Goal: Communication & Community: Participate in discussion

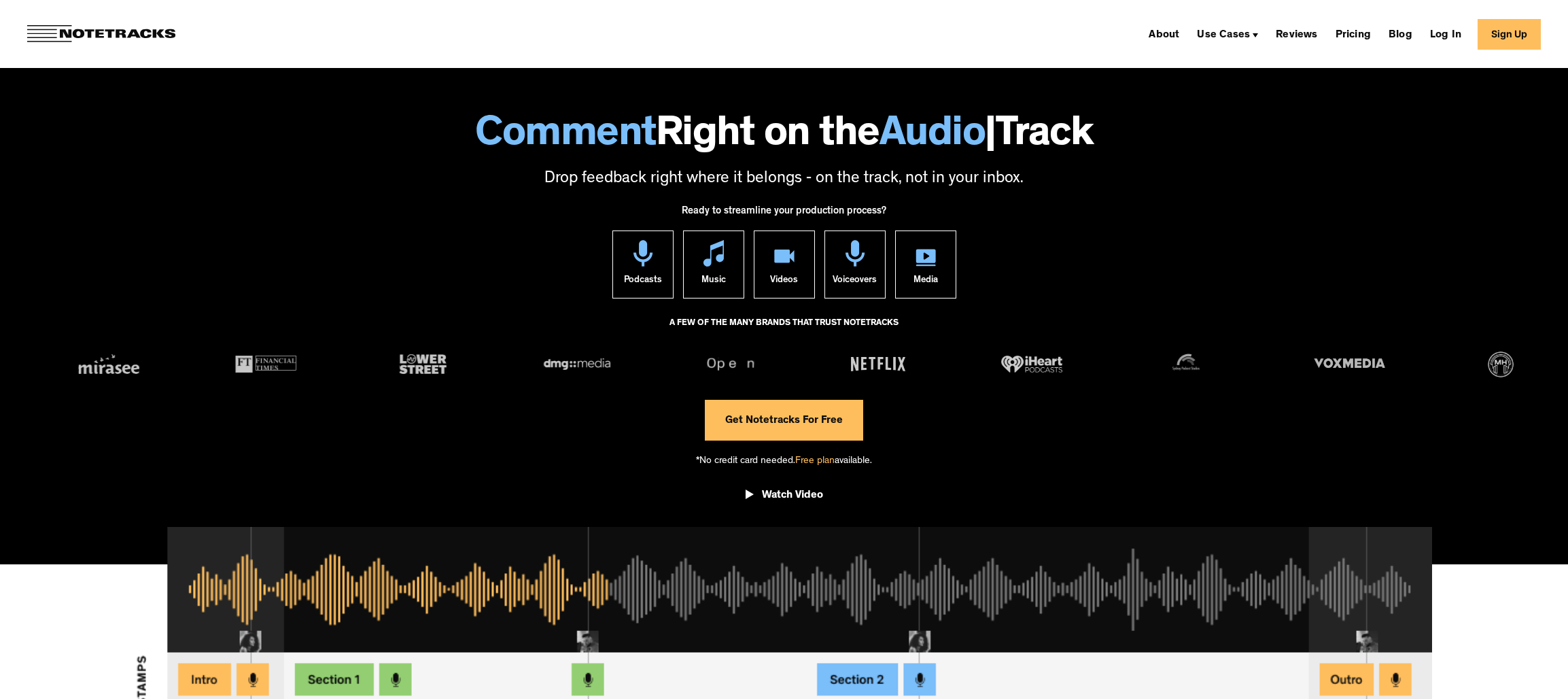
click at [816, 429] on link "Get Notetracks For Free" at bounding box center [783, 421] width 158 height 41
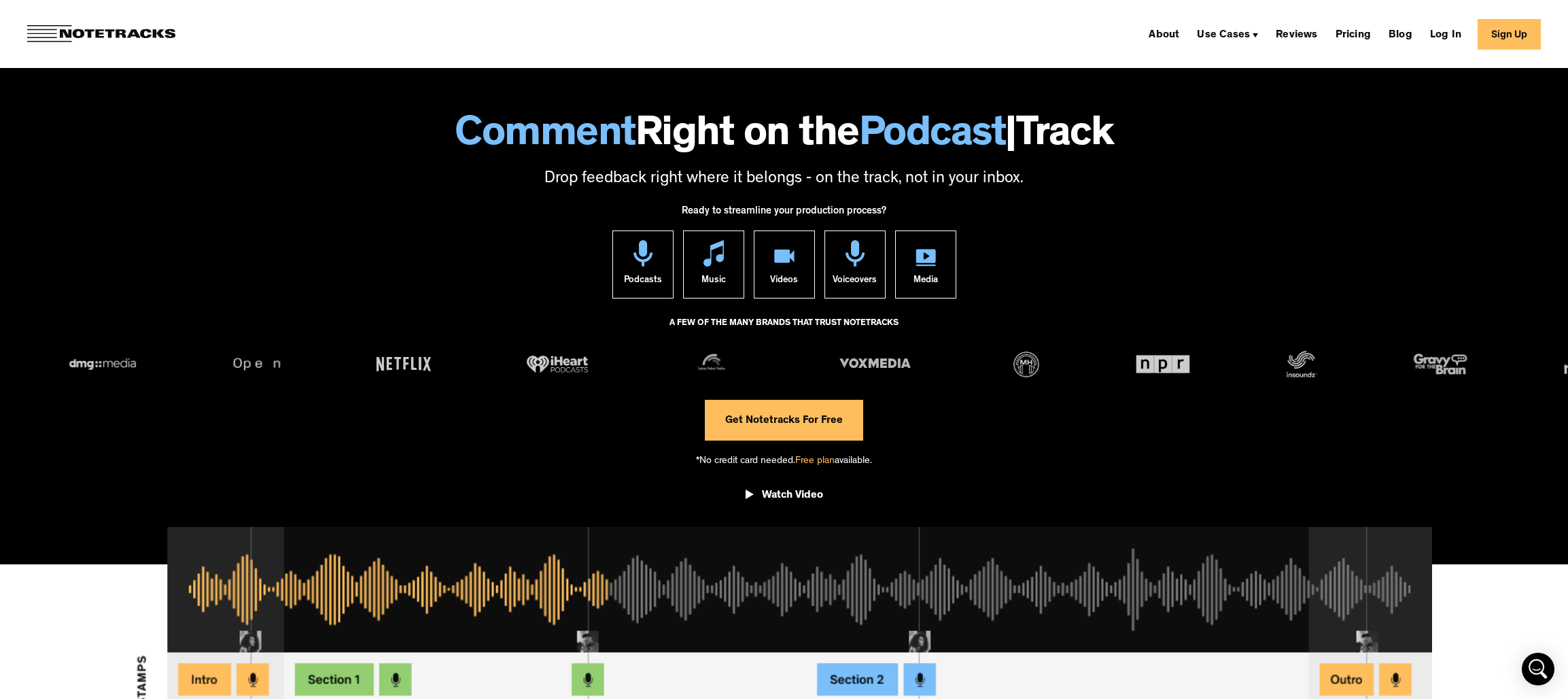
click at [804, 414] on link "Get Notetracks For Free" at bounding box center [783, 421] width 158 height 41
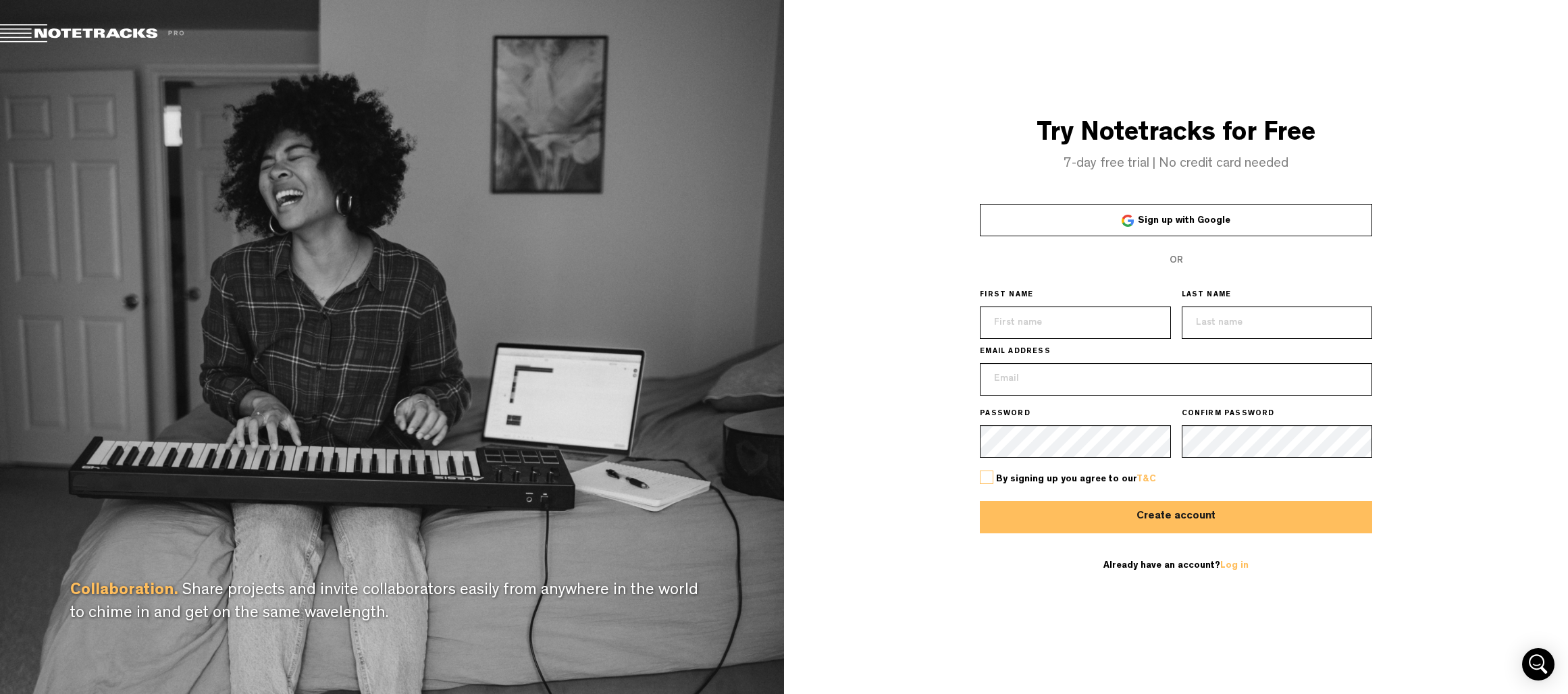
click at [1183, 244] on div "OR" at bounding box center [1176, 260] width 392 height 32
click at [1173, 231] on link "Sign up with Google" at bounding box center [1176, 220] width 392 height 32
click at [1135, 218] on link "Sign up with Google" at bounding box center [1176, 220] width 392 height 32
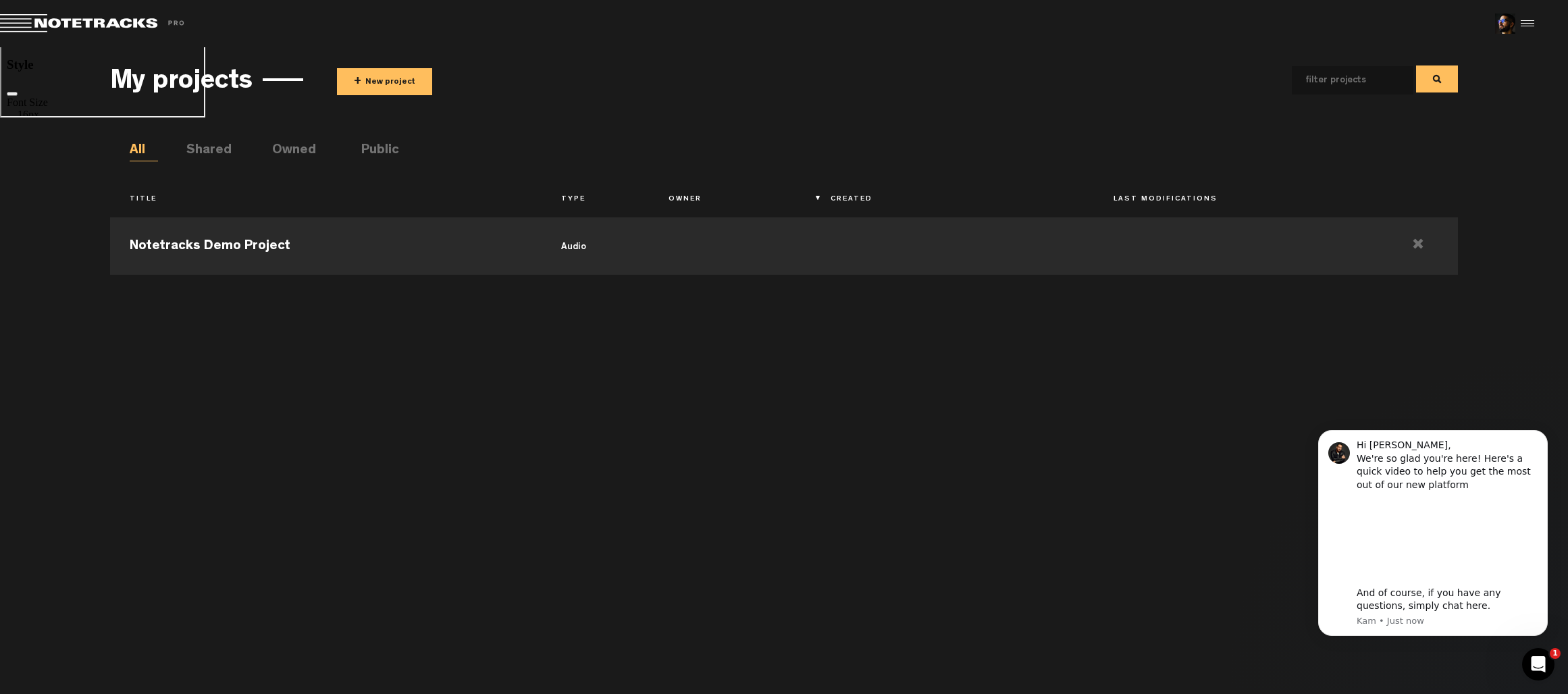
click at [394, 78] on button "+ New project" at bounding box center [385, 82] width 96 height 27
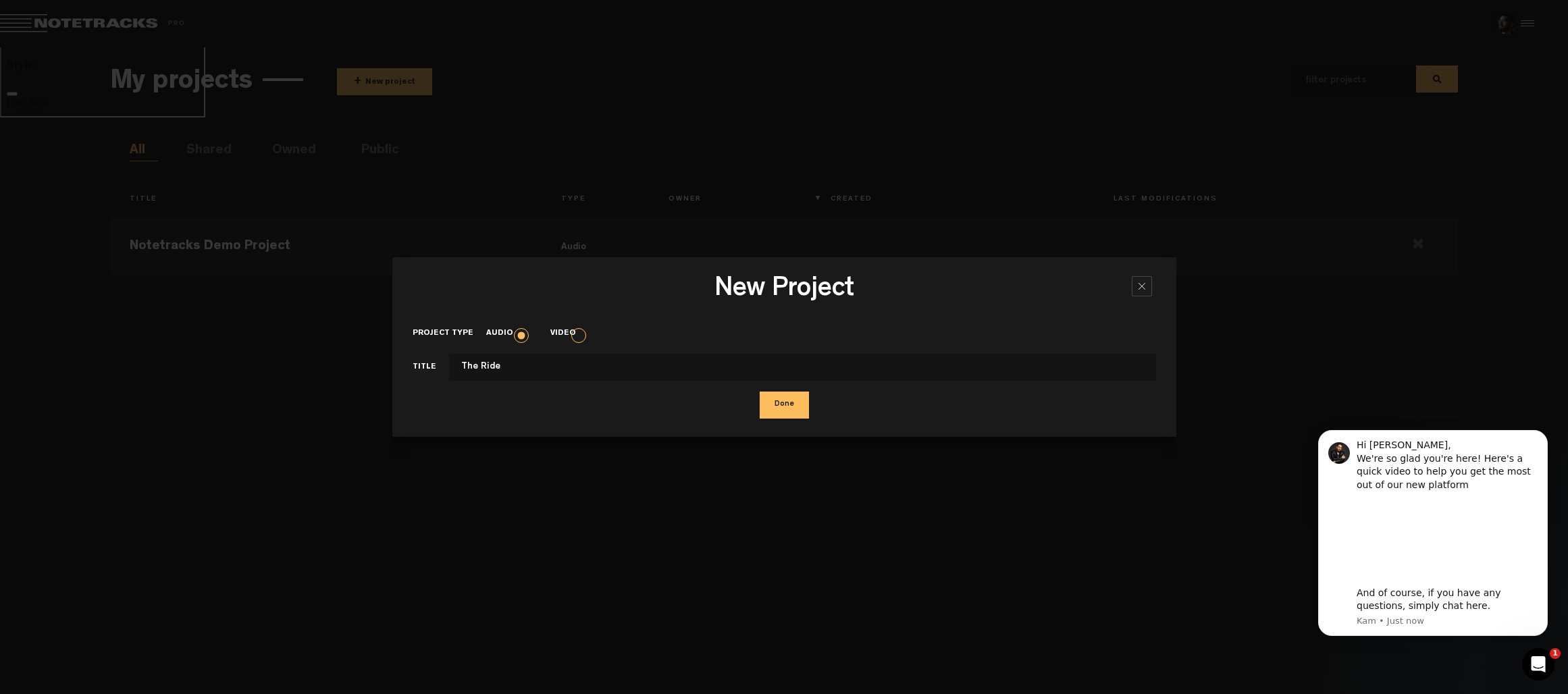
type input "The Ride"
click at [760, 391] on button "Done" at bounding box center [784, 405] width 49 height 27
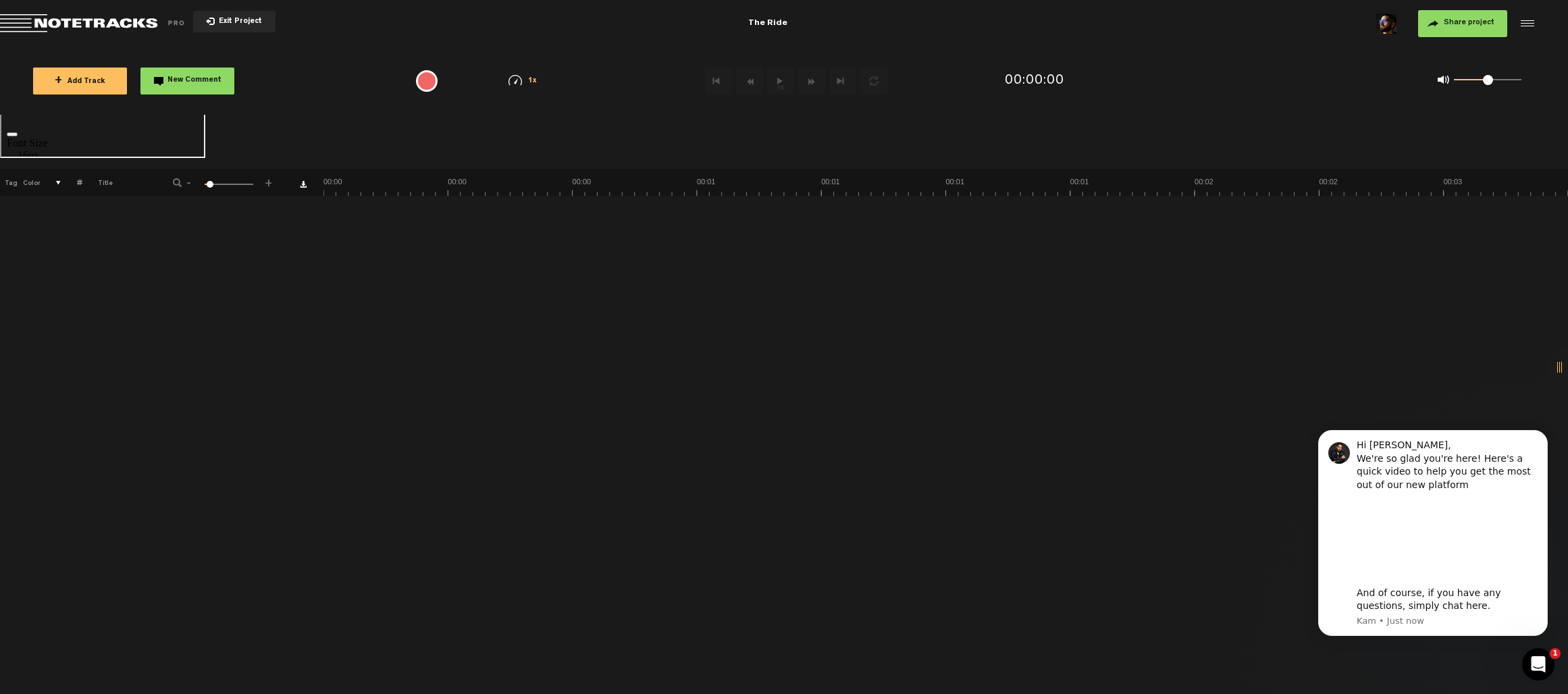
click at [98, 73] on button "+ Add Track" at bounding box center [80, 81] width 94 height 27
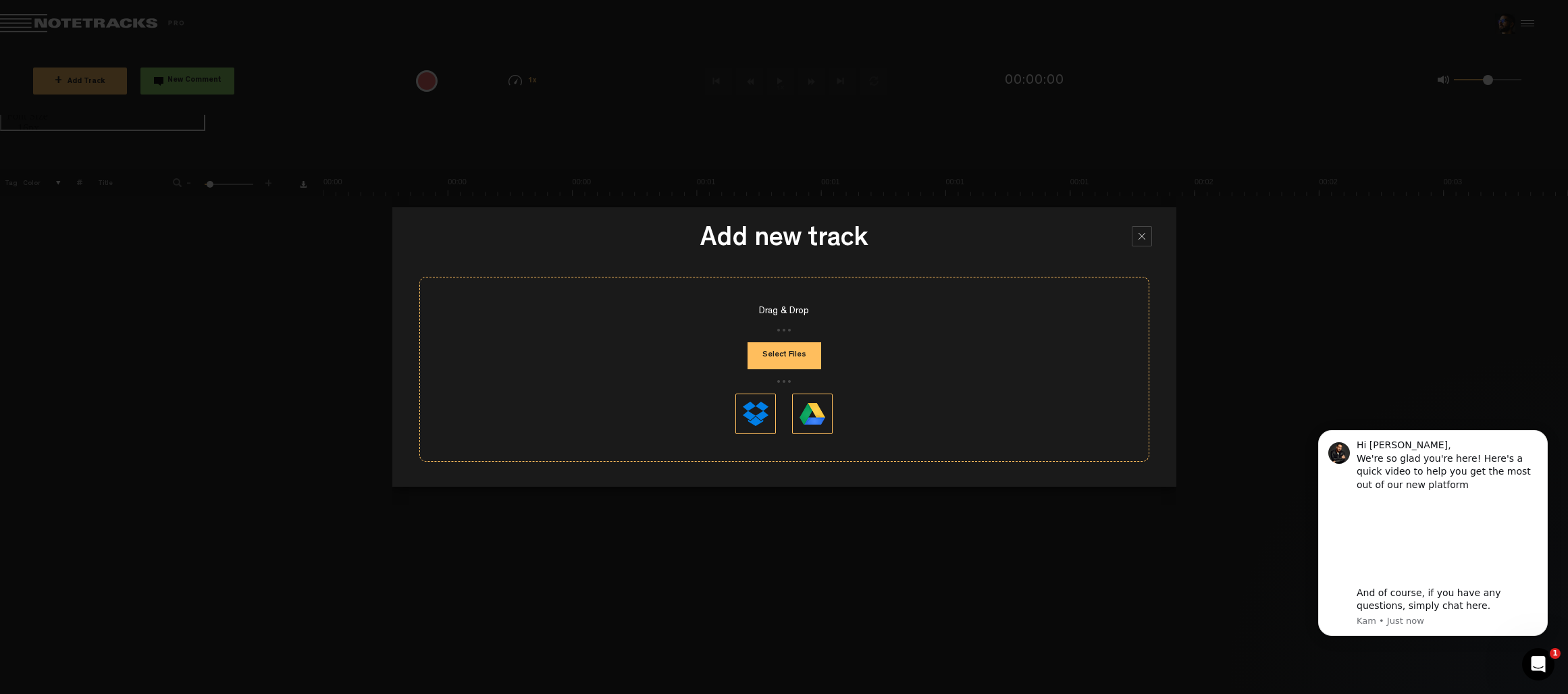
click at [792, 356] on button "Select Files" at bounding box center [784, 356] width 73 height 27
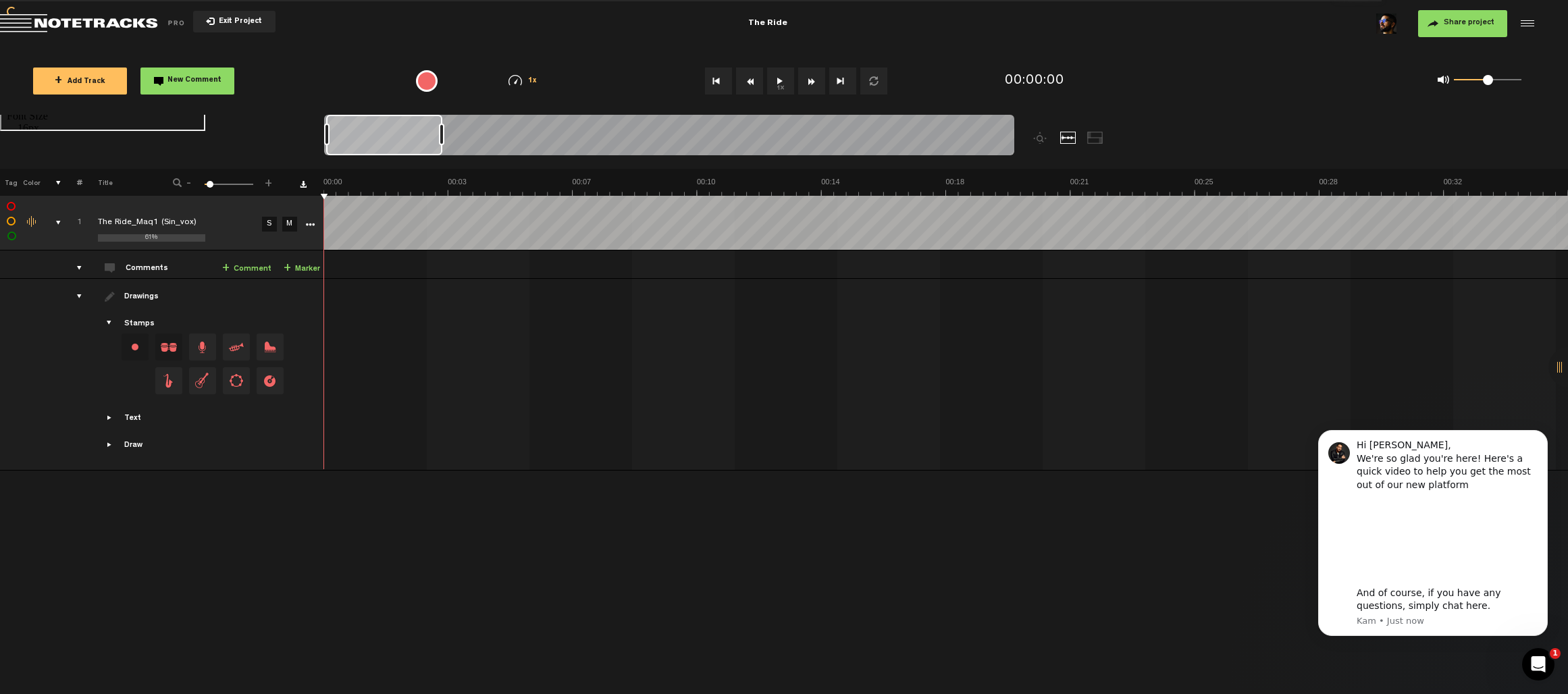
click at [108, 322] on span "Showcase stamps" at bounding box center [109, 323] width 11 height 11
click at [109, 417] on span "Showcase text" at bounding box center [109, 418] width 11 height 11
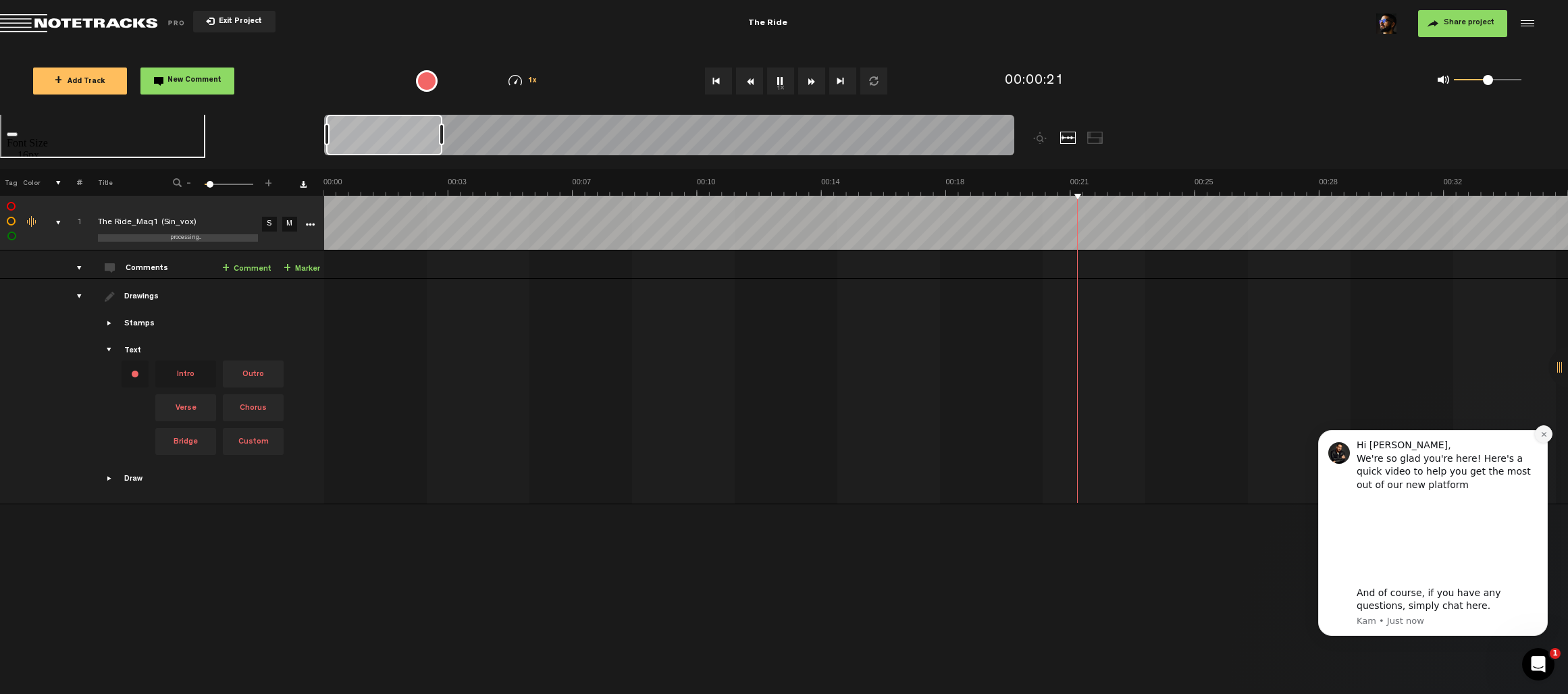
click at [1544, 432] on icon "Dismiss notification" at bounding box center [1545, 434] width 8 height 8
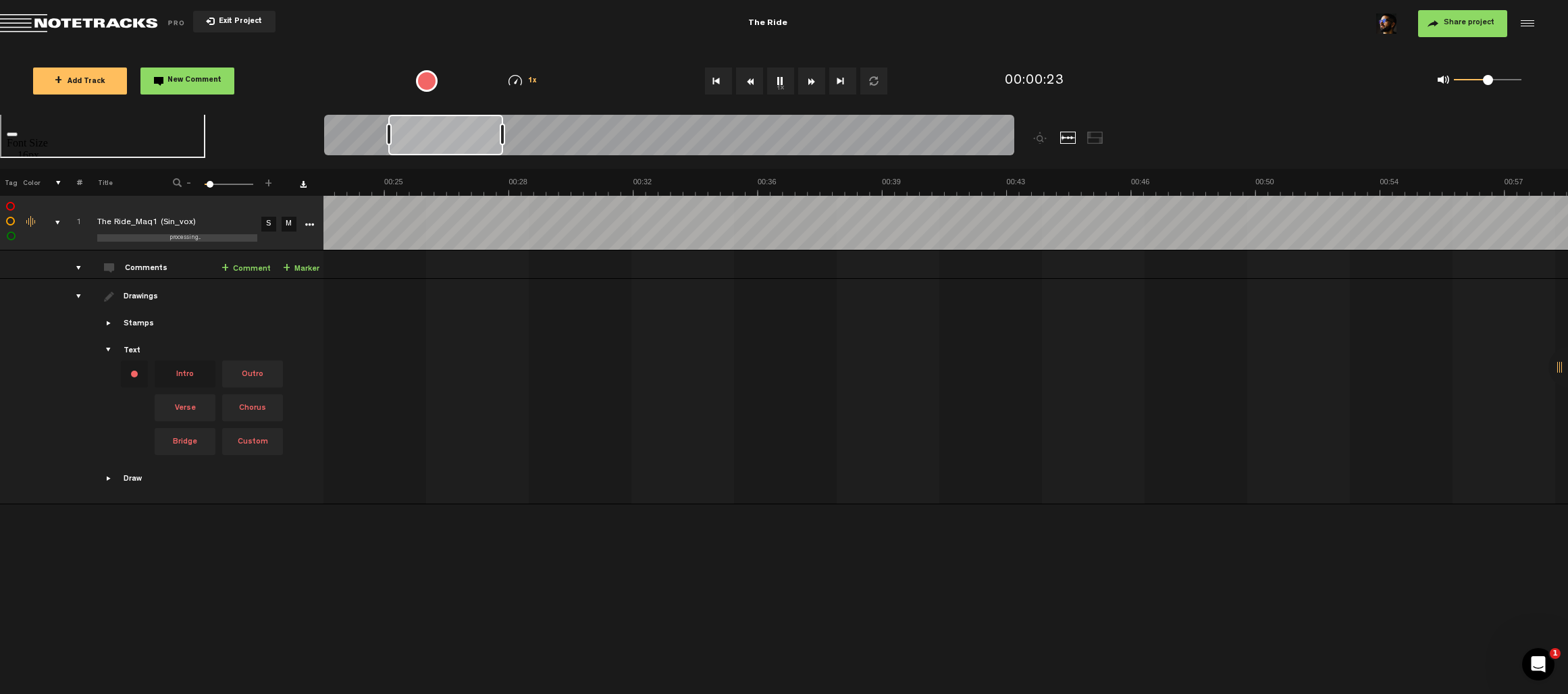
scroll to position [0, 677]
click at [774, 82] on button "1x" at bounding box center [781, 81] width 27 height 27
click at [774, 83] on button "1x" at bounding box center [781, 81] width 27 height 27
click at [758, 80] on button "Rewind" at bounding box center [750, 81] width 27 height 27
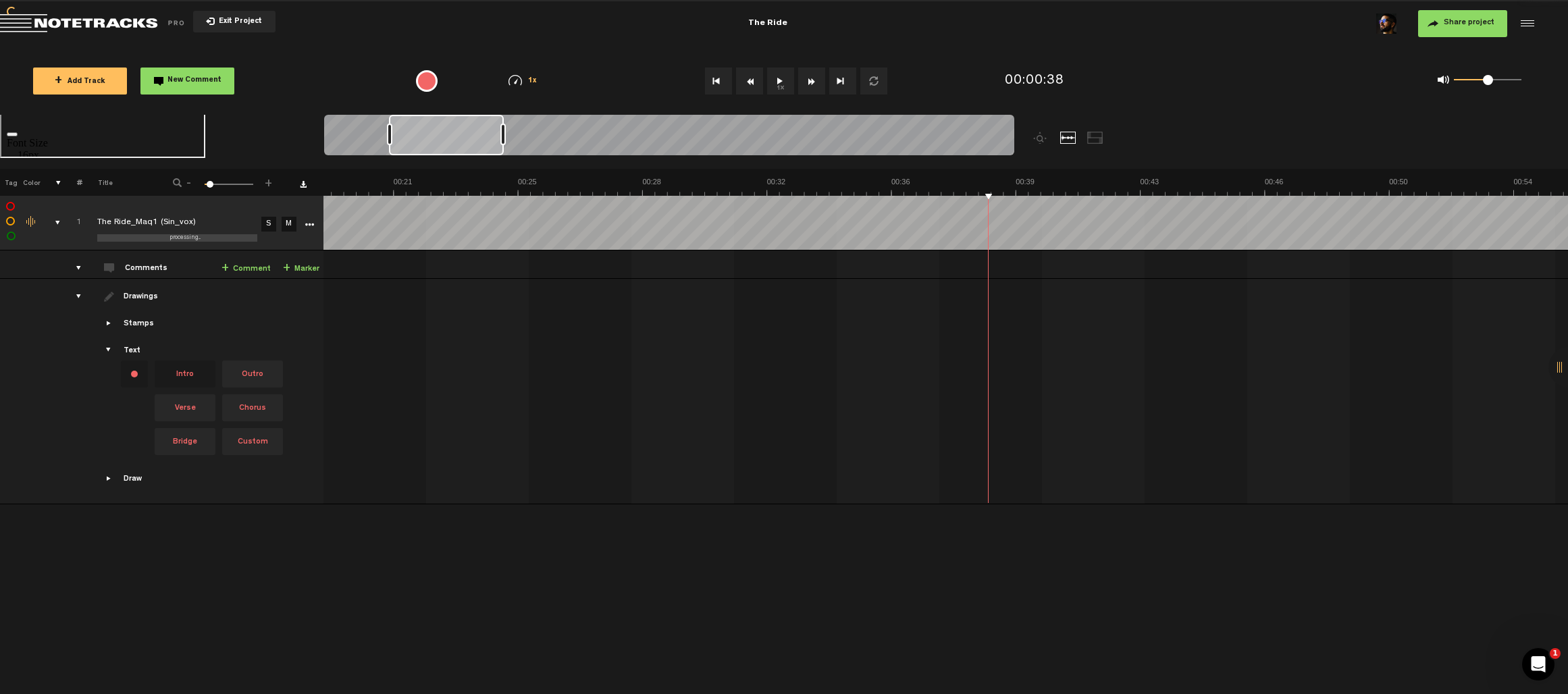
click at [720, 79] on button "Go to beginning" at bounding box center [719, 81] width 27 height 27
click at [783, 90] on button "1x" at bounding box center [781, 81] width 27 height 27
click at [1530, 22] on div at bounding box center [1525, 23] width 21 height 20
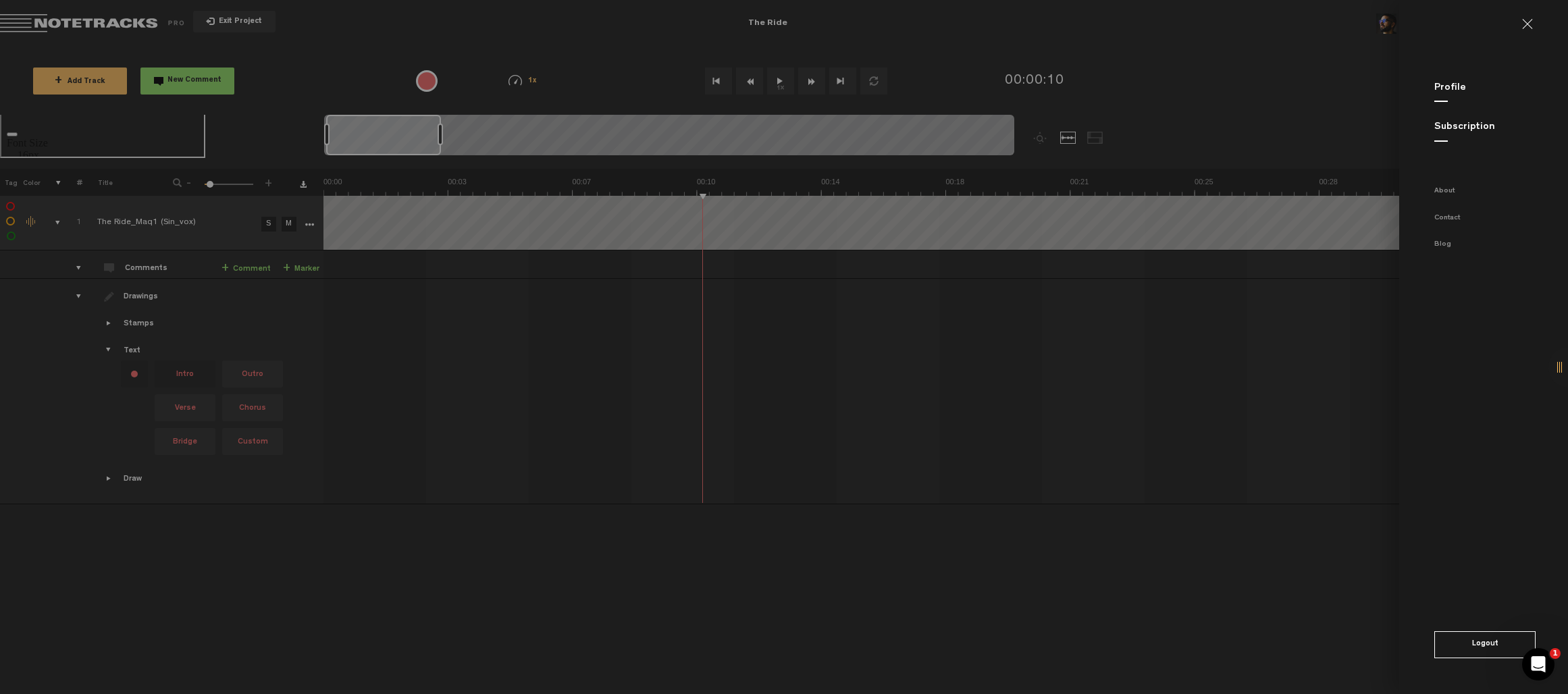
click at [1330, 72] on md-backdrop at bounding box center [784, 347] width 1568 height 694
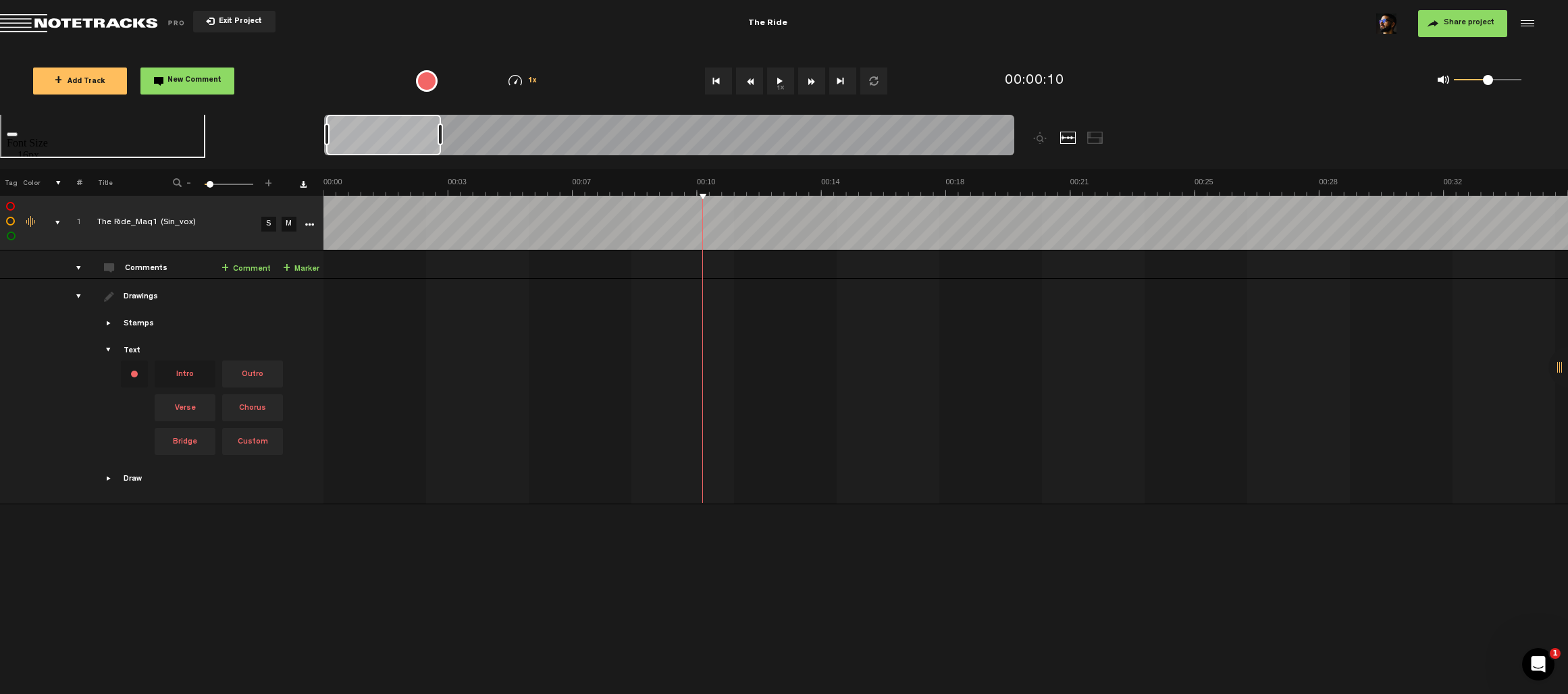
click at [1457, 25] on span "Share project" at bounding box center [1469, 22] width 51 height 8
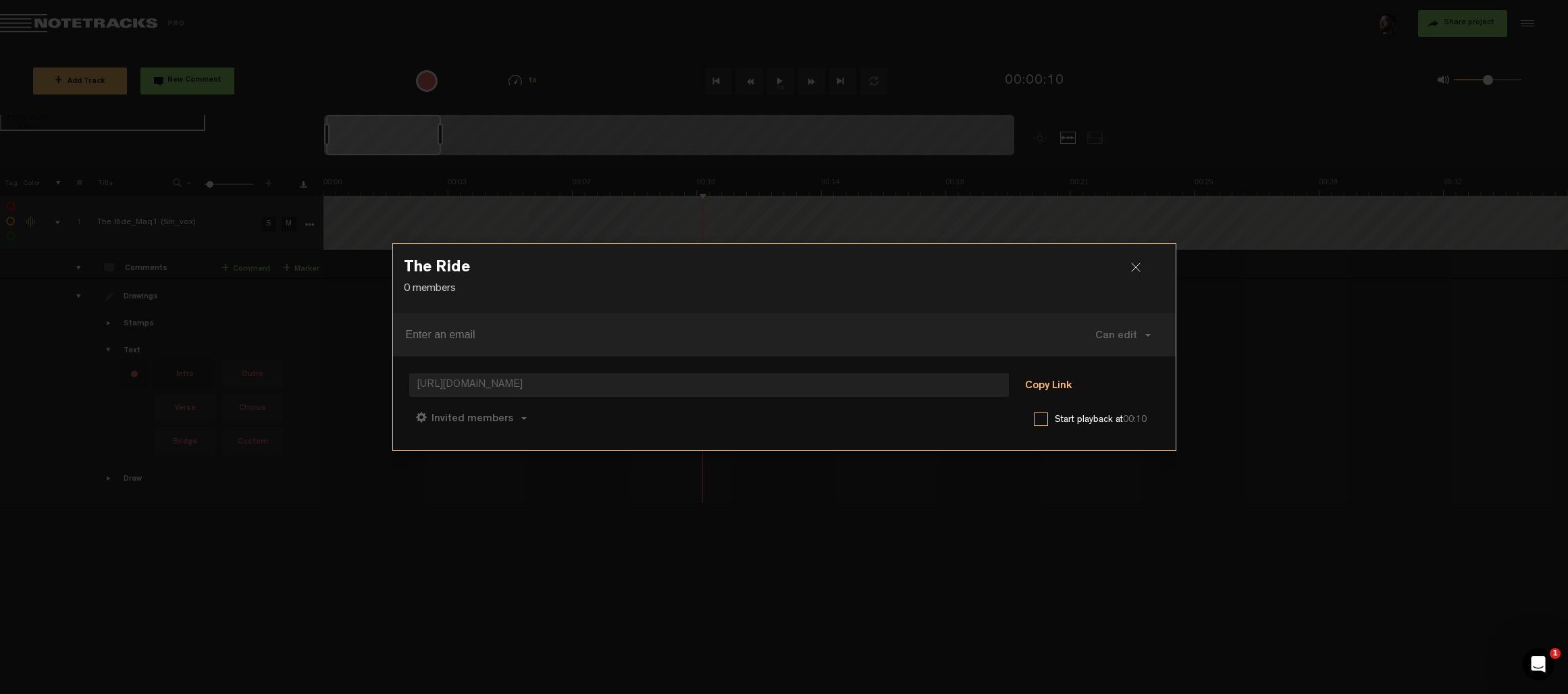
click at [1035, 378] on button "Copy Link" at bounding box center [1048, 387] width 73 height 27
click at [1138, 272] on div at bounding box center [1141, 272] width 21 height 20
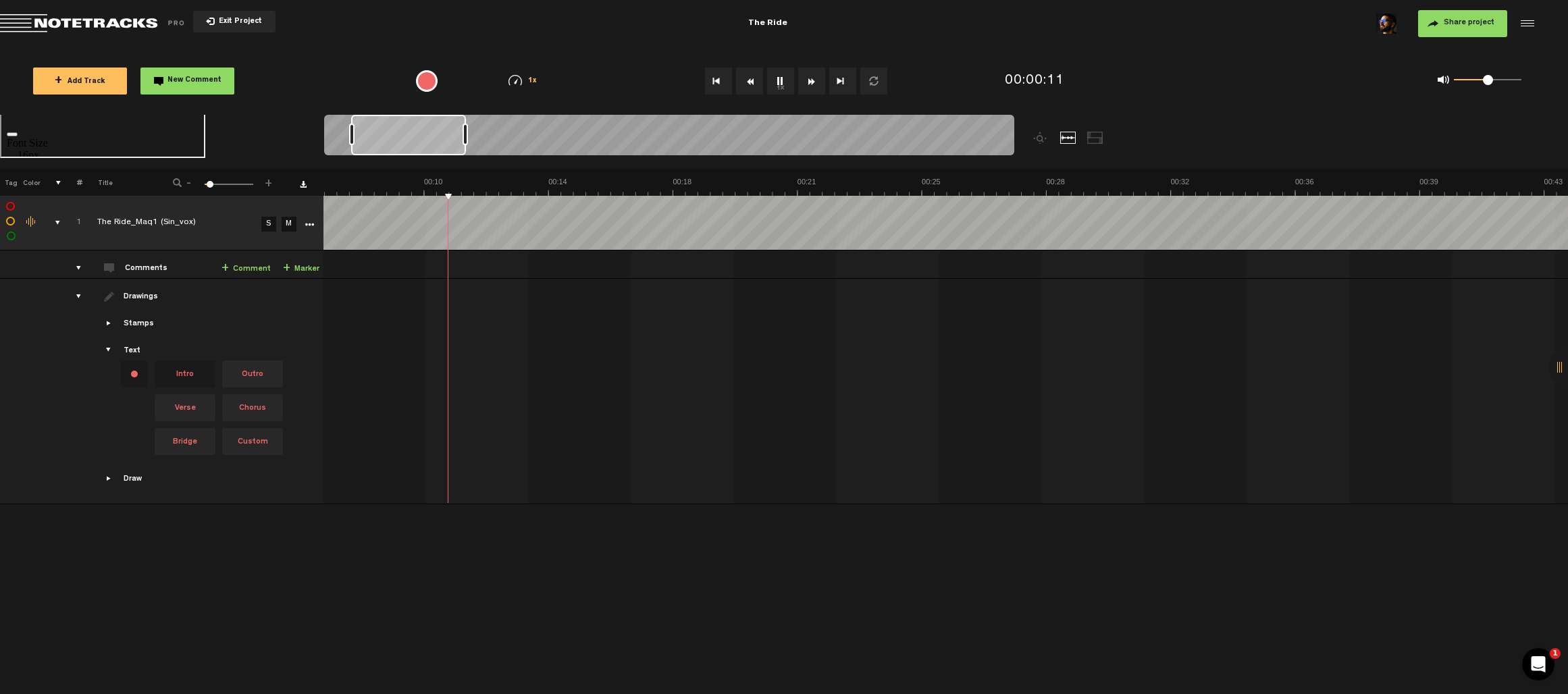
scroll to position [0, 272]
click at [1100, 140] on div at bounding box center [1095, 138] width 17 height 12
click at [1067, 139] on div at bounding box center [1068, 138] width 17 height 12
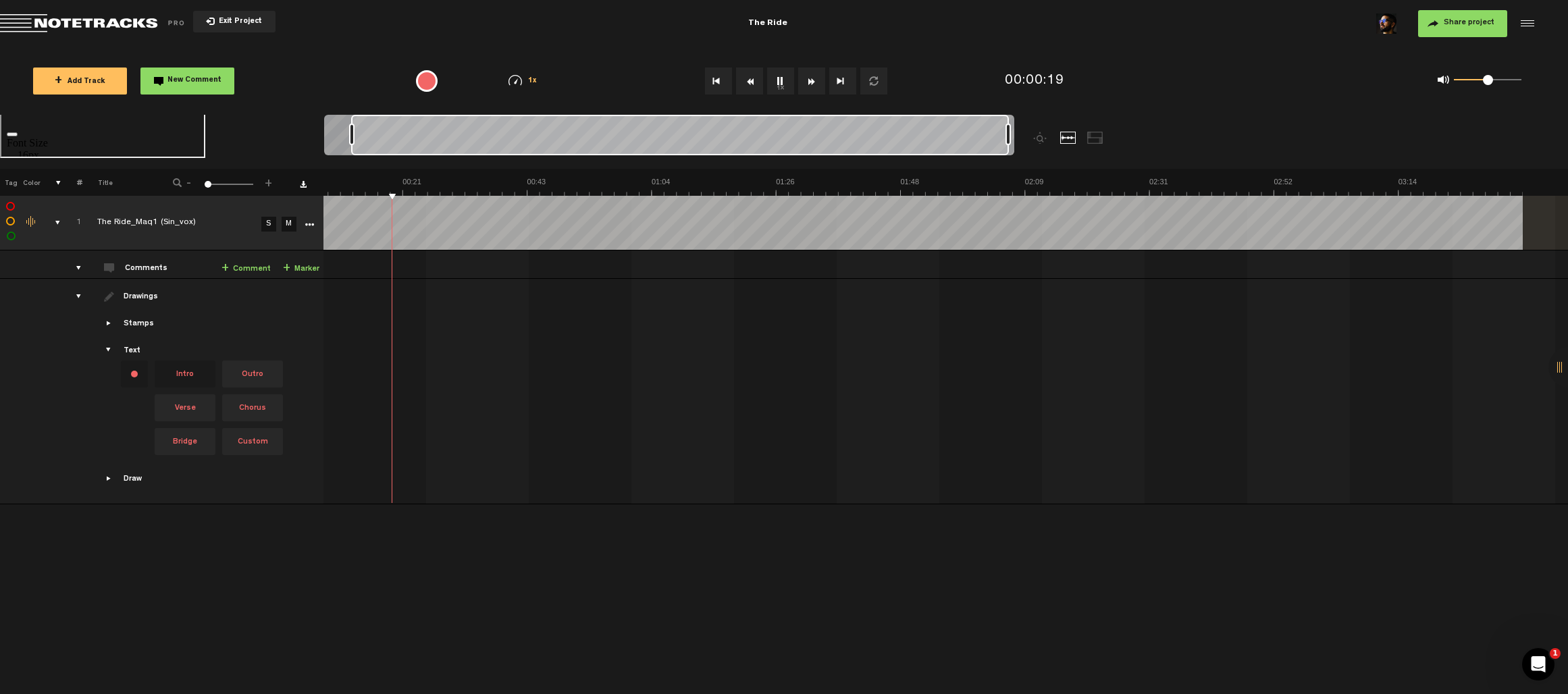
drag, startPoint x: 464, startPoint y: 138, endPoint x: 1069, endPoint y: 143, distance: 605.0
click at [1068, 143] on div at bounding box center [755, 142] width 862 height 54
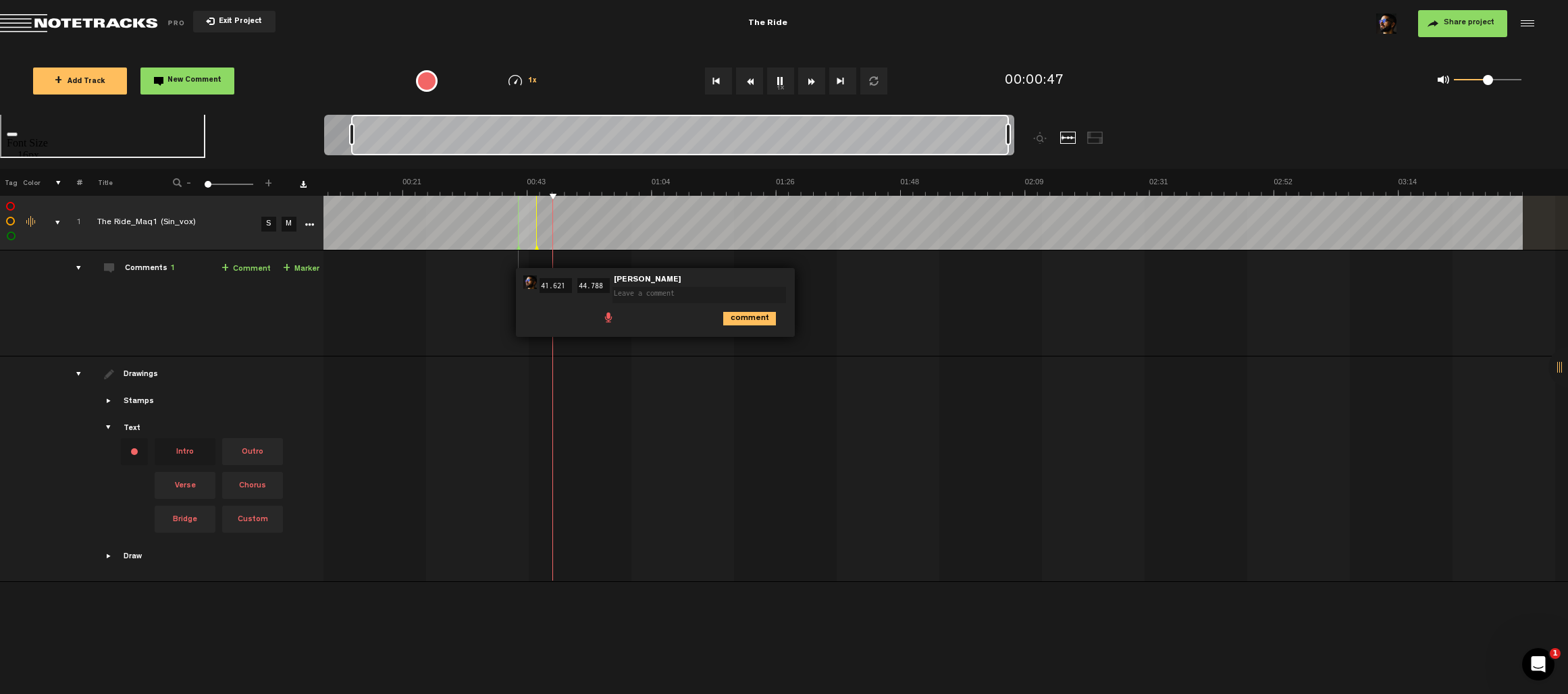
click at [716, 410] on div at bounding box center [902, 395] width 1245 height 57
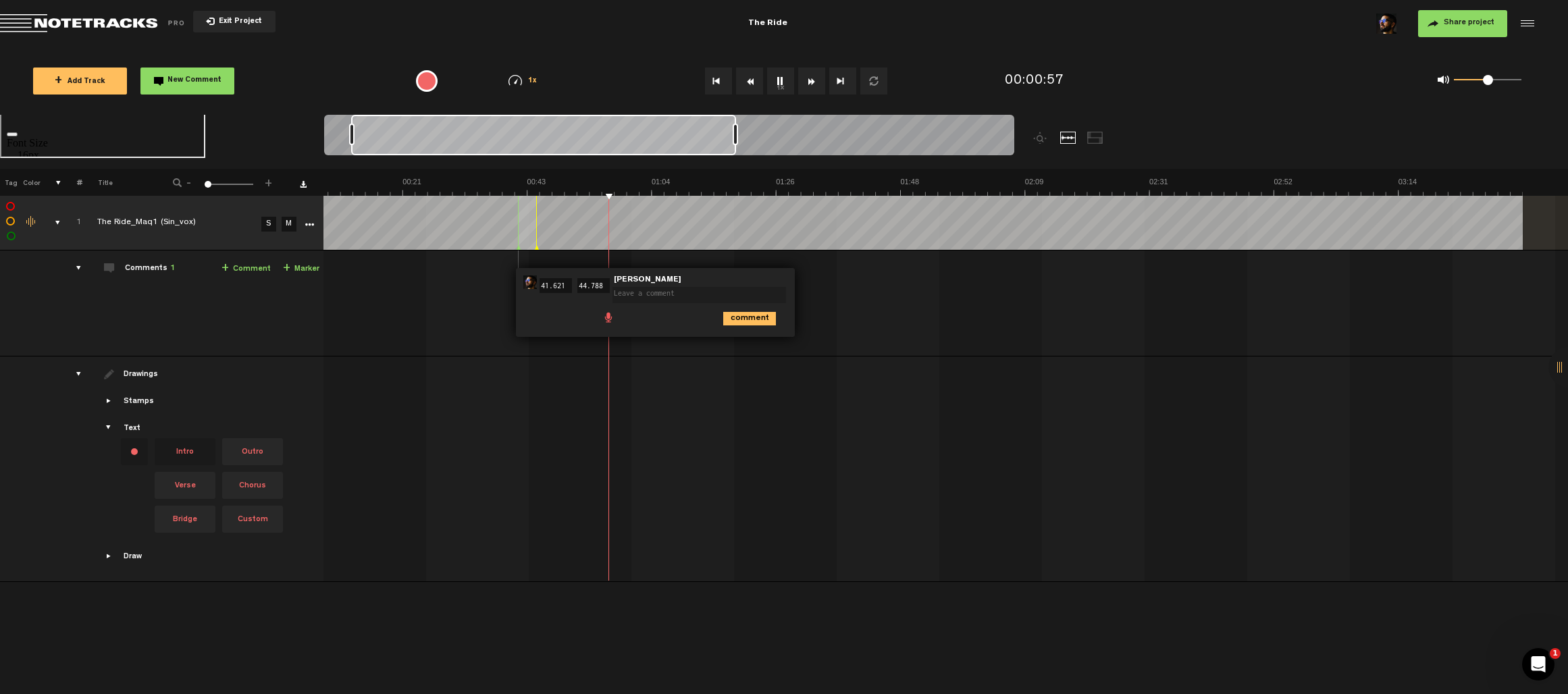
drag, startPoint x: 1007, startPoint y: 133, endPoint x: 734, endPoint y: 135, distance: 273.0
click at [734, 135] on div at bounding box center [735, 135] width 6 height 21
click at [737, 136] on div at bounding box center [735, 135] width 6 height 21
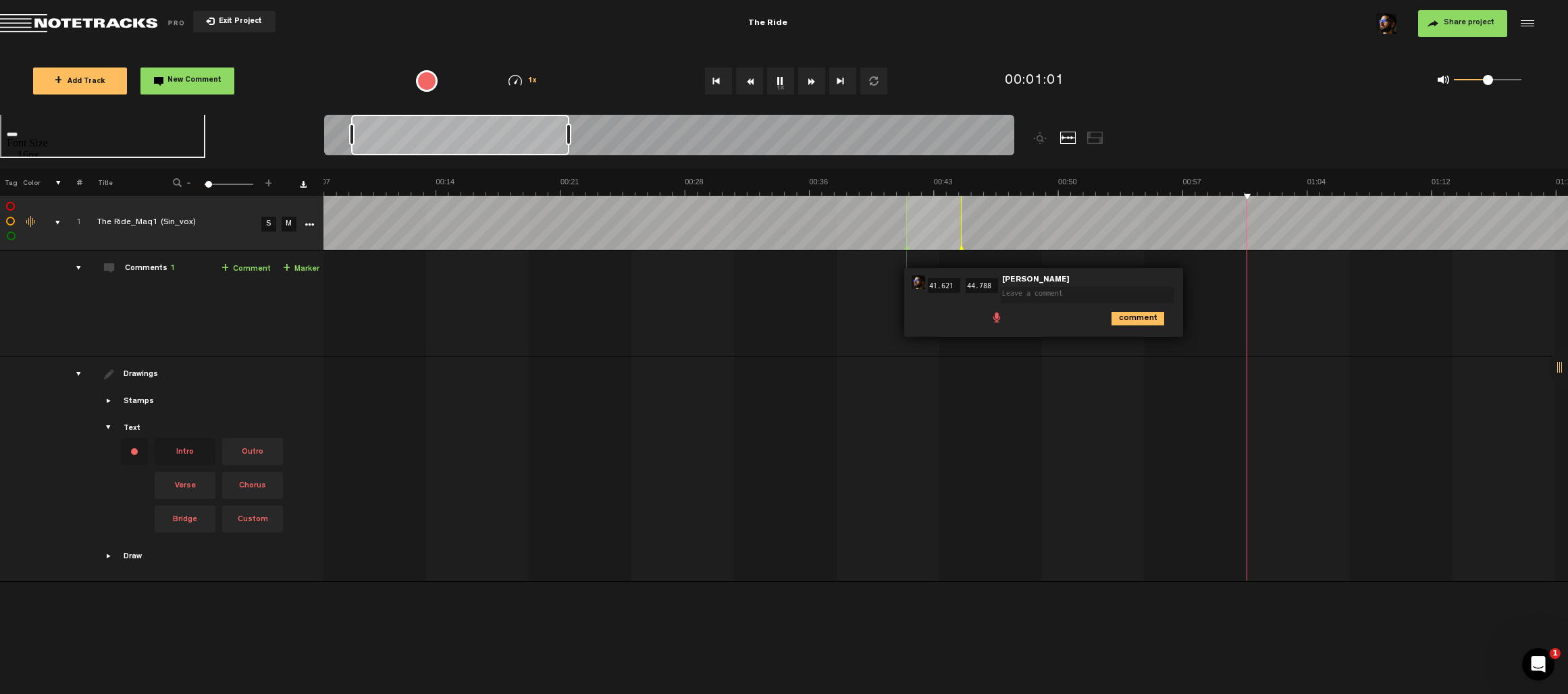
scroll to position [0, 137]
drag, startPoint x: 737, startPoint y: 136, endPoint x: 570, endPoint y: 139, distance: 167.0
click at [570, 139] on div at bounding box center [569, 135] width 6 height 21
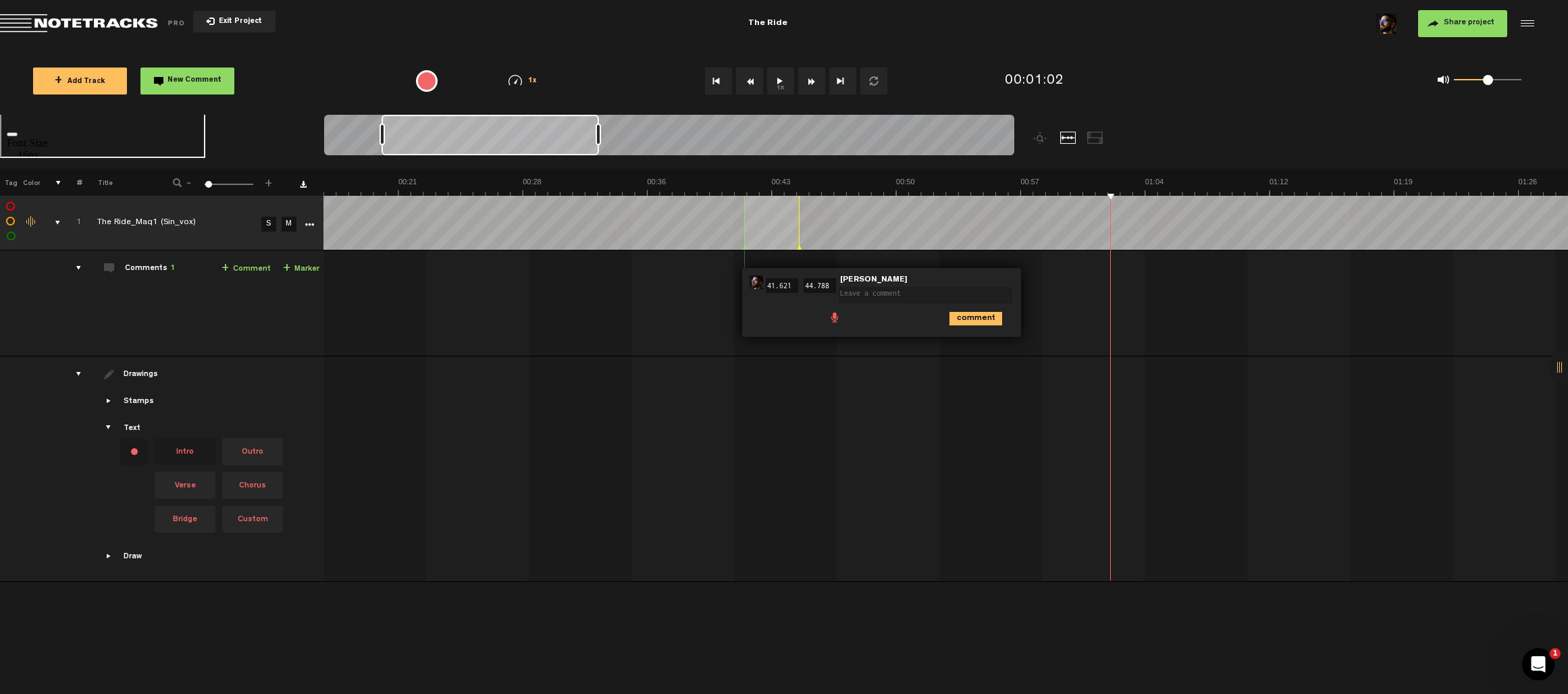
scroll to position [0, 380]
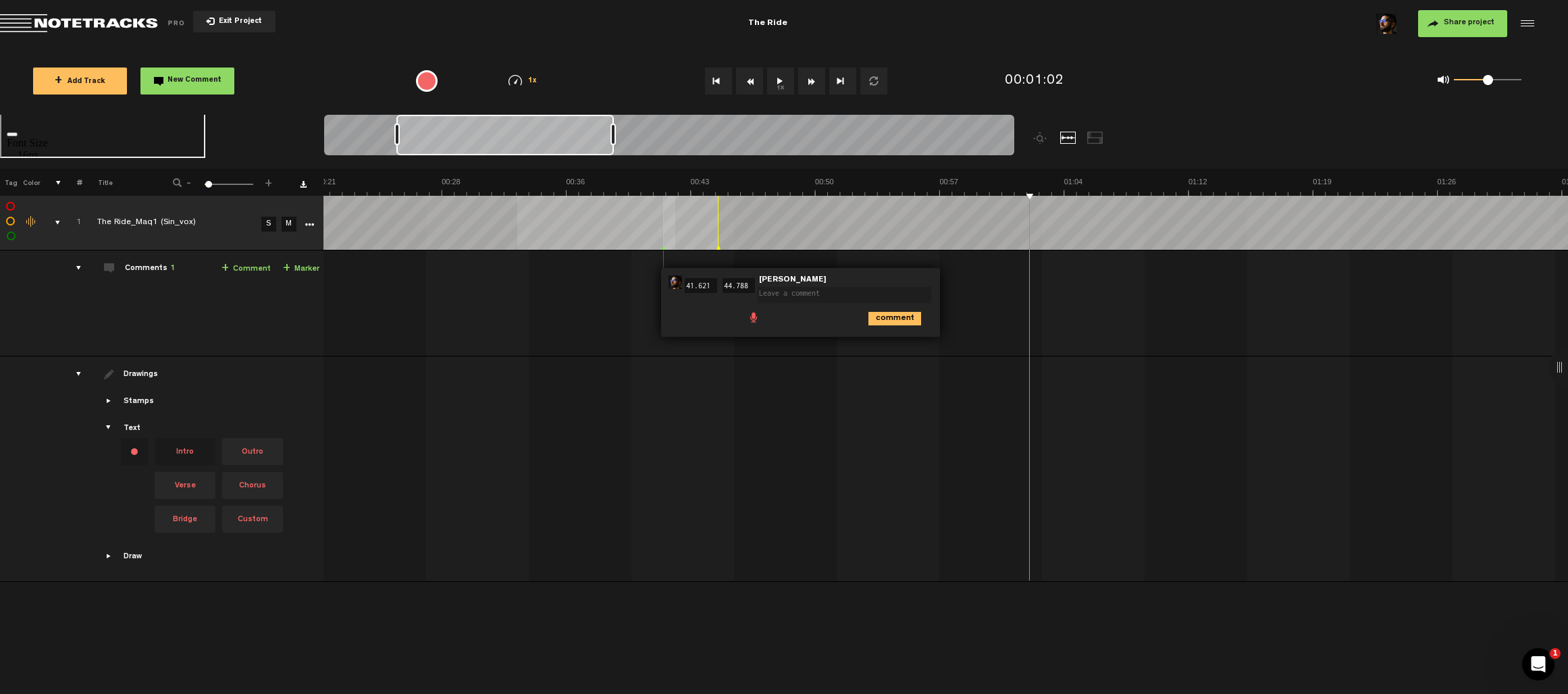
click at [626, 240] on tbody "1 completed The Ride_Maq1 (Sin_vox) S M Export to Headliner Update Download Dow…" at bounding box center [783, 389] width 1569 height 387
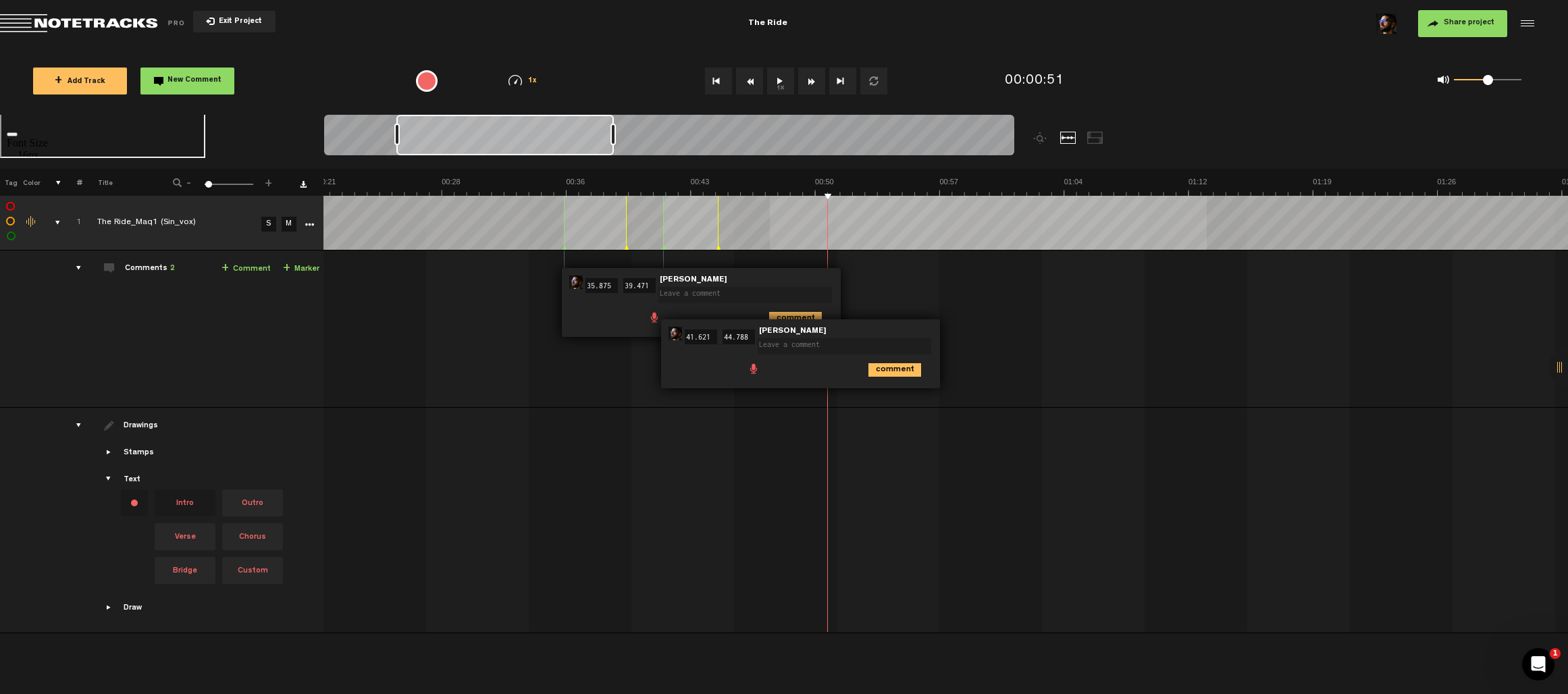
click at [770, 249] on td at bounding box center [945, 224] width 1245 height 55
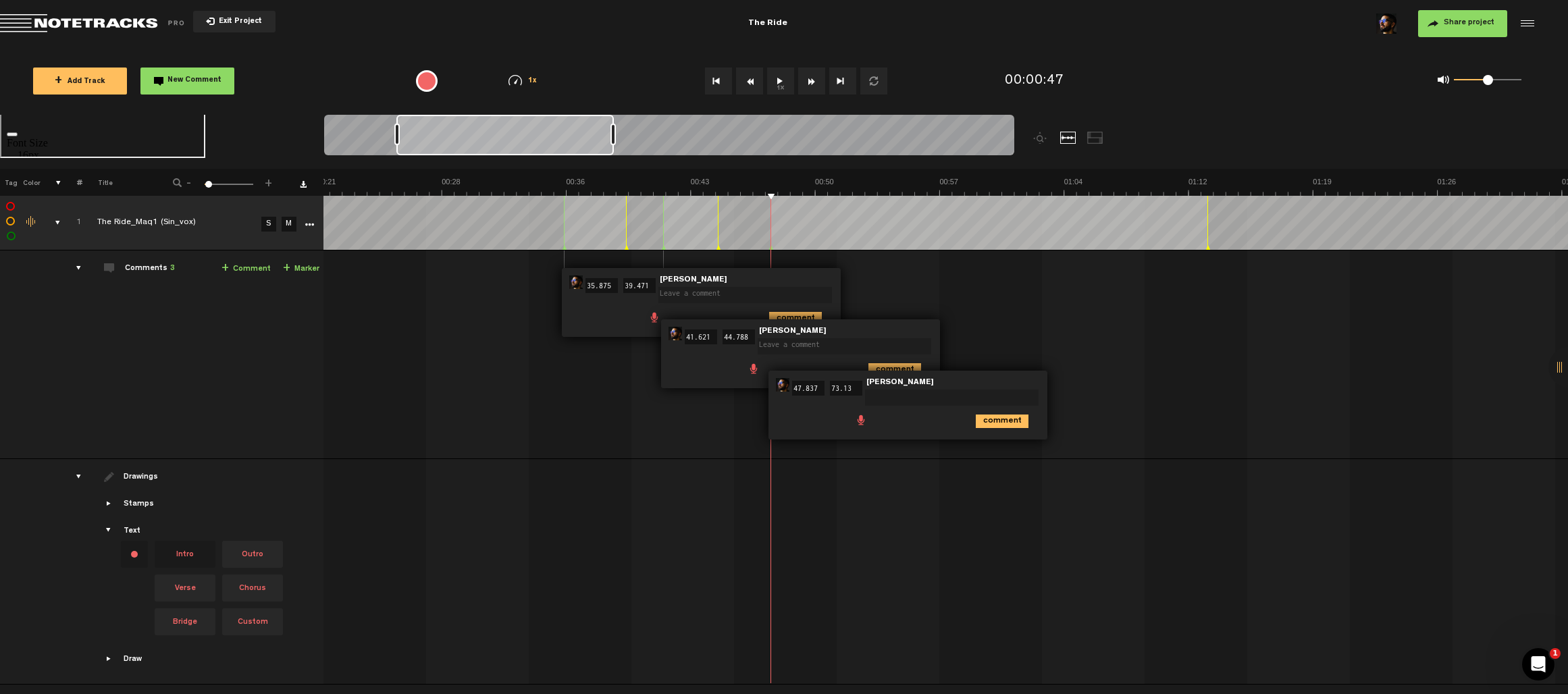
click at [80, 269] on div "comments" at bounding box center [72, 268] width 21 height 14
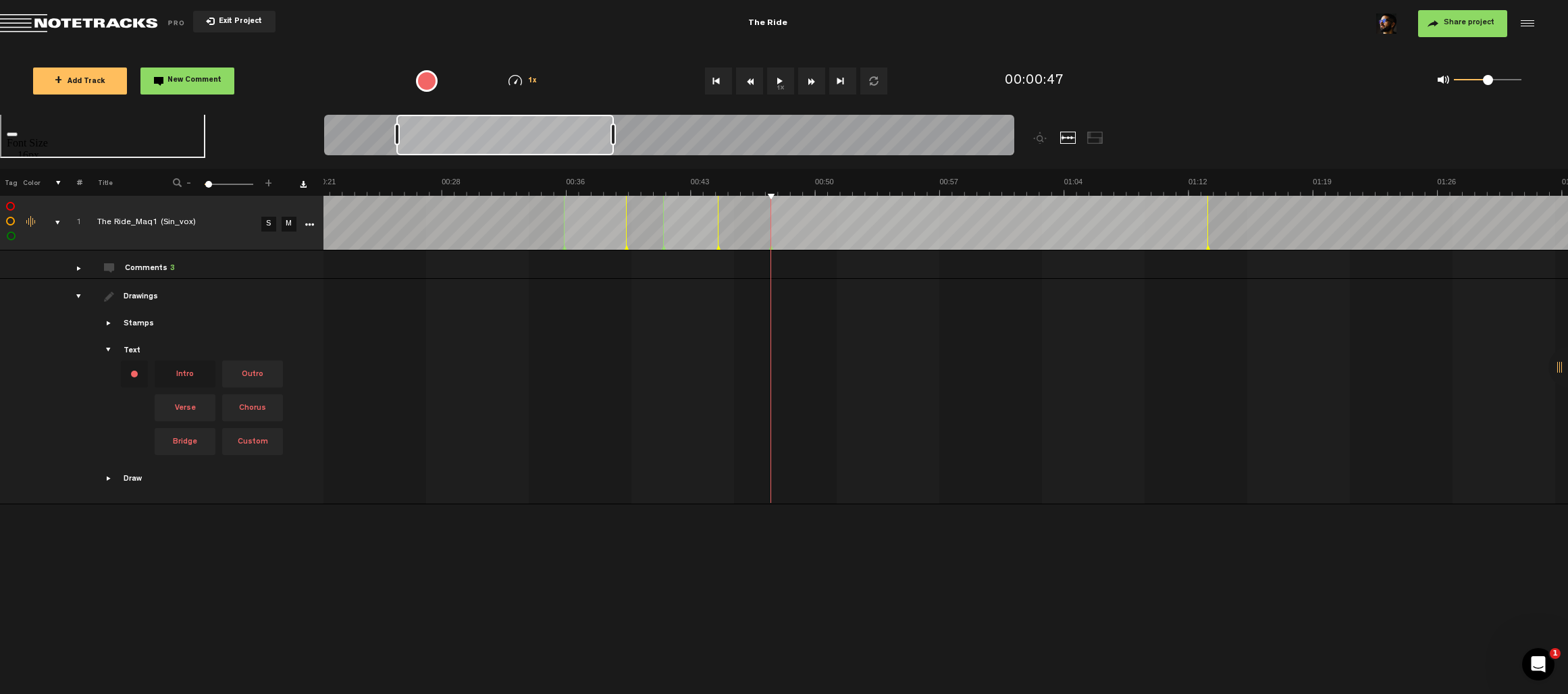
click at [79, 288] on td at bounding box center [70, 391] width 21 height 225
click at [78, 271] on div "comments" at bounding box center [72, 268] width 21 height 14
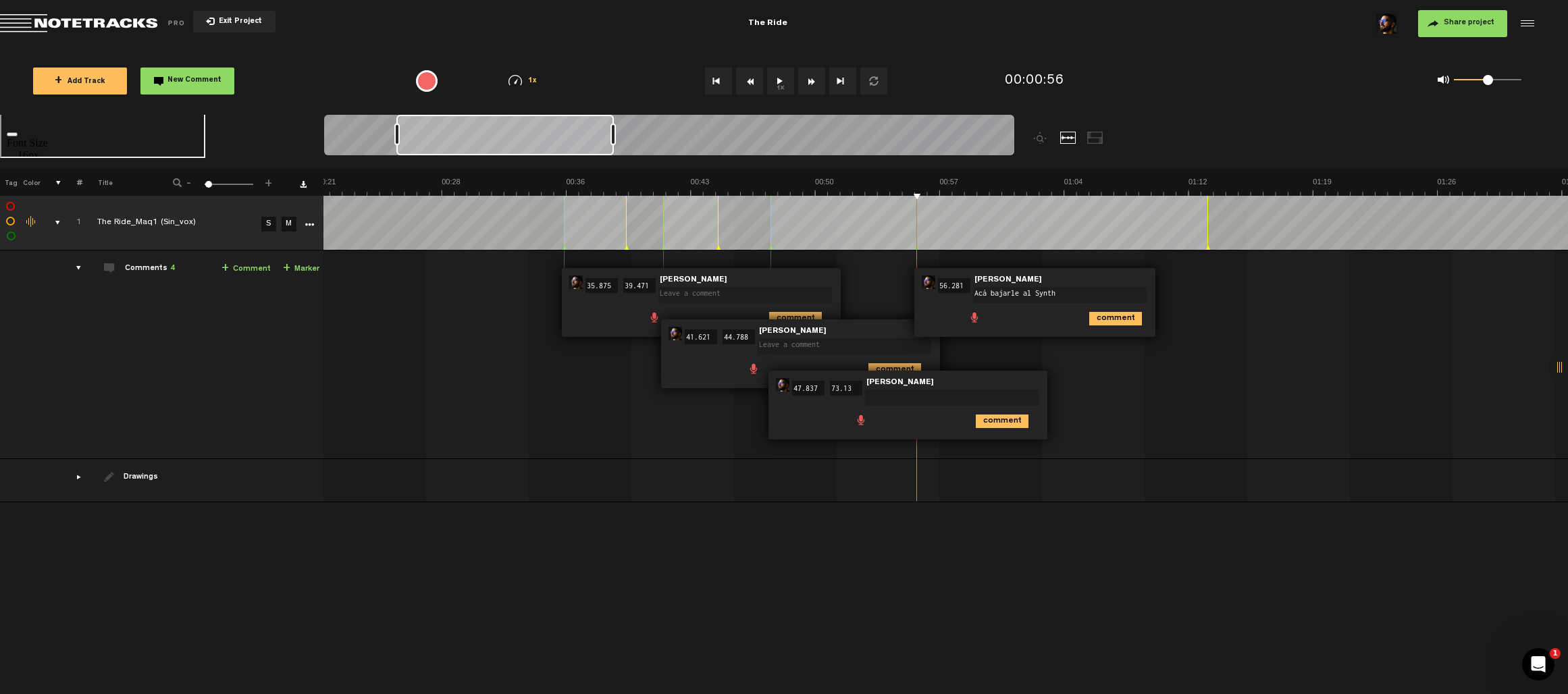
type textarea "Acá bajarle al Synth"
click at [1124, 318] on icon "comment" at bounding box center [1116, 319] width 53 height 14
click at [695, 320] on div "00:41 41.621 - 00:44 44.788 • Sebastian Osses: "" Sebastian Osses comment" at bounding box center [801, 353] width 279 height 69
drag, startPoint x: 1019, startPoint y: 193, endPoint x: 958, endPoint y: 193, distance: 61.0
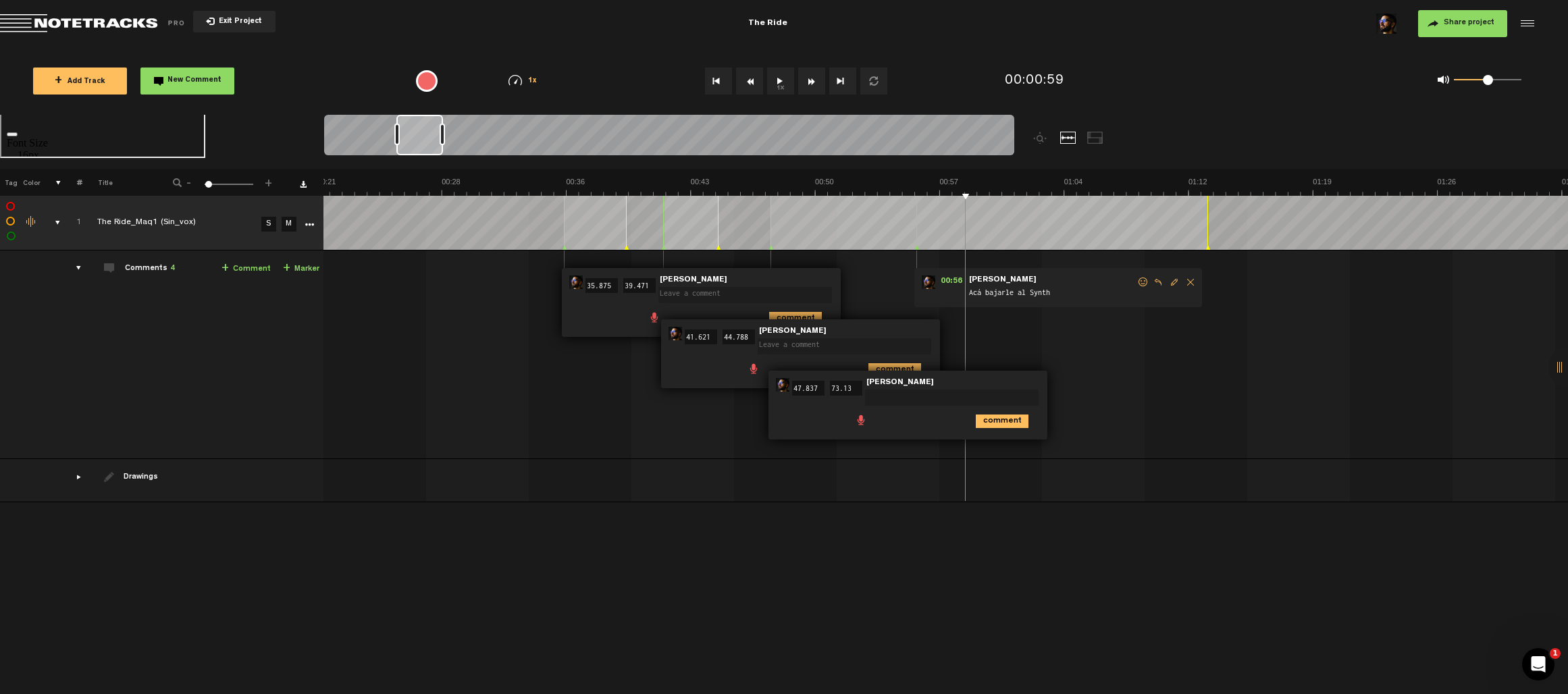
drag, startPoint x: 612, startPoint y: 133, endPoint x: 441, endPoint y: 130, distance: 171.0
click at [441, 130] on div at bounding box center [442, 135] width 6 height 21
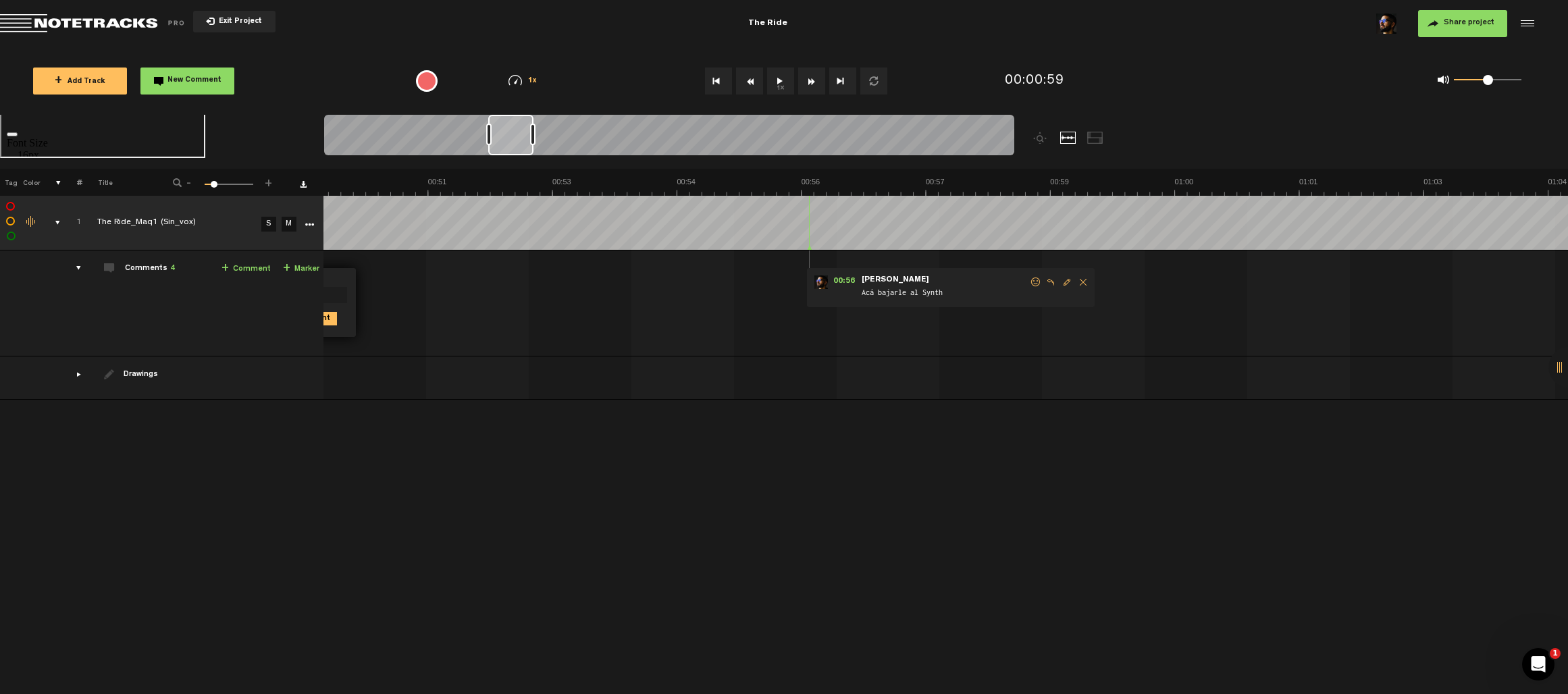
scroll to position [0, 4538]
click at [903, 281] on span "Edit comment" at bounding box center [905, 282] width 17 height 10
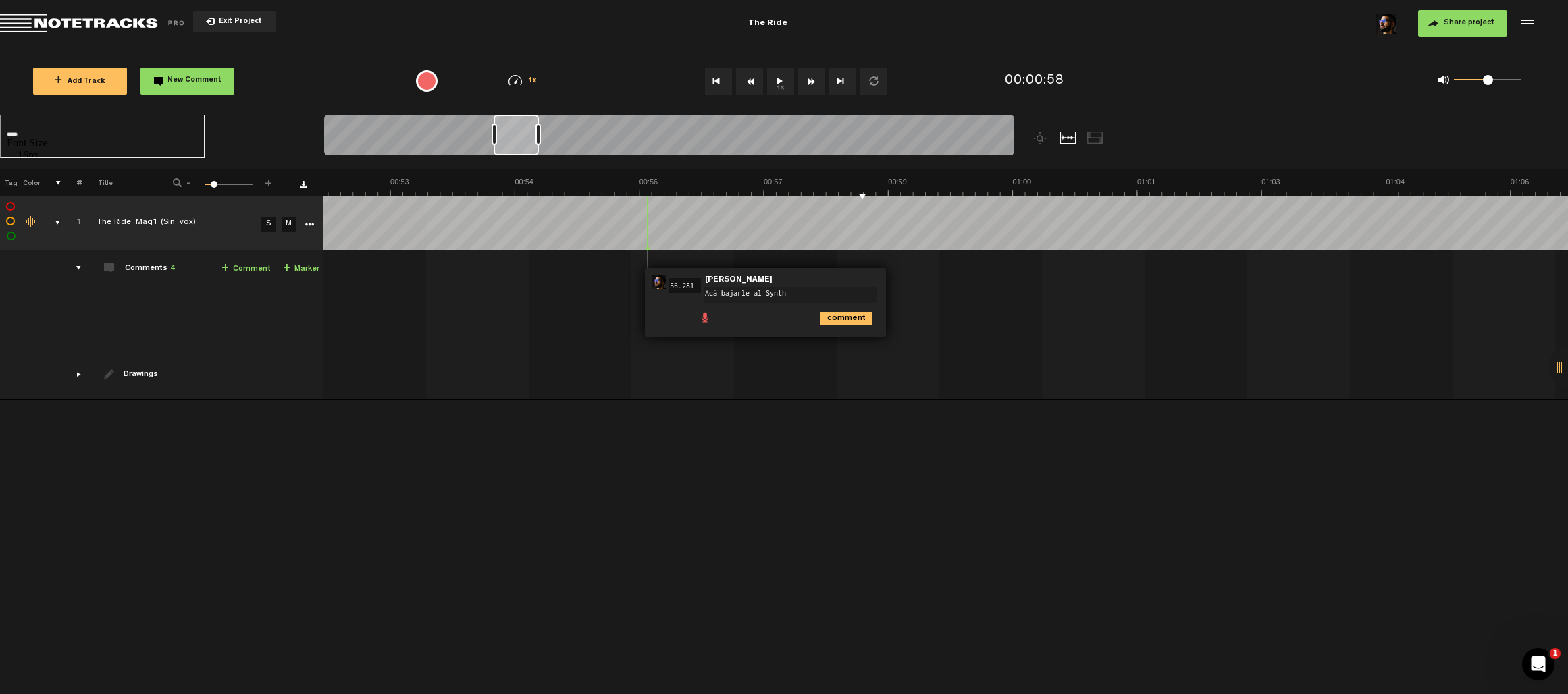
click at [681, 284] on input "56.281" at bounding box center [684, 285] width 32 height 15
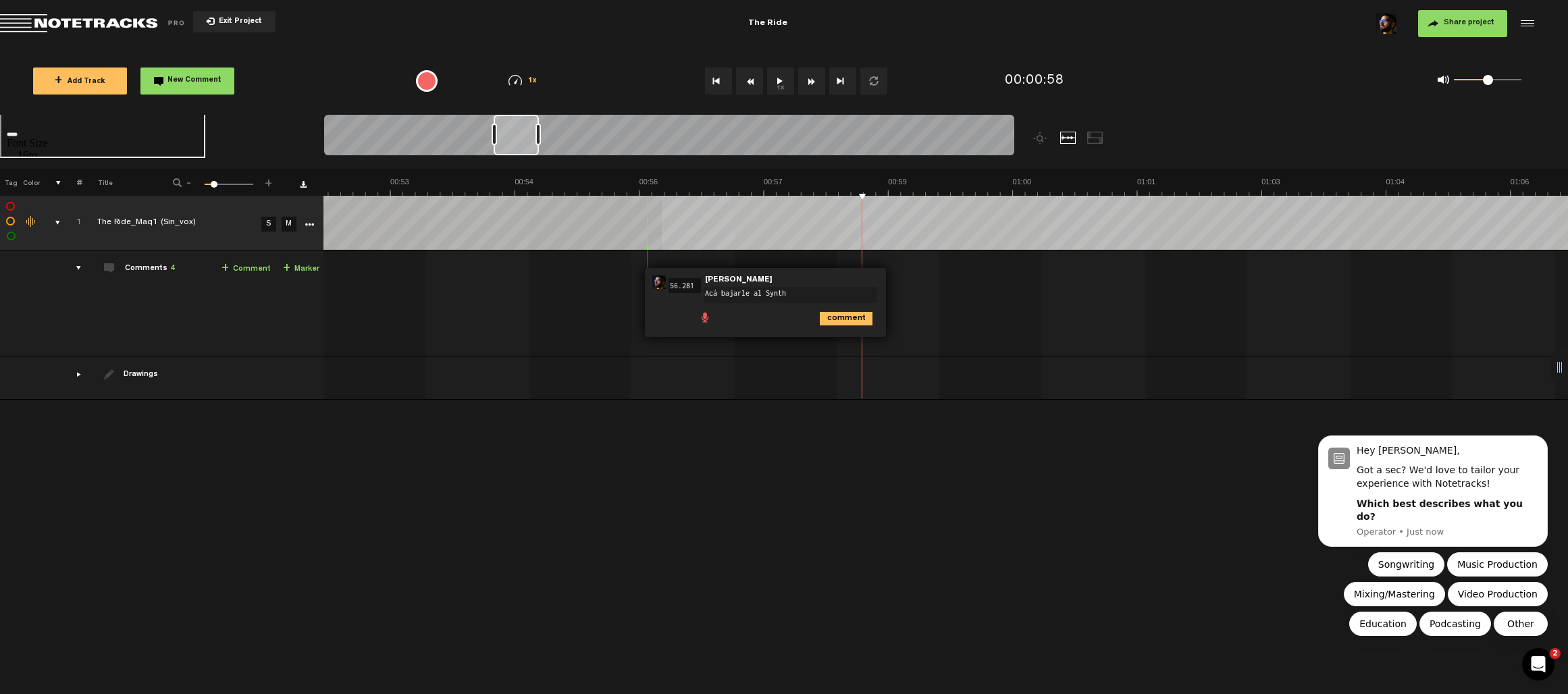
scroll to position [0, 0]
click at [865, 234] on td at bounding box center [945, 224] width 1245 height 55
type textarea "Acá bajarle al Synth ."
click at [1097, 367] on icon "comment" at bounding box center [1095, 370] width 53 height 14
click at [803, 304] on form "Acá bajarle al Synth Acá bajarle al Synth" at bounding box center [793, 291] width 179 height 27
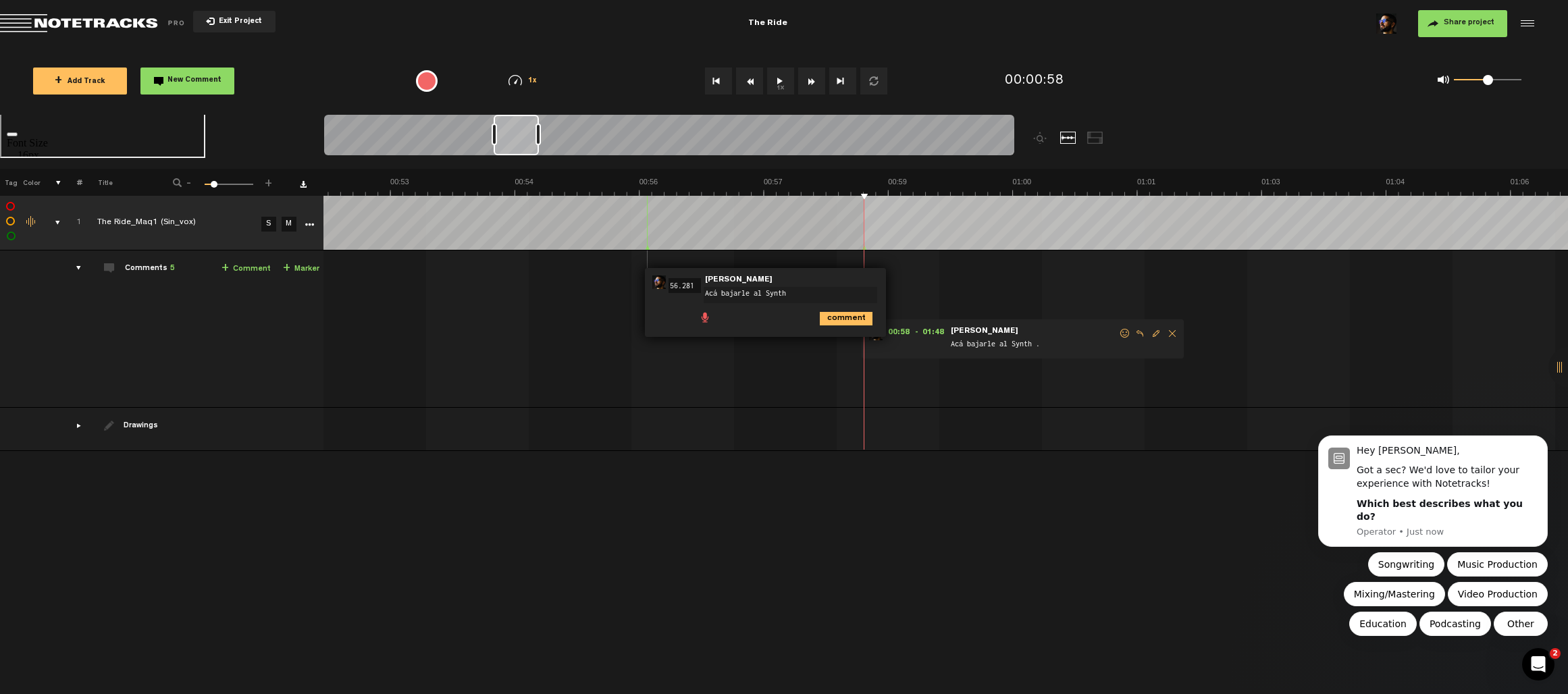
click at [846, 271] on div "00:56 56.281 - • Sebastian Osses: "Acá bajarle al Synth" Sebastian Osses Acá ba…" at bounding box center [765, 303] width 241 height 69
click at [846, 320] on icon "comment" at bounding box center [846, 319] width 53 height 14
click at [918, 280] on span "Delete comment" at bounding box center [921, 282] width 17 height 10
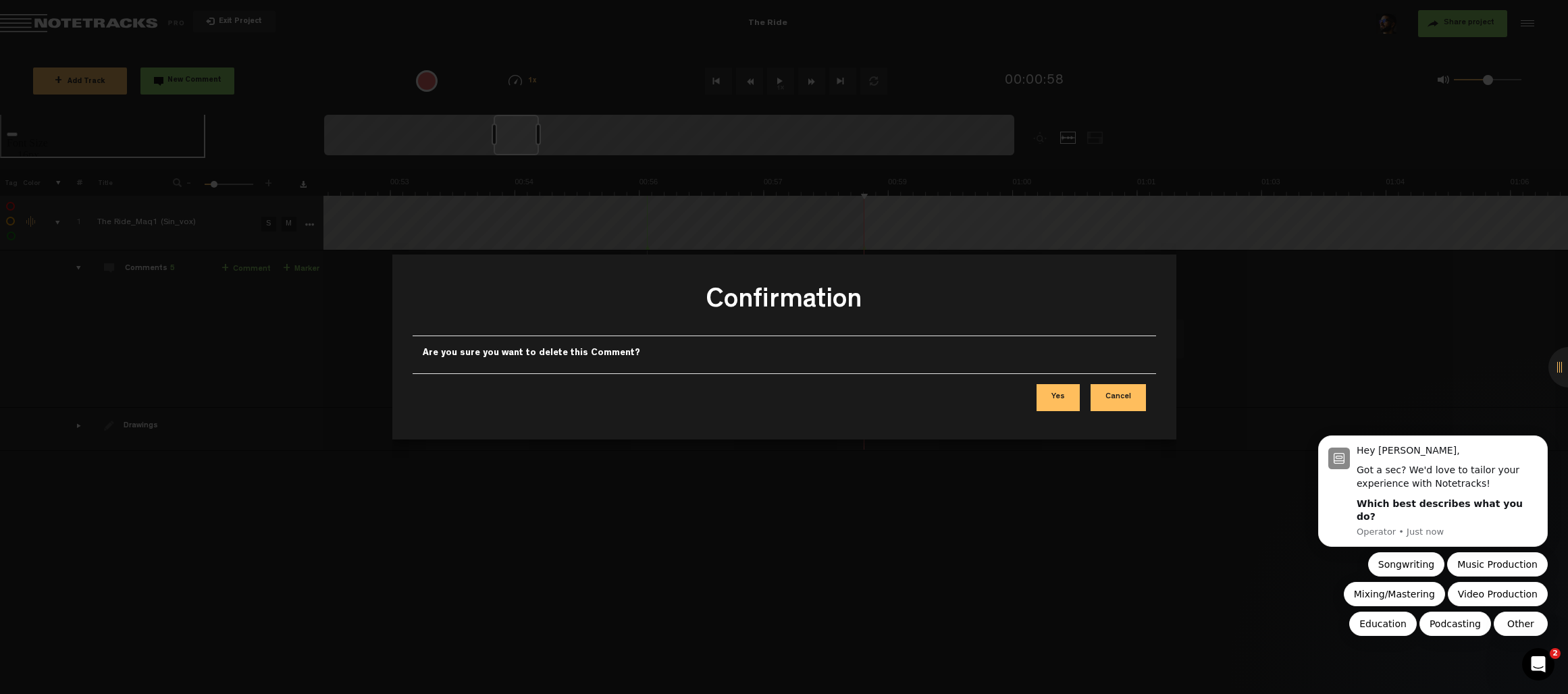
click at [1068, 399] on button "Yes" at bounding box center [1058, 398] width 43 height 27
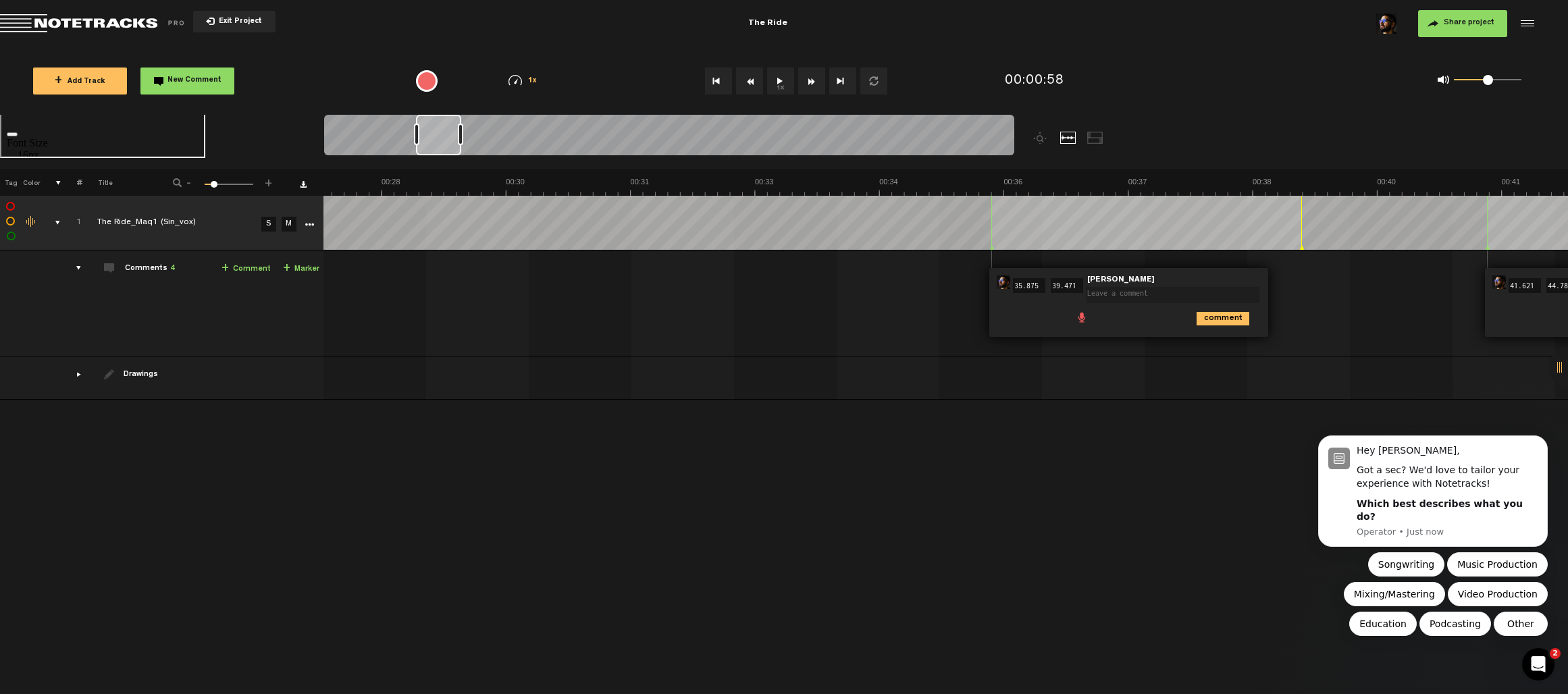
scroll to position [0, 2755]
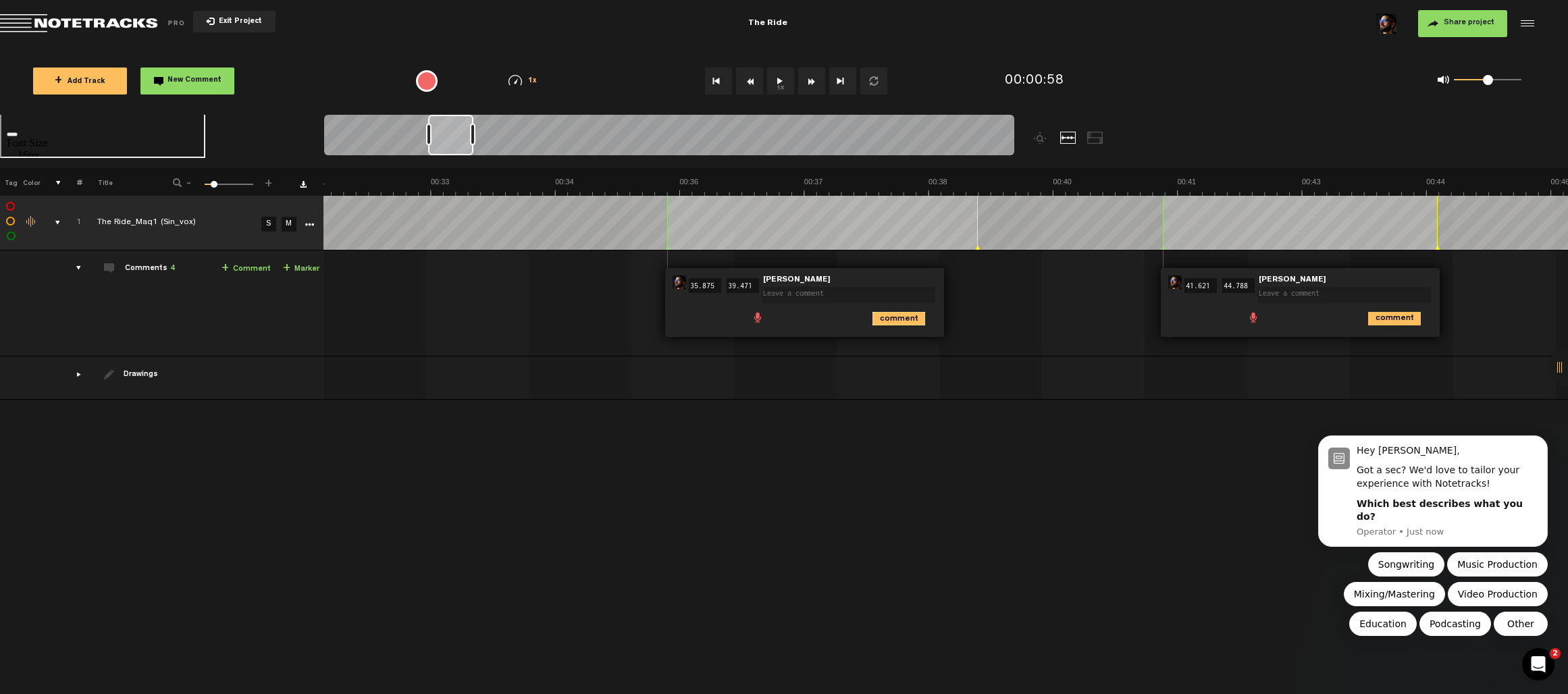
click at [893, 321] on icon "comment" at bounding box center [899, 319] width 53 height 14
click at [975, 278] on span "Delete comment" at bounding box center [975, 282] width 17 height 10
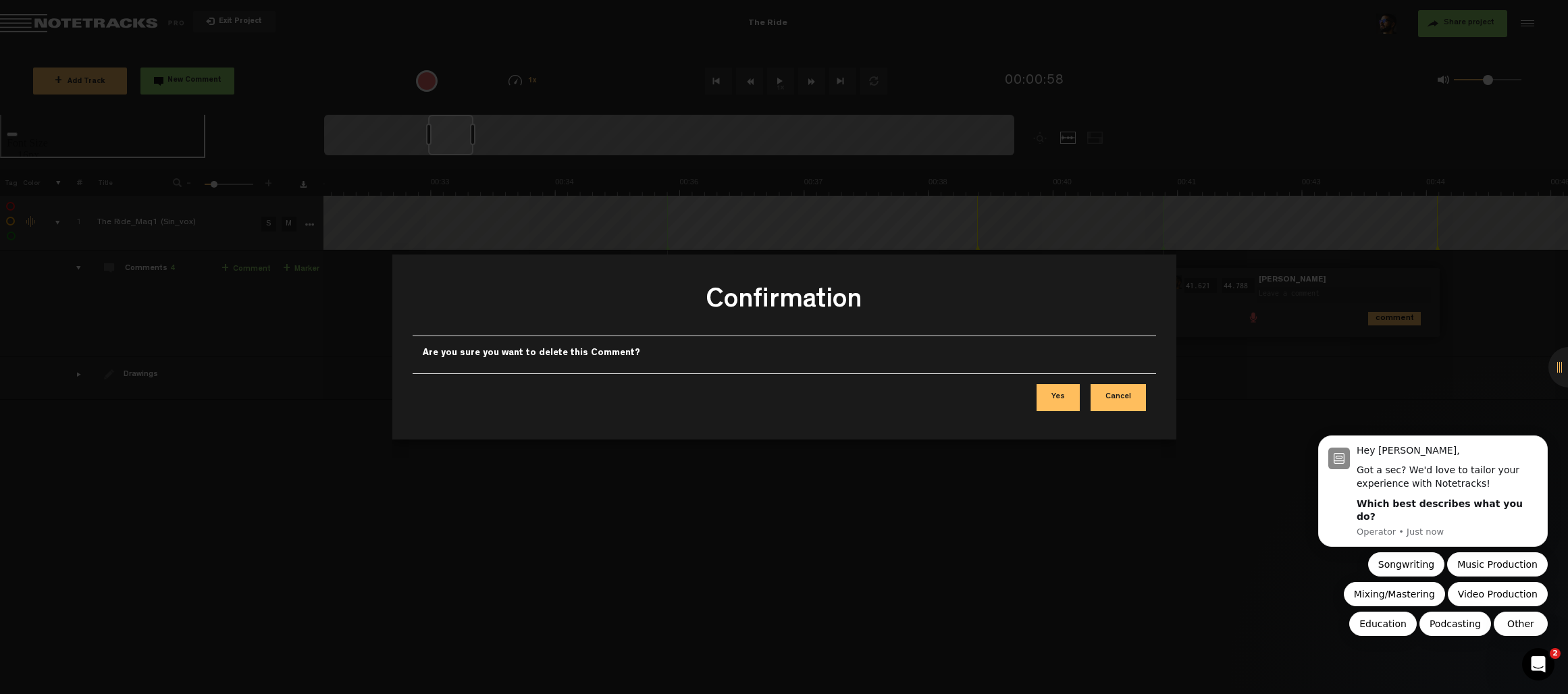
click at [1065, 390] on button "Yes" at bounding box center [1058, 398] width 43 height 27
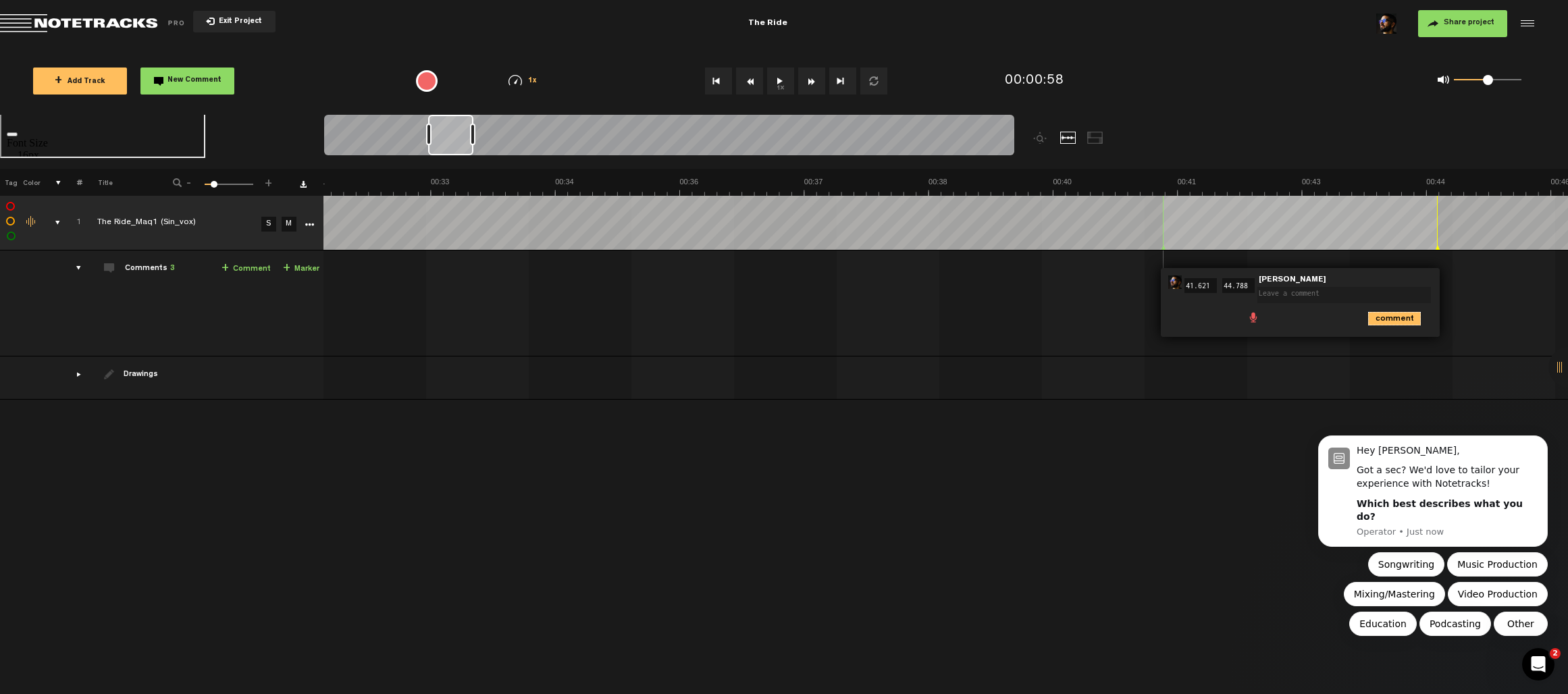
click at [1374, 315] on icon "comment" at bounding box center [1394, 319] width 53 height 14
click at [1471, 282] on span "Delete comment" at bounding box center [1471, 282] width 17 height 10
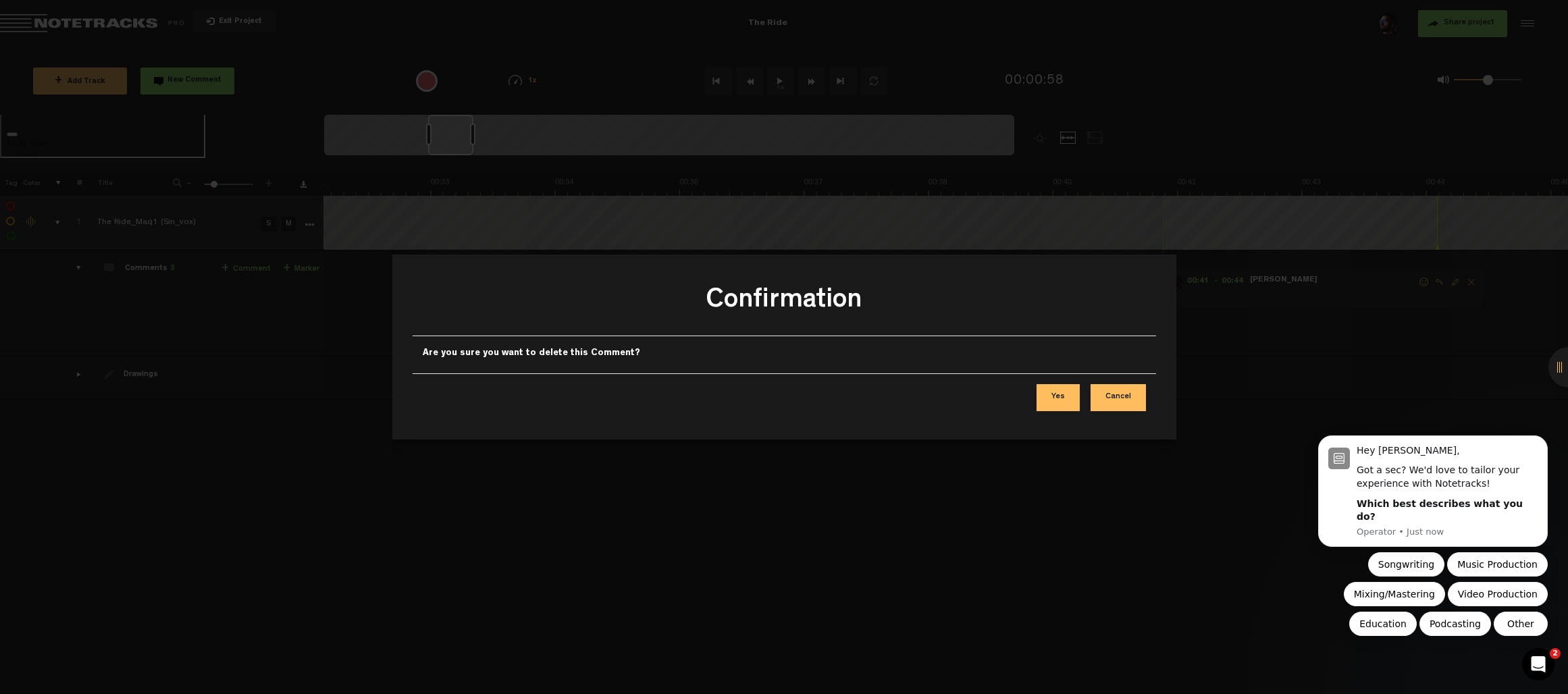
click at [1058, 404] on button "Yes" at bounding box center [1058, 398] width 43 height 27
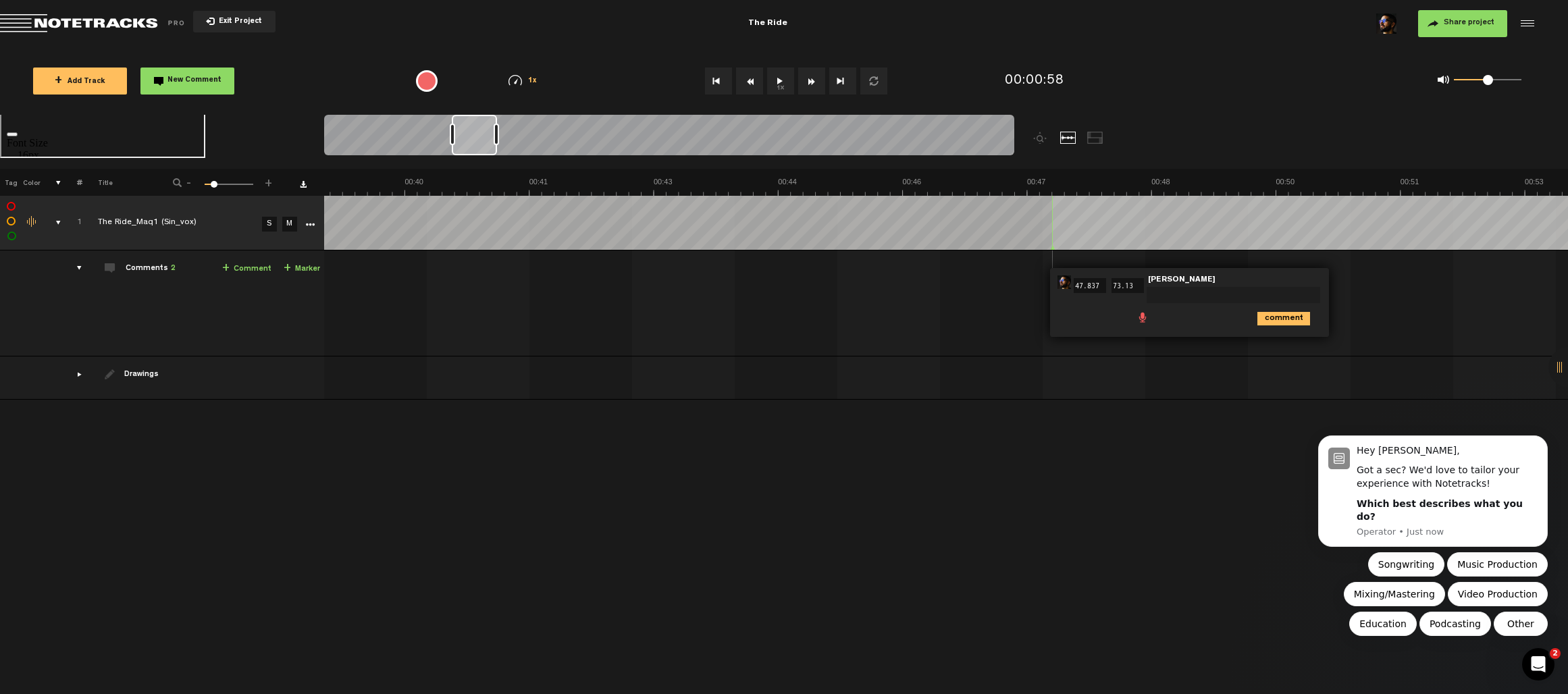
scroll to position [0, 3404]
click at [1271, 321] on icon "comment" at bounding box center [1284, 319] width 53 height 14
click at [1359, 280] on span "Delete comment" at bounding box center [1360, 282] width 17 height 10
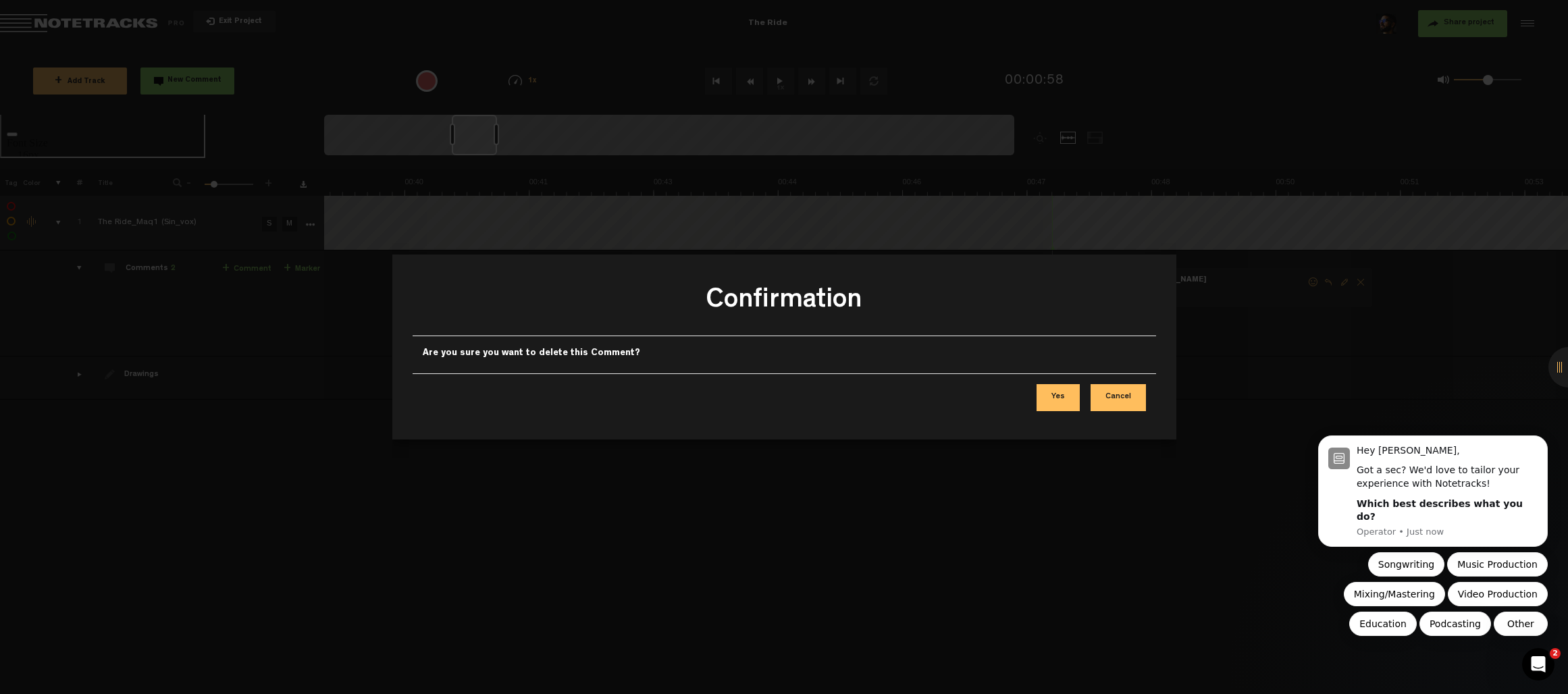
click at [1078, 406] on button "Yes" at bounding box center [1058, 398] width 43 height 27
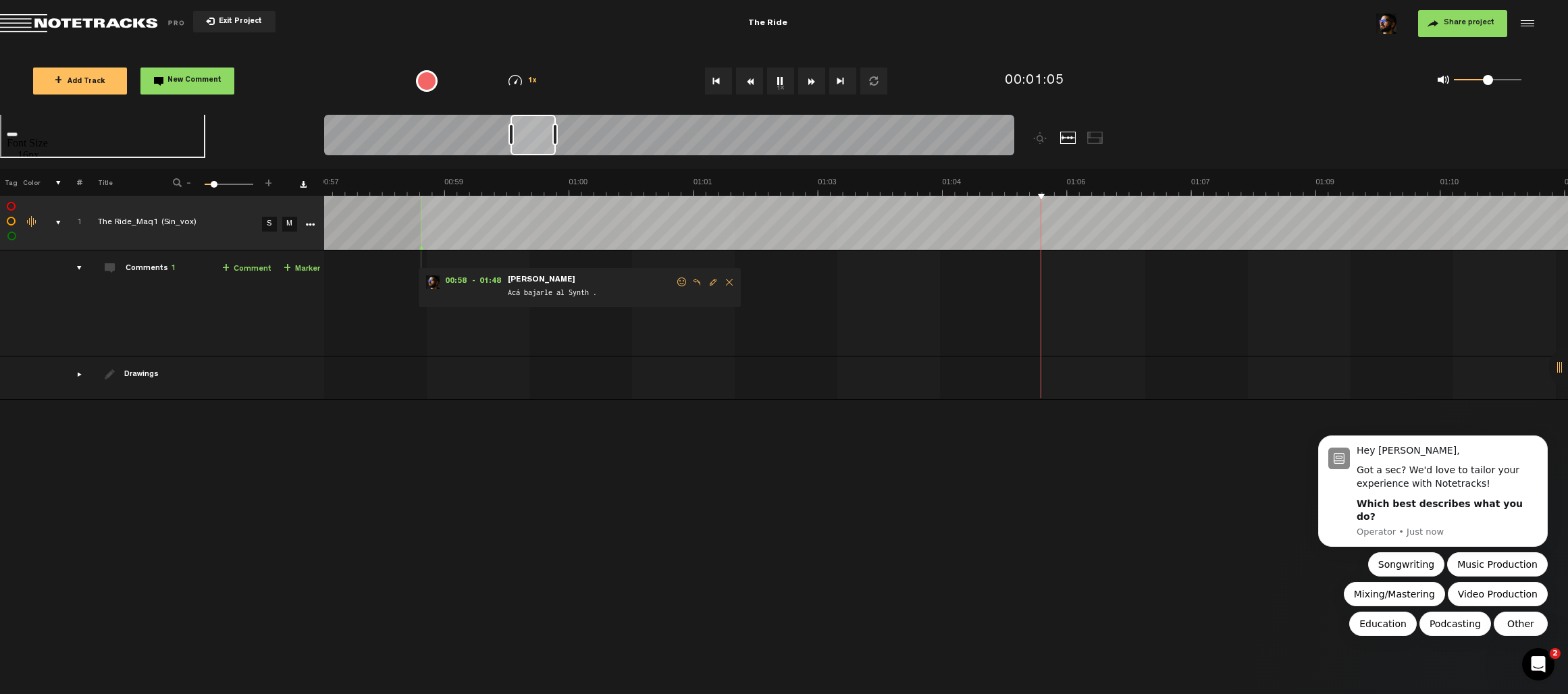
scroll to position [0, 4982]
type textarea "C"
type textarea "Acá subirle al bajo o bajarle a las guitarras"
click at [896, 372] on icon "comment" at bounding box center [890, 376] width 53 height 14
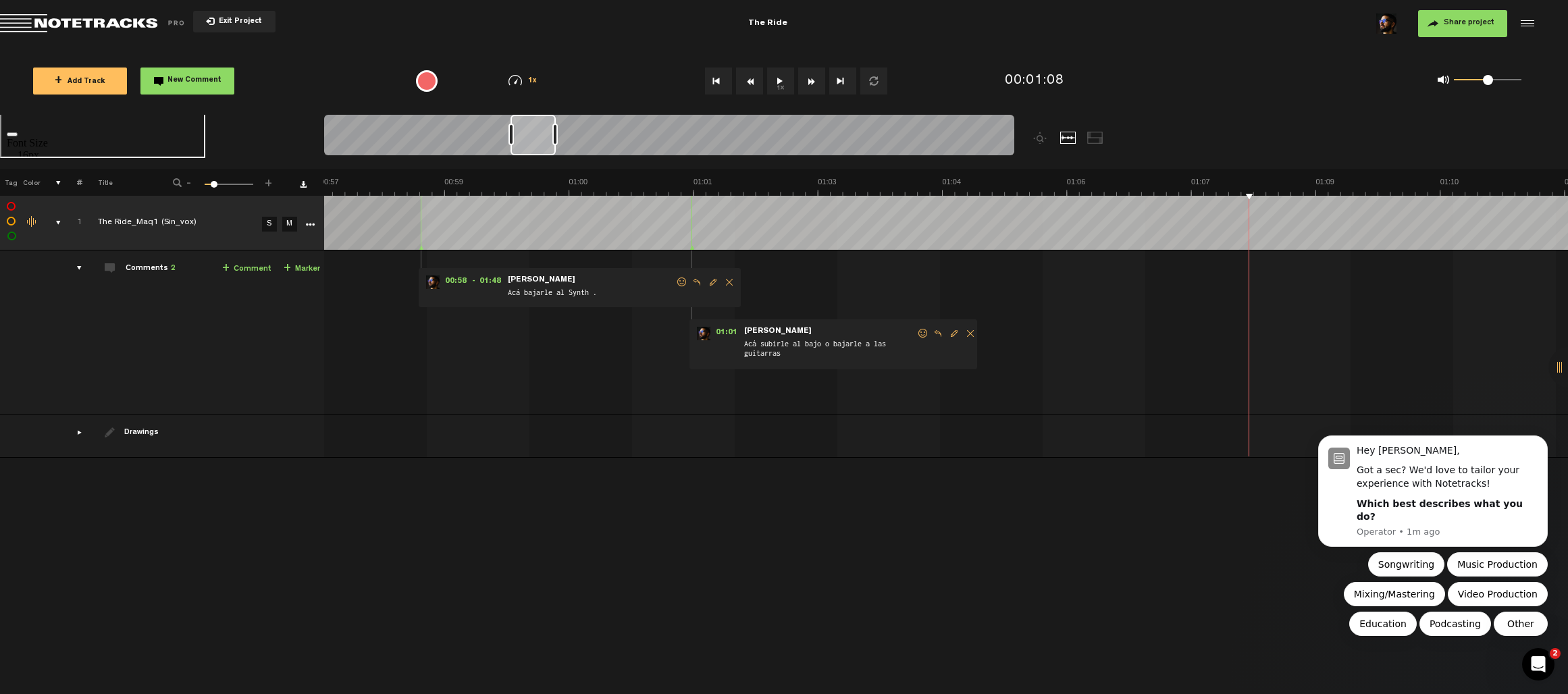
click at [1084, 36] on div "Share project Save project" at bounding box center [1280, 23] width 512 height 27
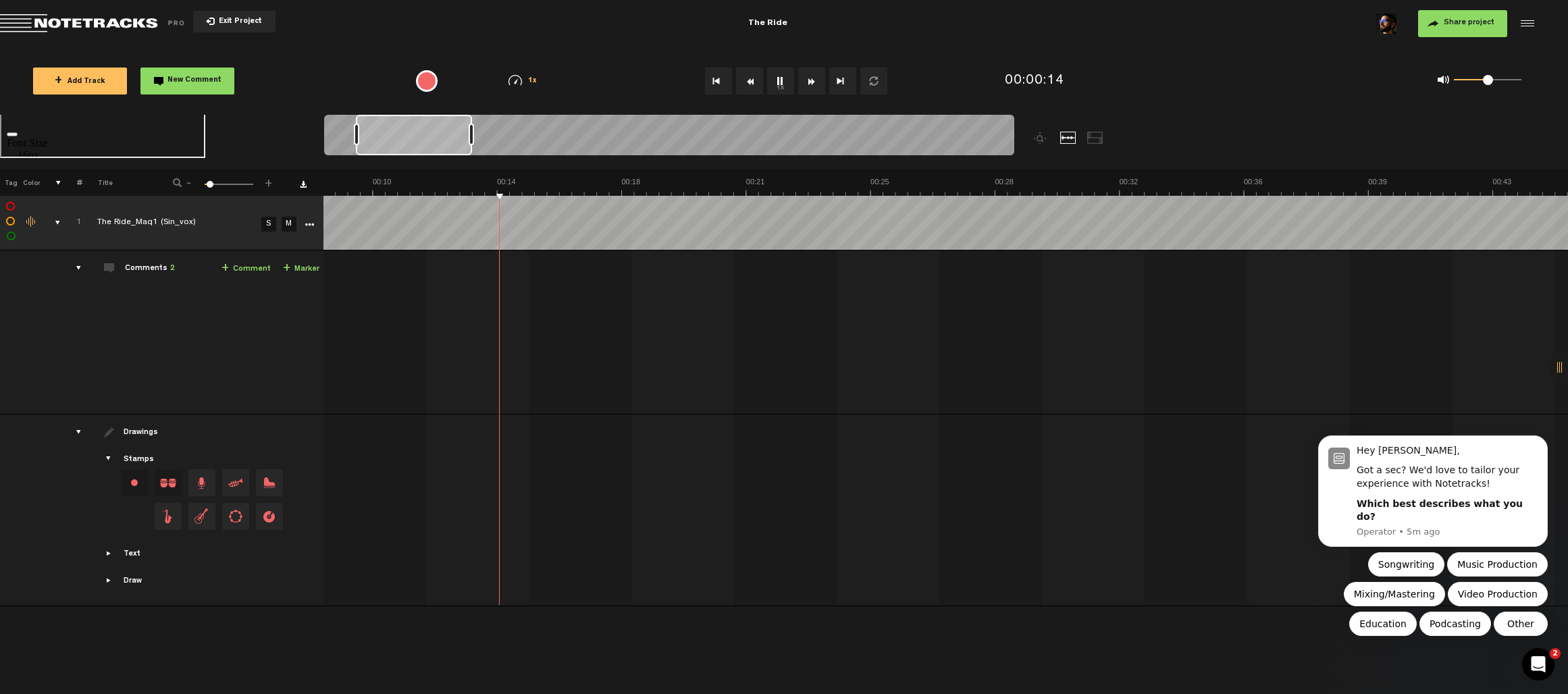
type textarea "Hay una guitarra no principal que bajarle"
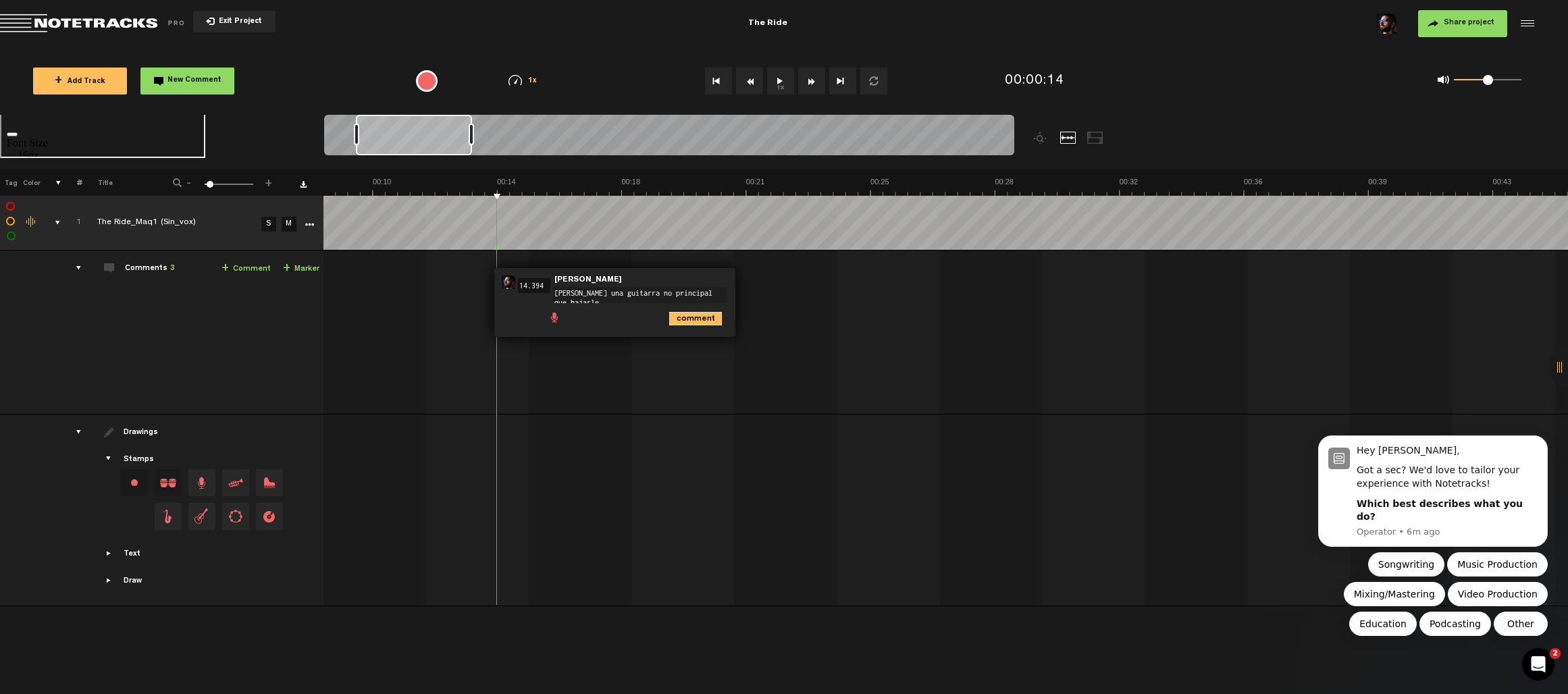
click at [684, 319] on icon "comment" at bounding box center [695, 319] width 53 height 14
click at [778, 84] on button "1x" at bounding box center [781, 81] width 27 height 27
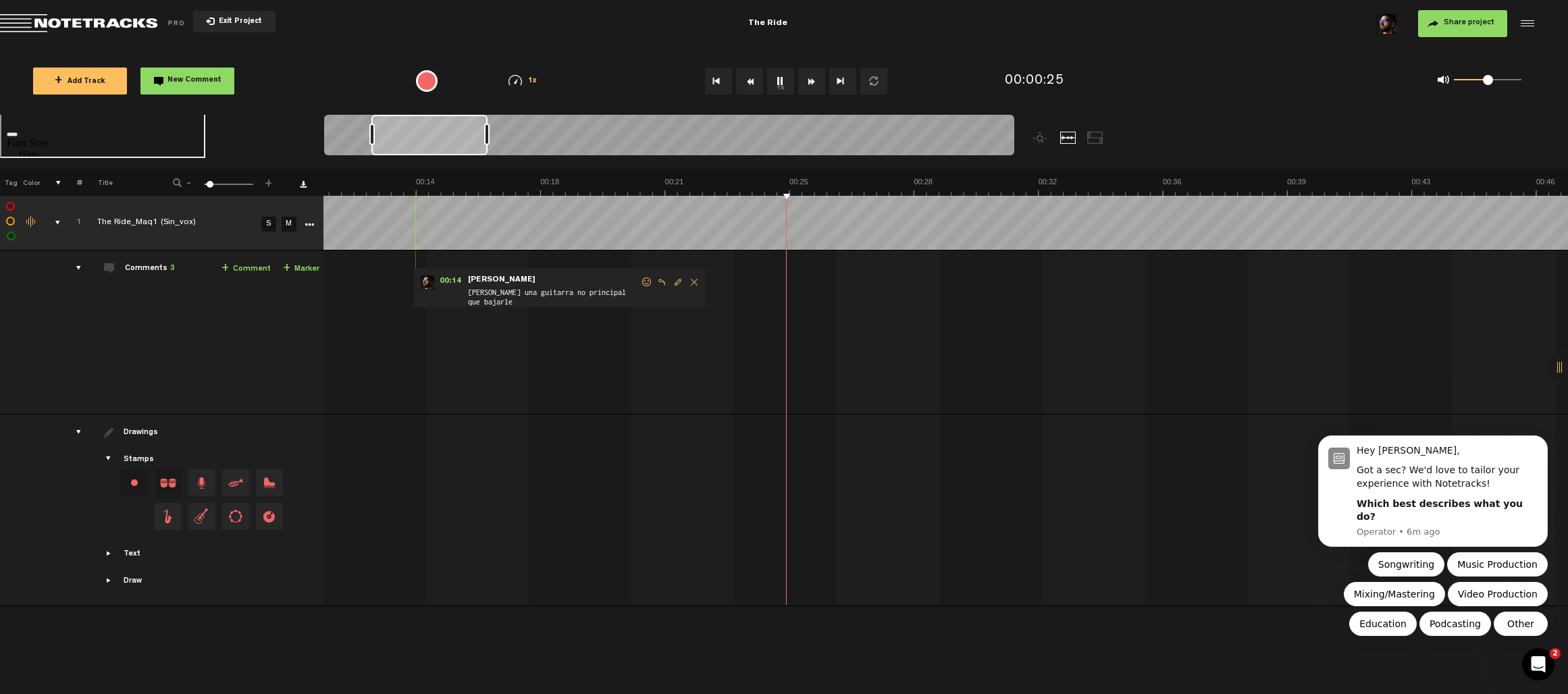
scroll to position [0, 729]
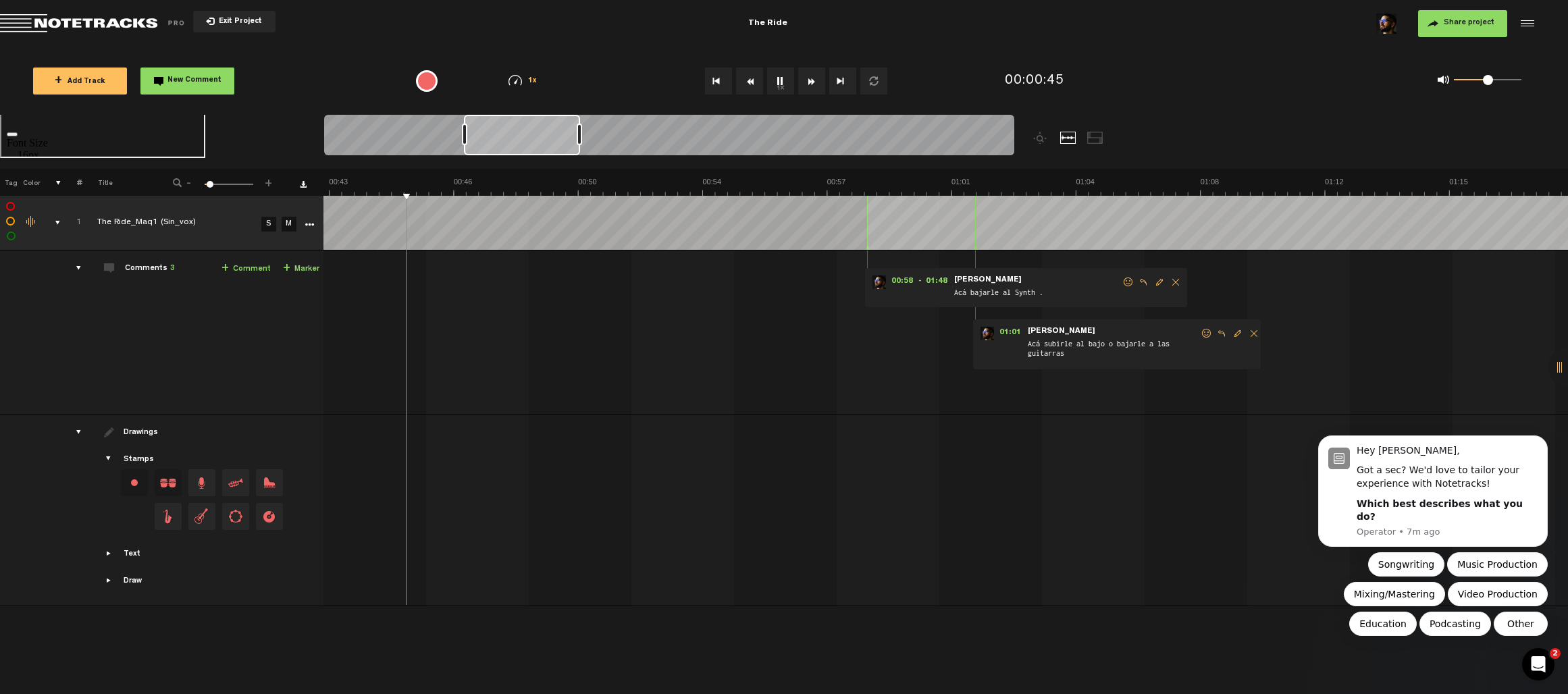
scroll to position [0, 1488]
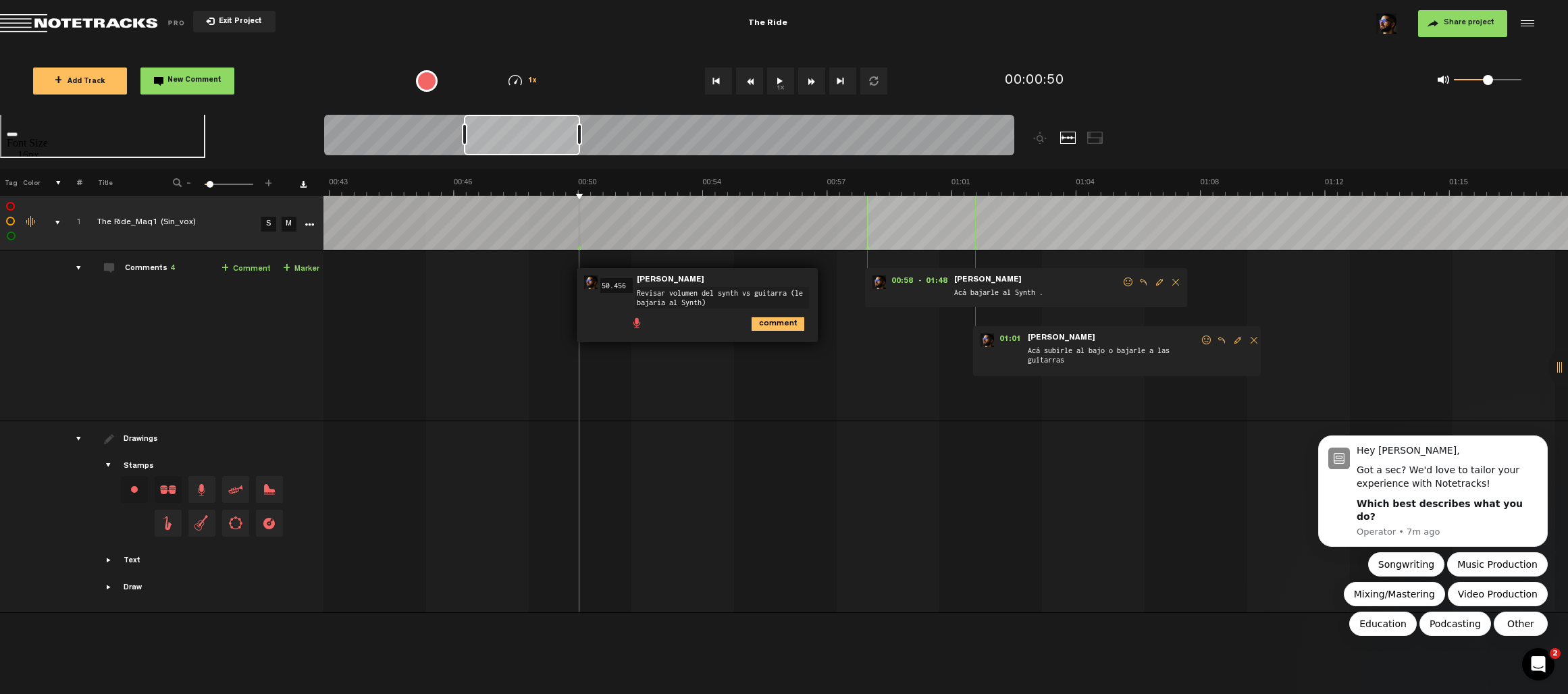
type textarea "Revisar volumen del synth vs guitarra (le bajaria al Synth)"
click at [783, 325] on icon "comment" at bounding box center [778, 324] width 53 height 14
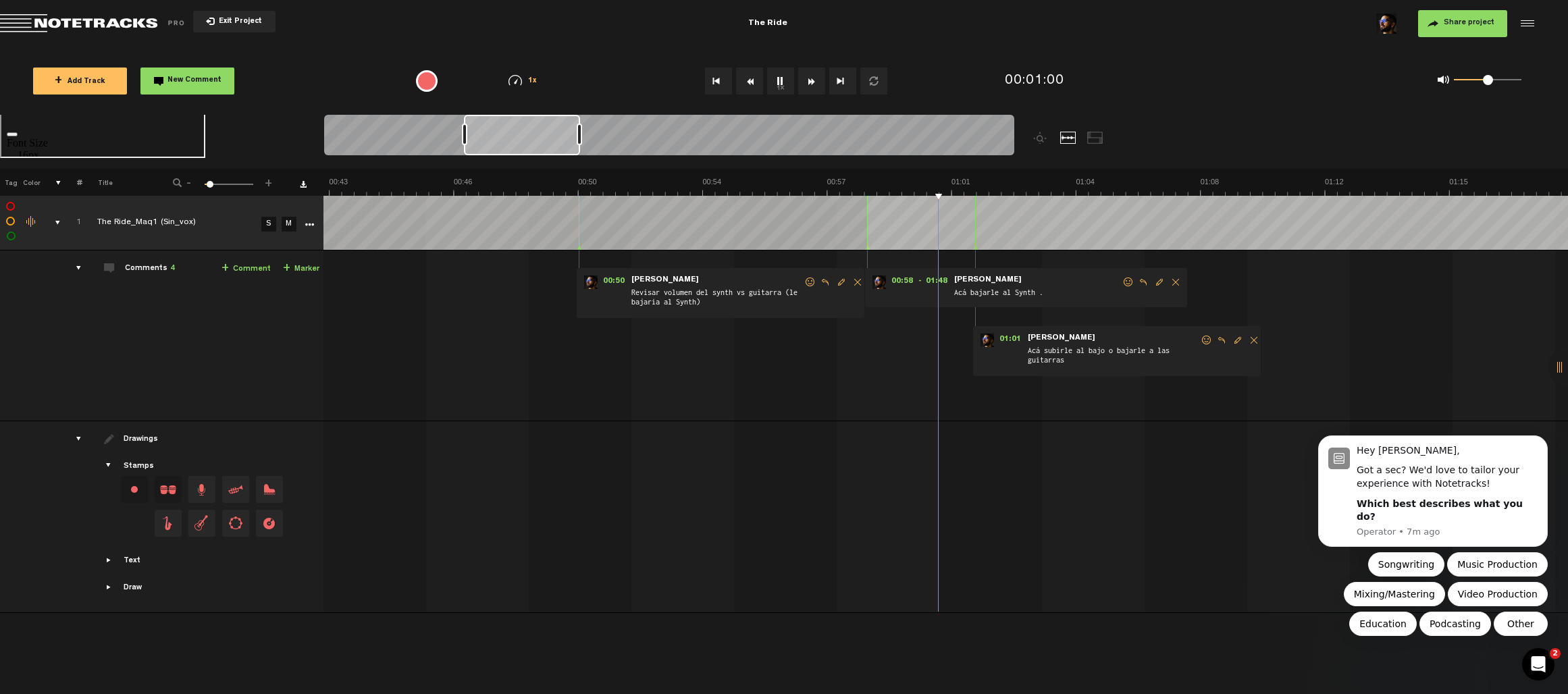
click at [850, 289] on span "Acá bajarle al Synth ." at bounding box center [1037, 293] width 169 height 15
click at [850, 282] on span "Edit comment" at bounding box center [1159, 282] width 17 height 10
click at [850, 292] on textarea "Acá bajarle al Synth ." at bounding box center [1049, 295] width 174 height 17
click at [850, 292] on textarea "Acá bajarle al Synth ." at bounding box center [1040, 294] width 174 height 17
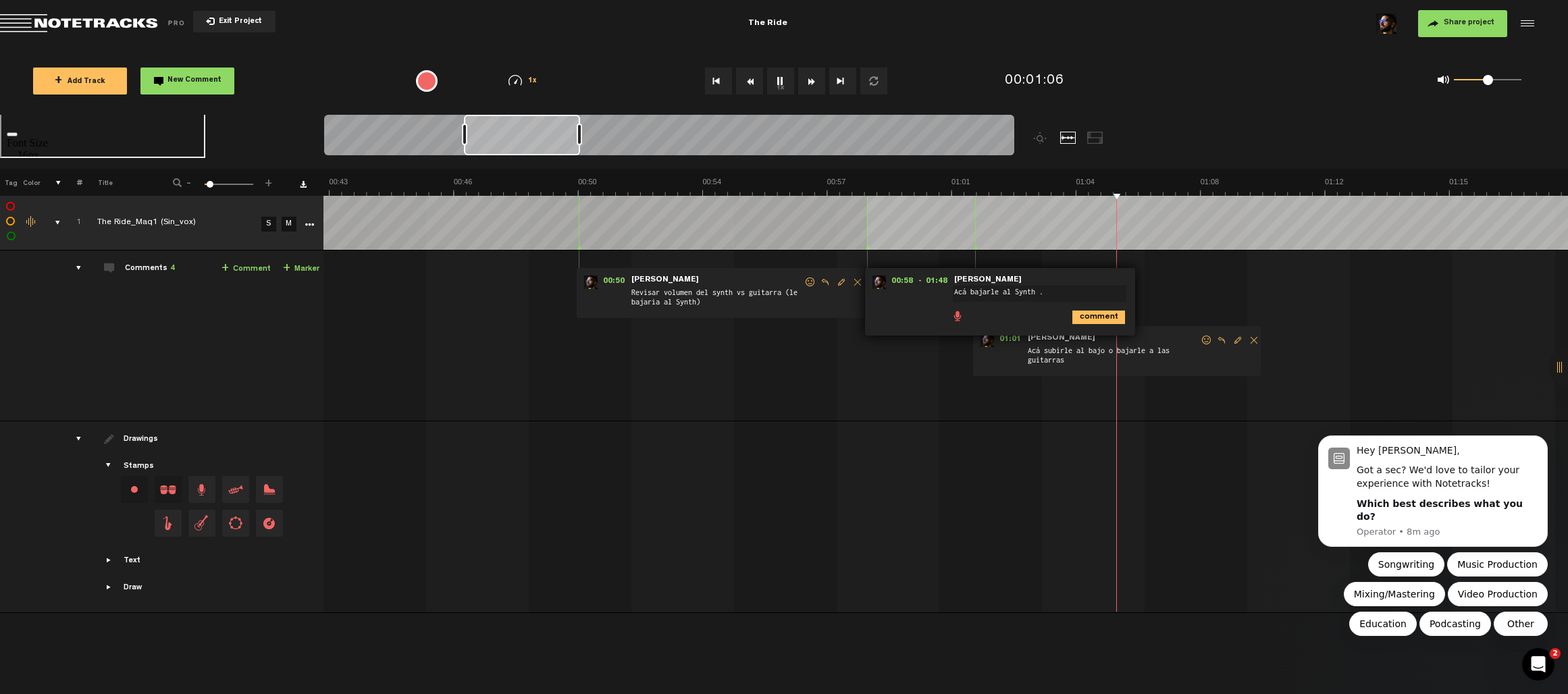
click at [850, 292] on textarea "Acá bajarle al Synth ." at bounding box center [1040, 294] width 174 height 17
type textarea "Acá bajarle mmas rapido al Synth ."
click at [850, 319] on icon "comment" at bounding box center [1098, 317] width 53 height 14
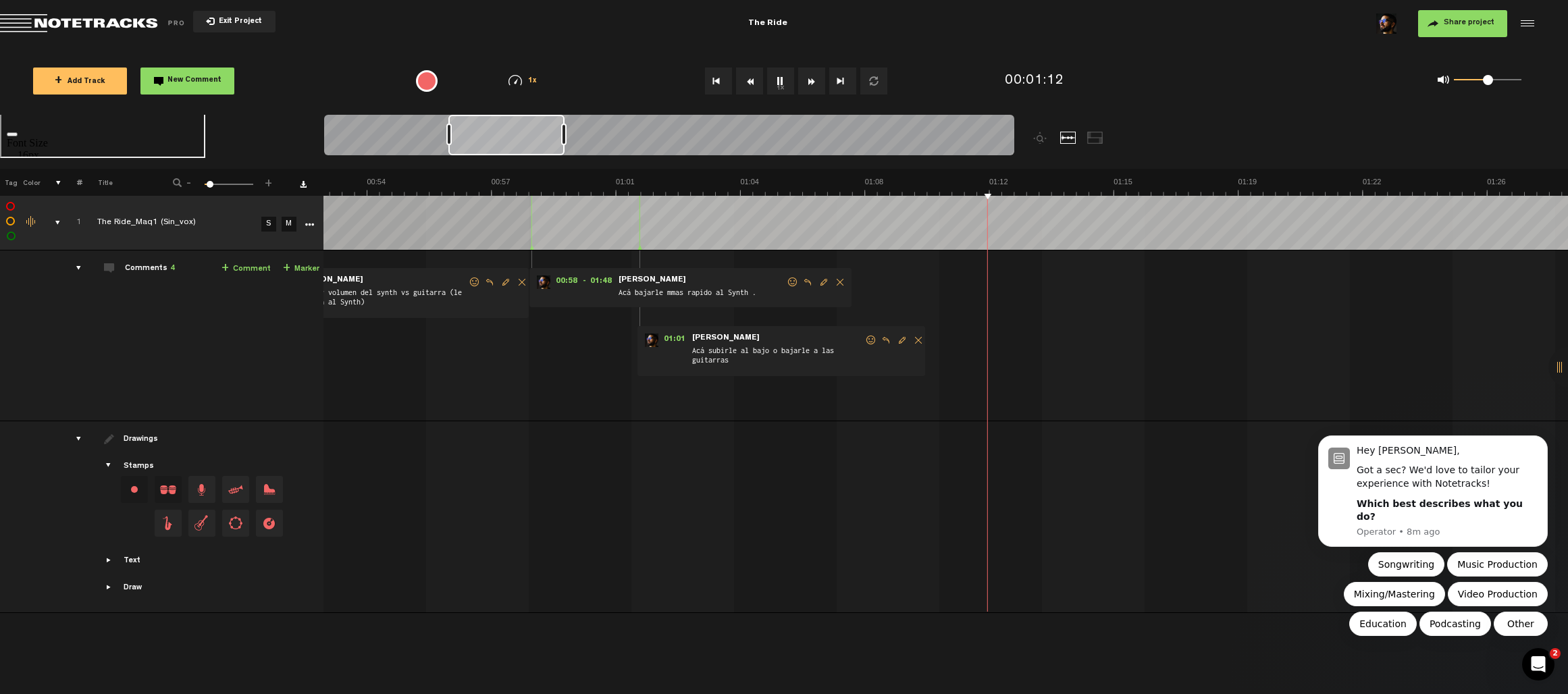
scroll to position [0, 1824]
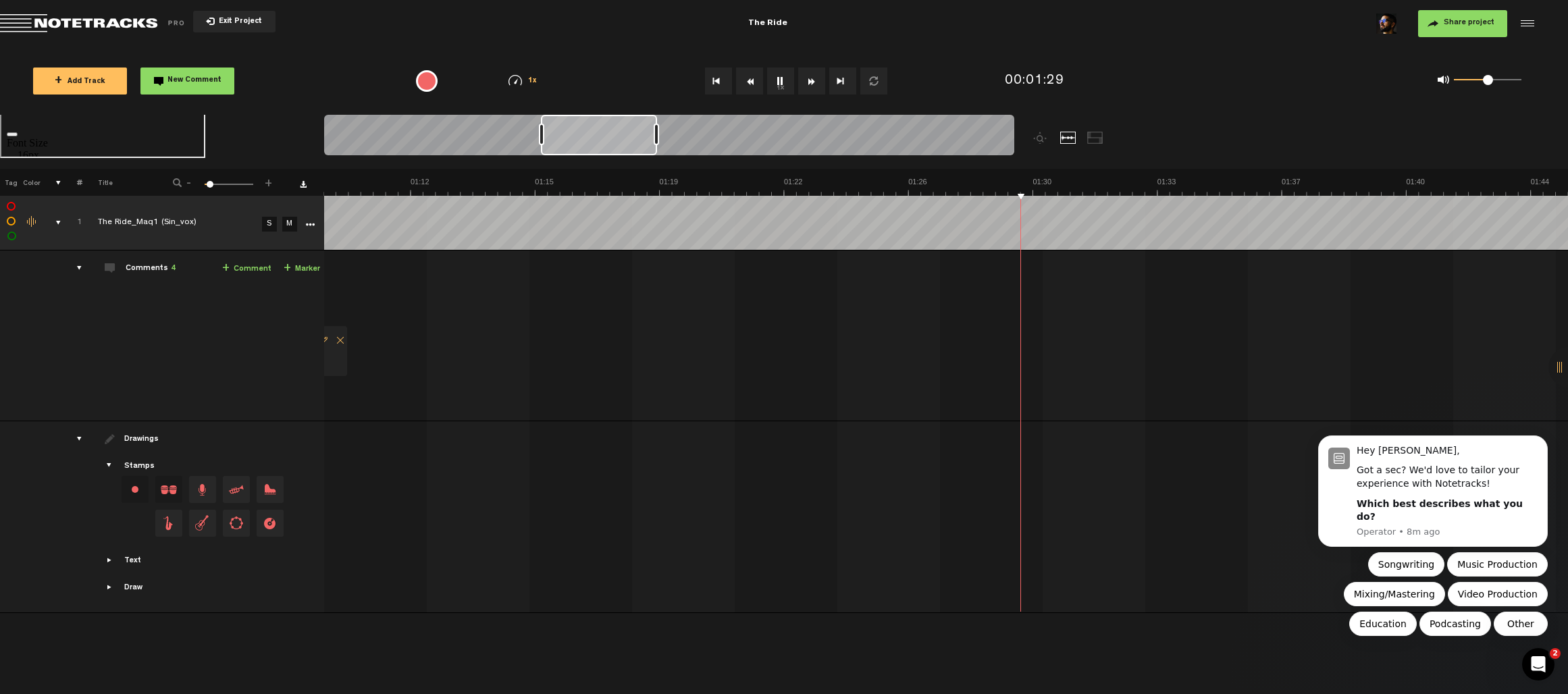
scroll to position [0, 2159]
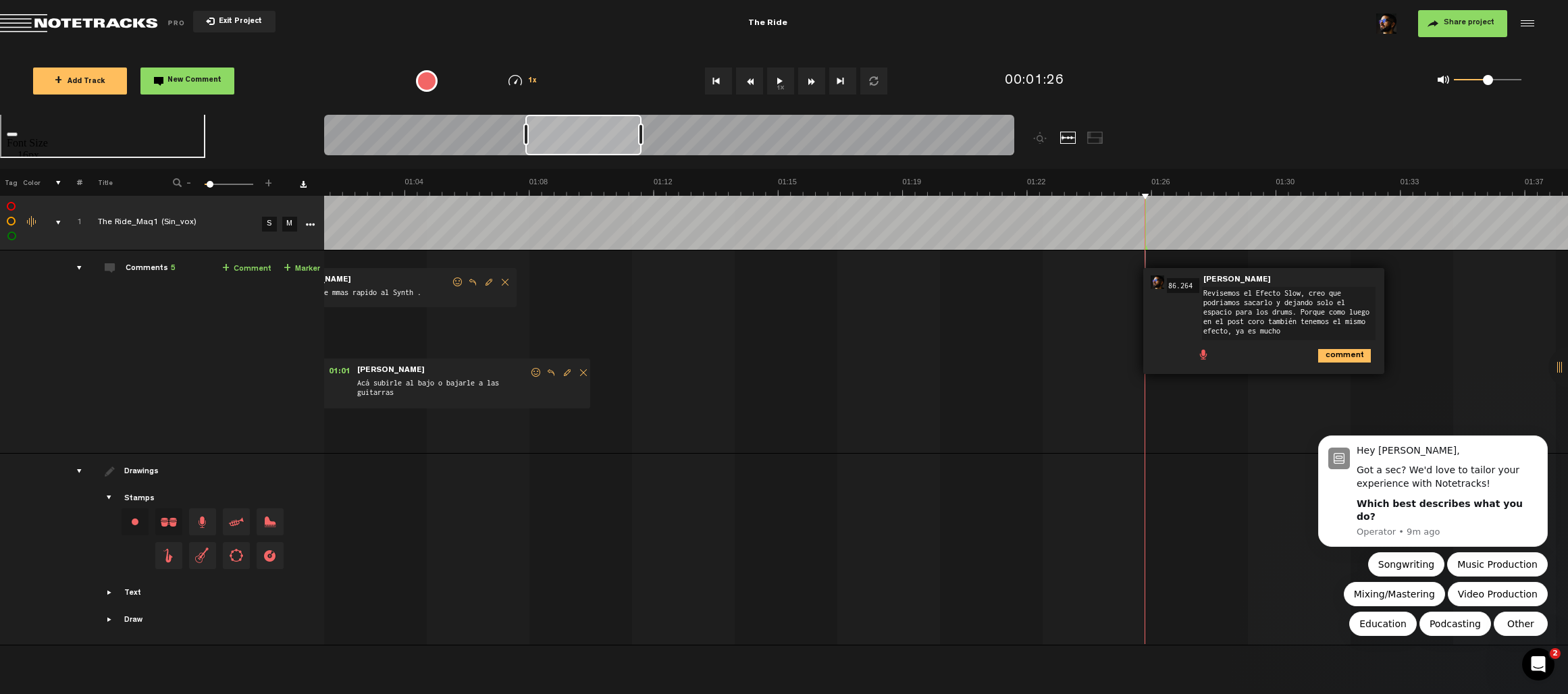
type textarea "Revisemos el Efecto Slow, creo que podriamos sacarlo y dejando solo el espacio …"
click at [850, 355] on body "Hey Sebastian, Got a sec? We'd love to tailor your experience with Notetracks! …" at bounding box center [1433, 501] width 260 height 303
click at [850, 349] on body "Hey Sebastian, Got a sec? We'd love to tailor your experience with Notetracks! …" at bounding box center [1433, 501] width 260 height 303
click at [850, 356] on body "Hey Sebastian, Got a sec? We'd love to tailor your experience with Notetracks! …" at bounding box center [1433, 501] width 260 height 303
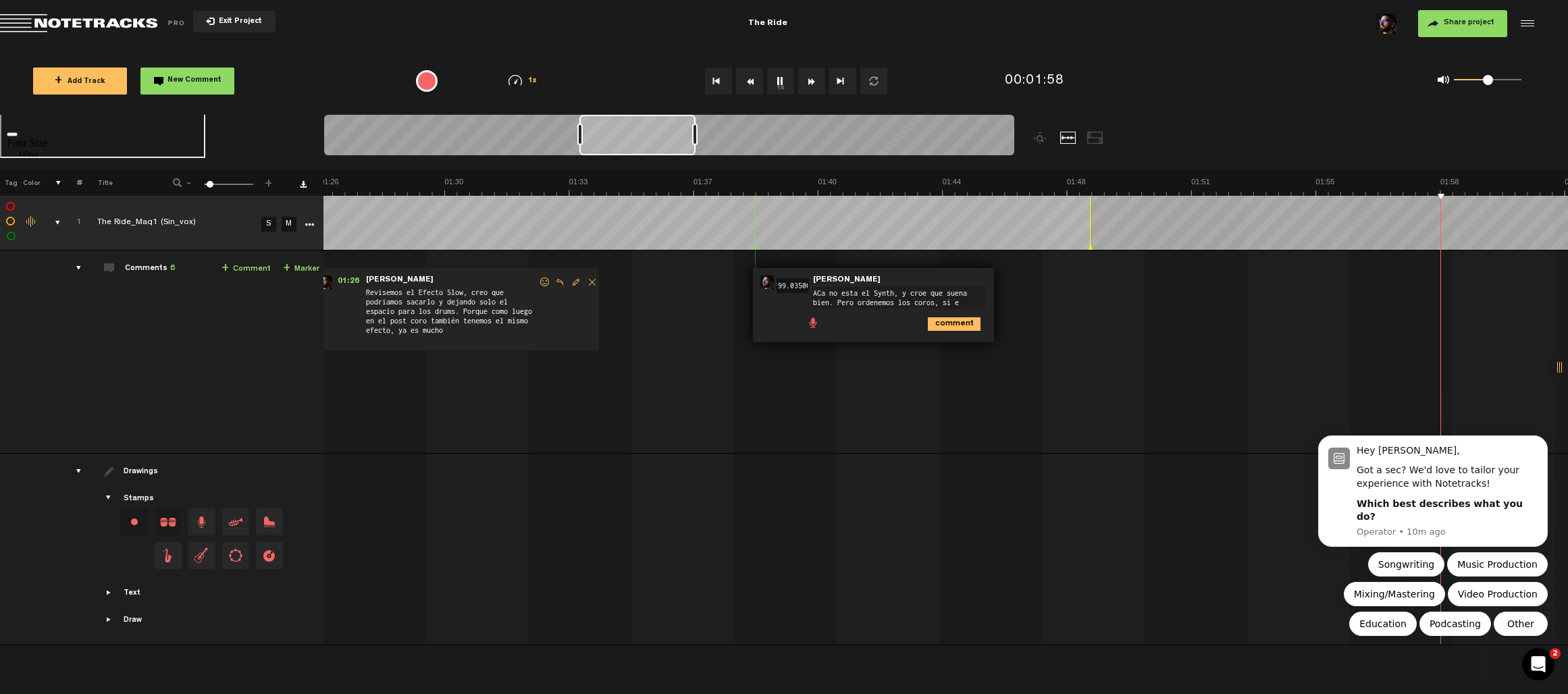
scroll to position [0, 3488]
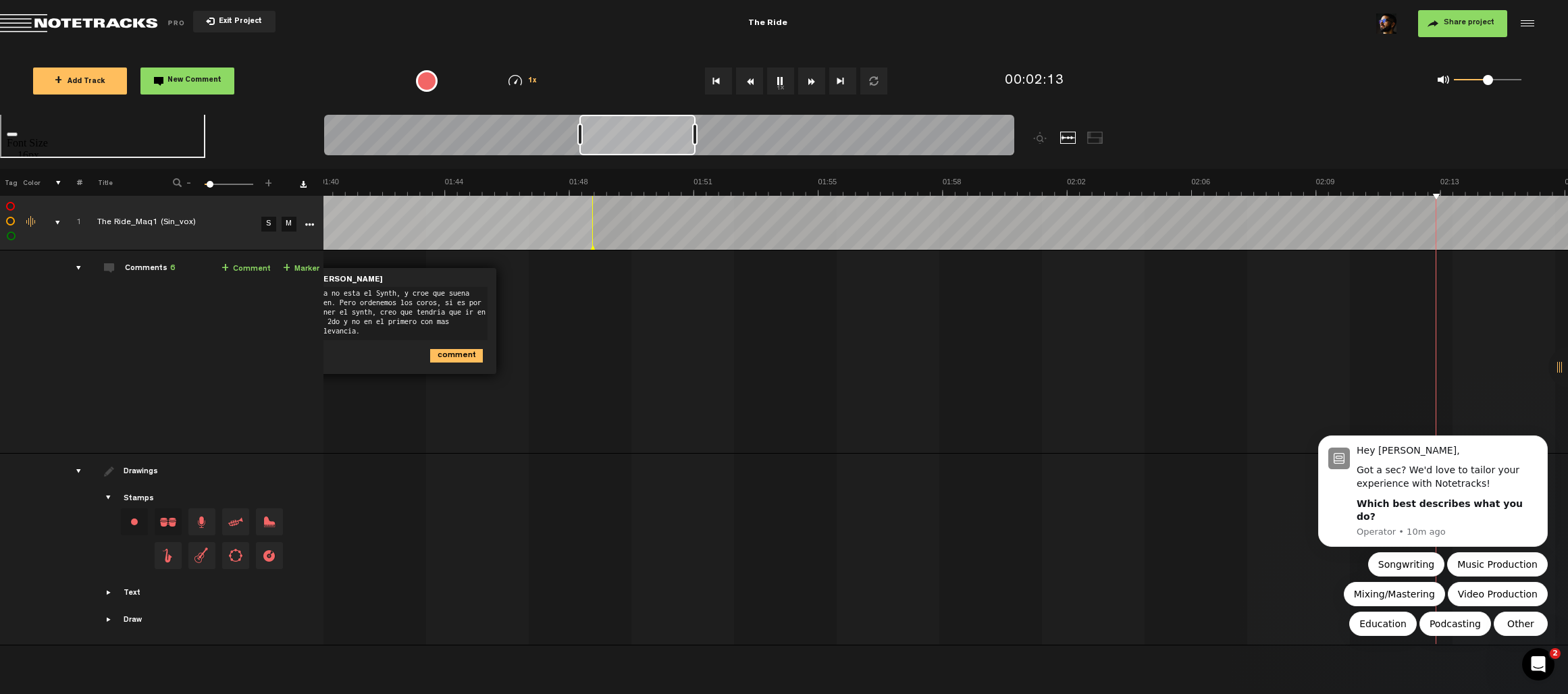
type textarea "ACa no esta el Synth, y croe que suena bien. Pero ordenemos los coros, si es po…"
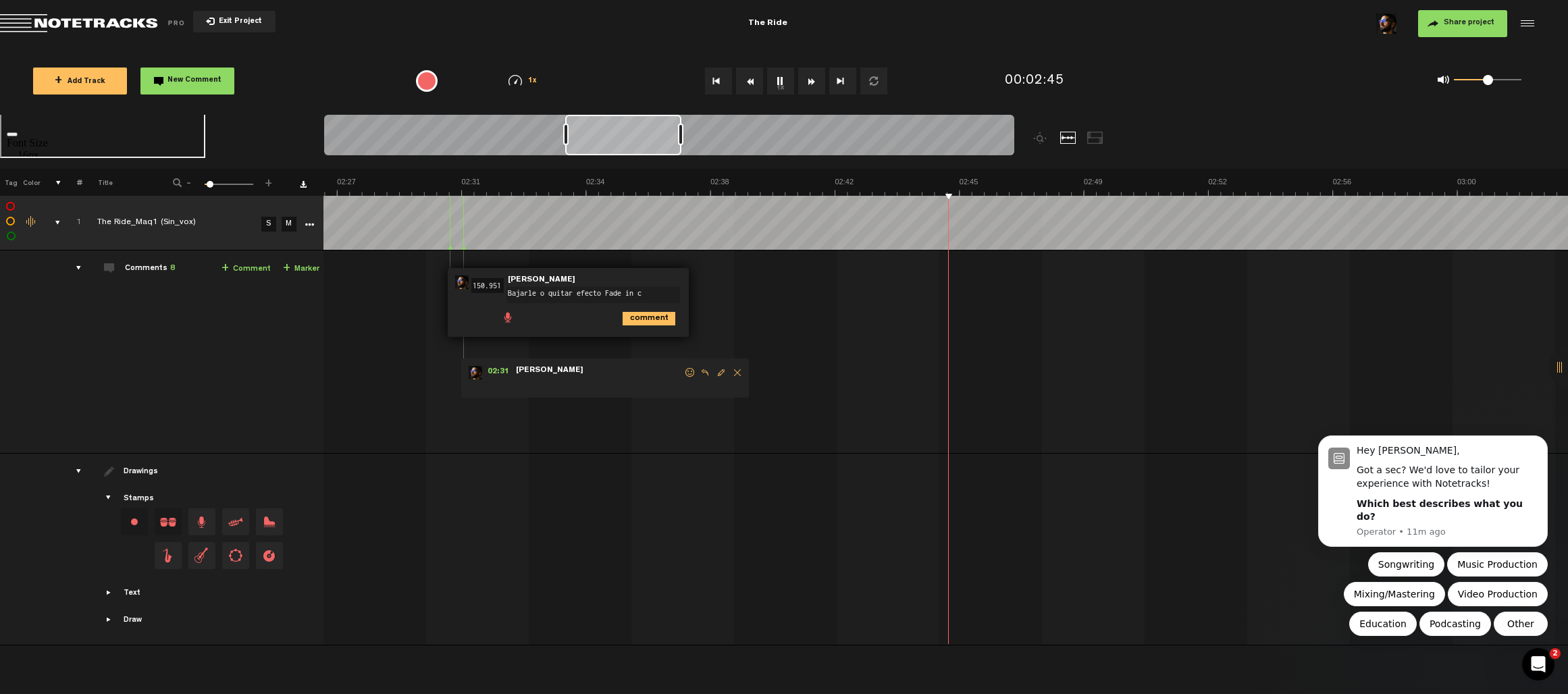
scroll to position [0, 5090]
type textarea "Bajarle o quitar efecto Fade in cortito"
click at [651, 320] on icon "comment" at bounding box center [649, 319] width 53 height 14
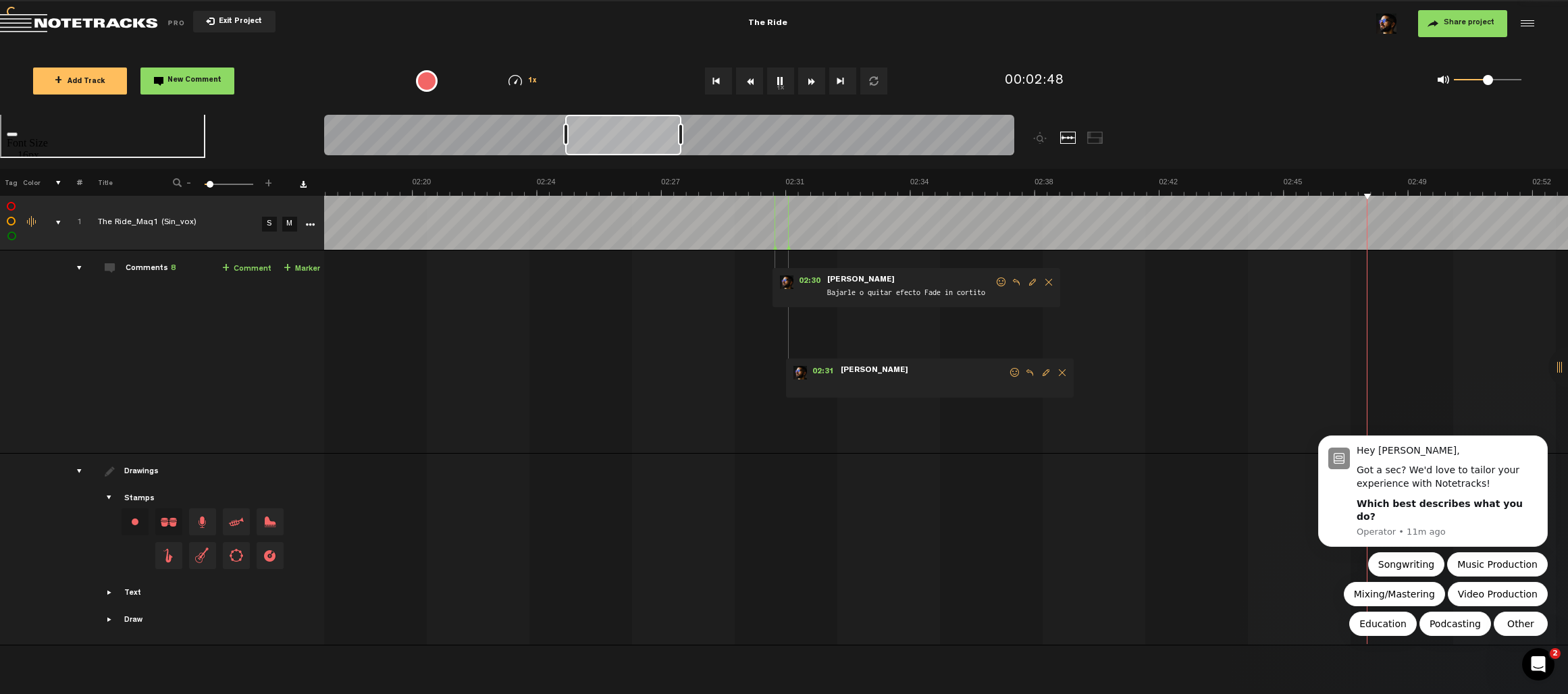
scroll to position [0, 4766]
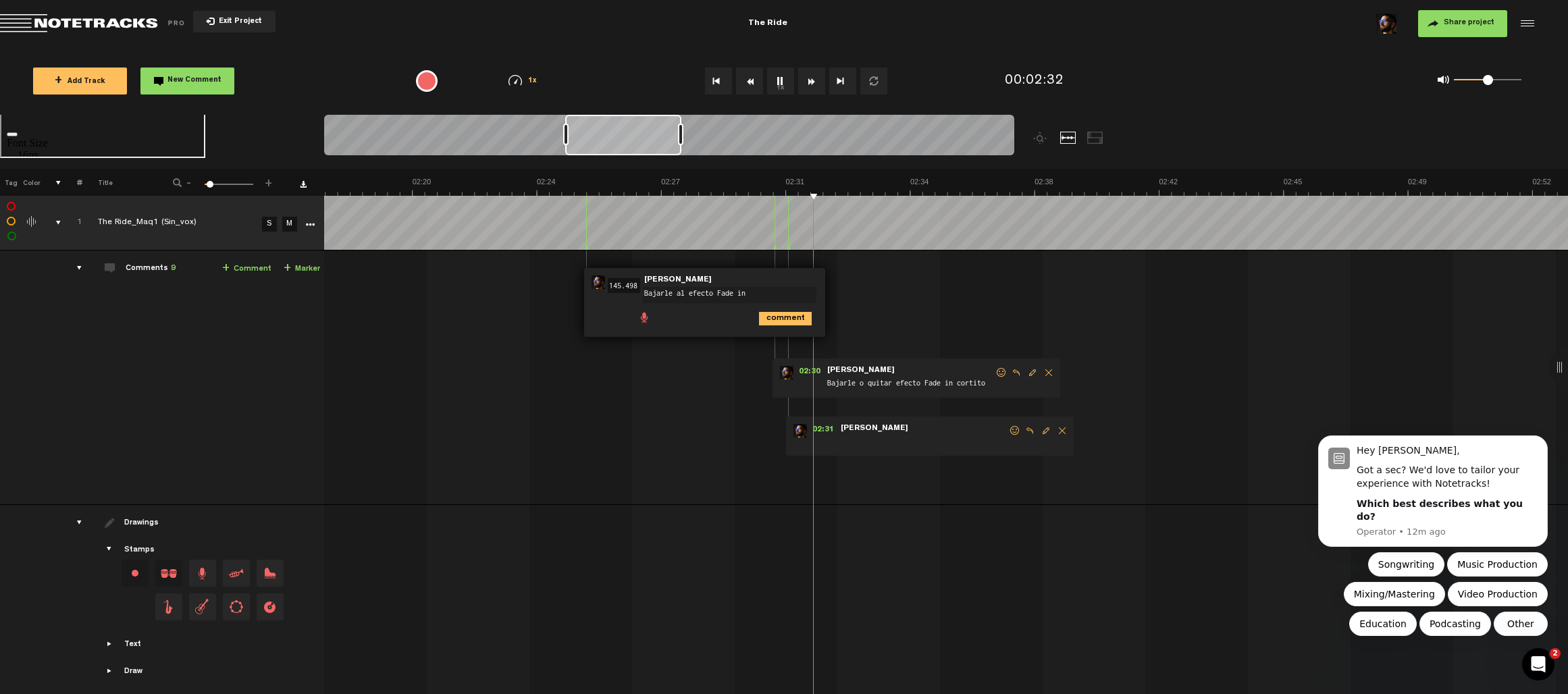
type textarea "Bajarle al efecto Fade in"
click at [785, 315] on icon "comment" at bounding box center [785, 319] width 53 height 14
click at [850, 430] on span "Delete comment" at bounding box center [1062, 430] width 17 height 10
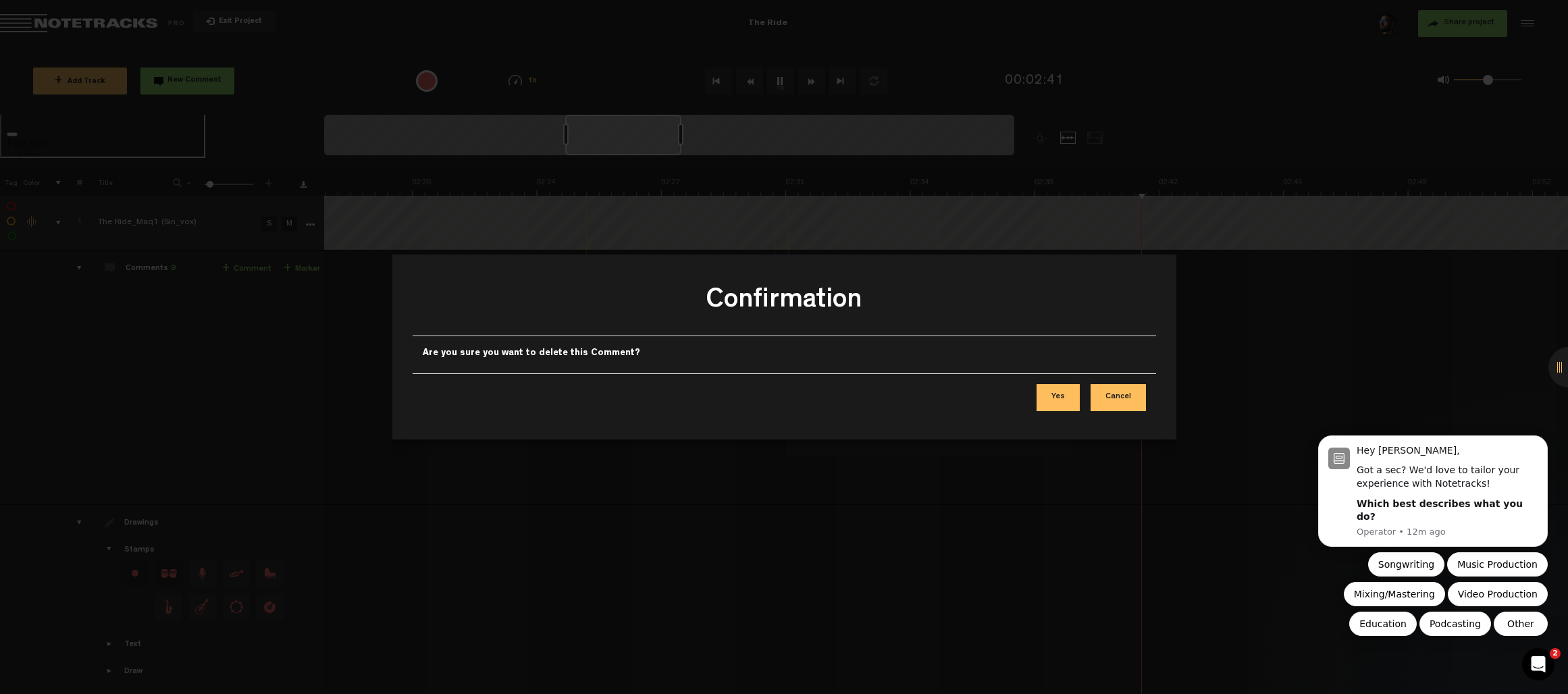
click at [850, 394] on button "Yes" at bounding box center [1058, 398] width 43 height 27
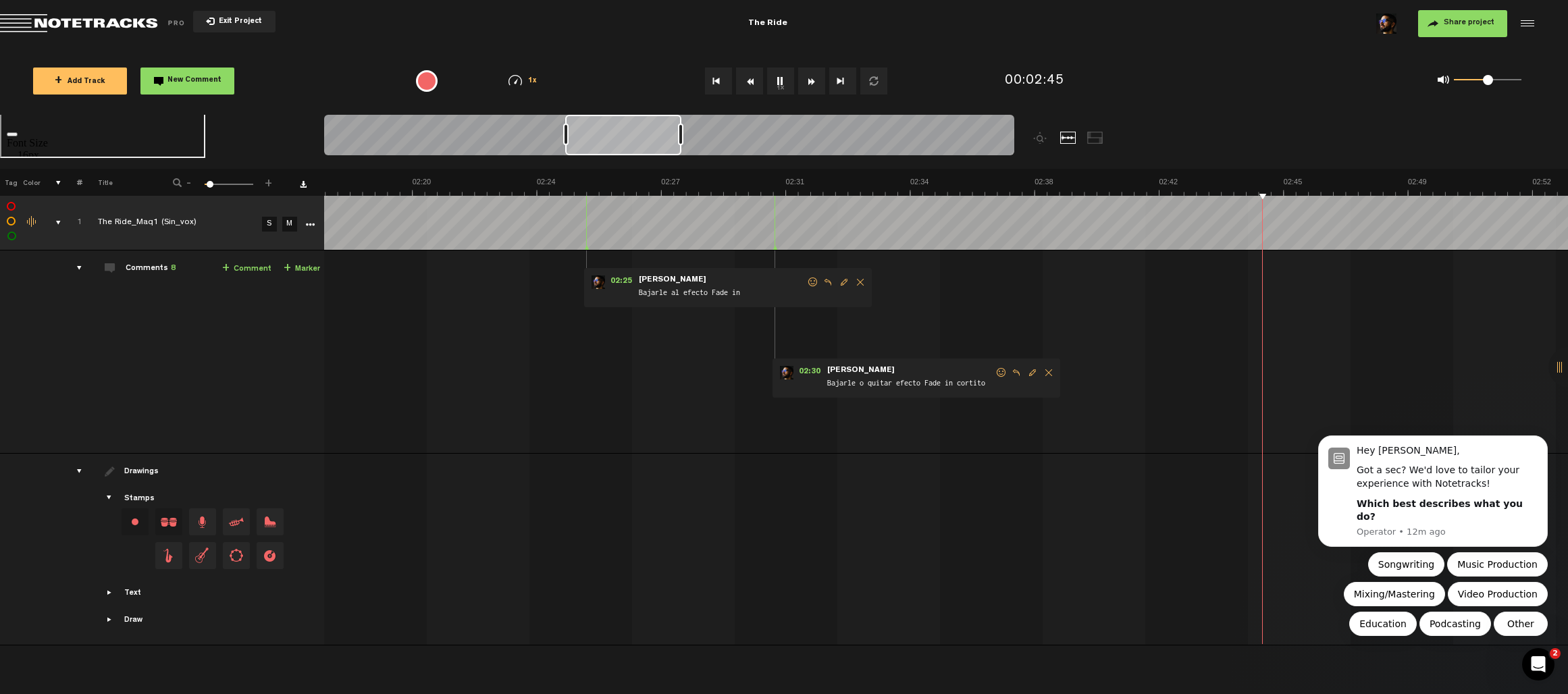
click at [850, 387] on span "Bajarle o quitar efecto Fade in cortito" at bounding box center [910, 384] width 169 height 15
click at [850, 373] on span "Edit comment" at bounding box center [1032, 373] width 17 height 10
drag, startPoint x: 877, startPoint y: 385, endPoint x: 785, endPoint y: 385, distance: 92.0
click at [785, 385] on div "02:30 150.951 - • Sebastian Osses: "Bajarle o quitar efecto Fade in cortito" Se…" at bounding box center [892, 392] width 241 height 69
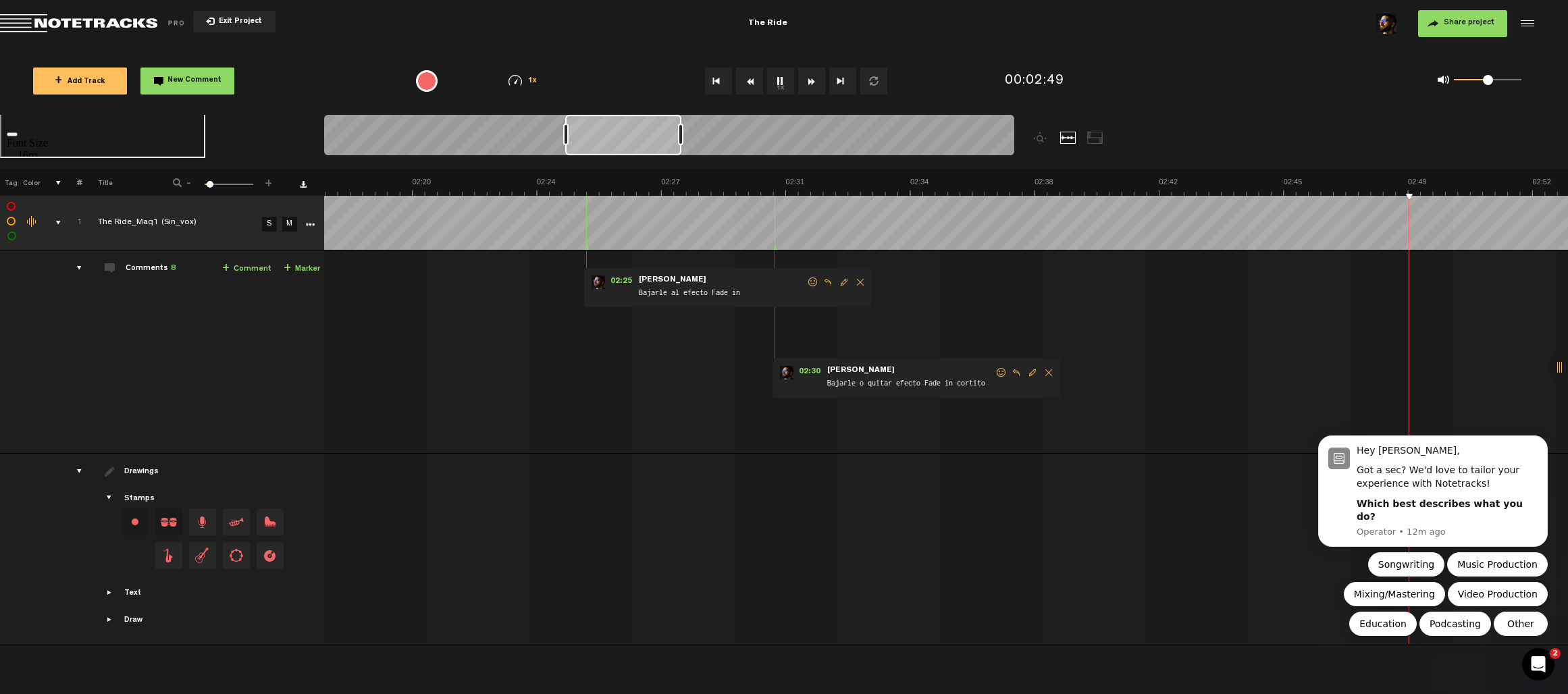
click at [850, 369] on span "Edit comment" at bounding box center [1032, 373] width 17 height 10
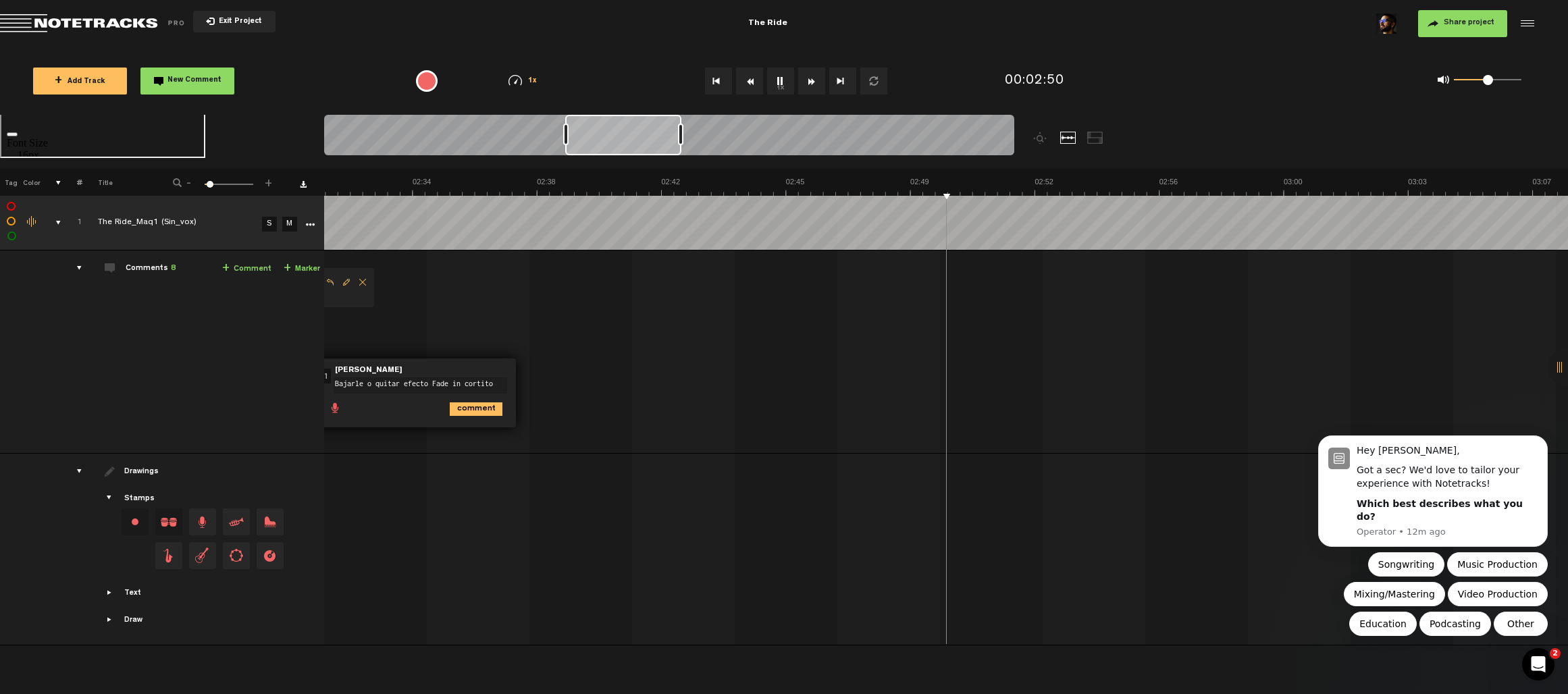
scroll to position [0, 5262]
click at [850, 382] on td "1 The Ride_Maq1 (Sin_vox) S M The Ride_Maq1 (Sin_vox) by Sebastian Osses 1 coll…" at bounding box center [946, 352] width 1245 height 203
click at [399, 378] on span "Bajarle o quitar efecto Fade in cortito" at bounding box center [412, 384] width 169 height 15
click at [532, 373] on span "Edit comment" at bounding box center [535, 373] width 17 height 10
click at [376, 382] on textarea "Bajarle o quitar efecto Fade in cortito" at bounding box center [421, 386] width 174 height 17
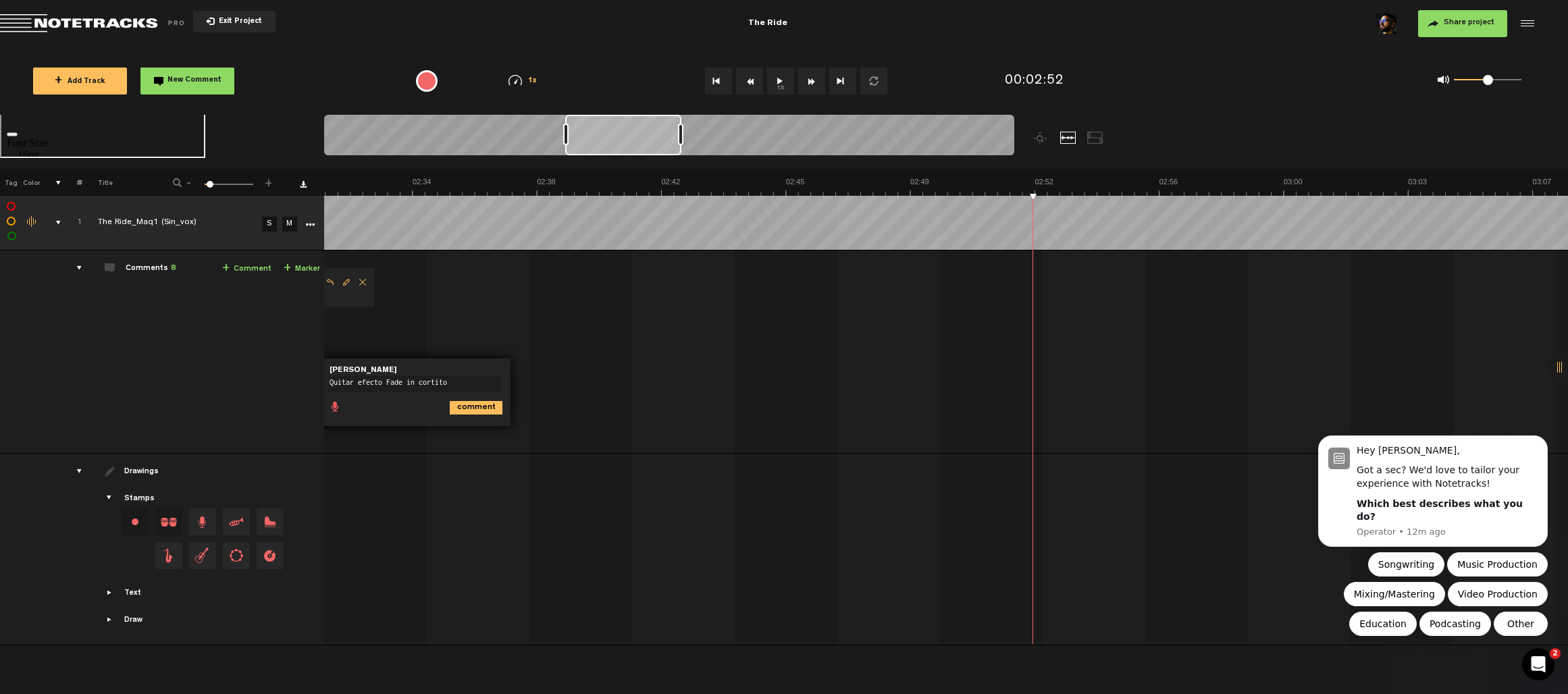
type textarea "Quitar efecto Fade in cortito"
click at [489, 401] on icon "comment" at bounding box center [476, 408] width 53 height 14
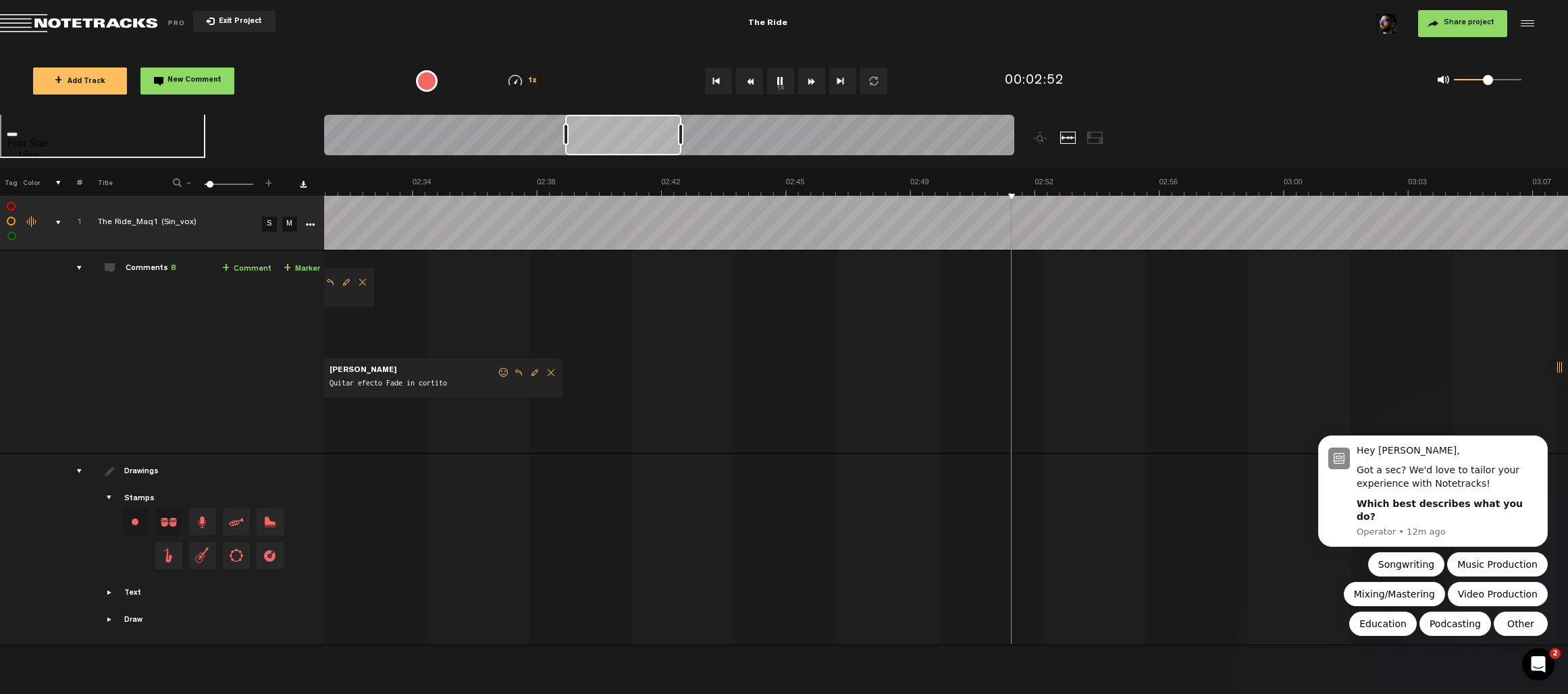
type textarea "Subirle al bajo"
click at [850, 319] on ul "comment" at bounding box center [1160, 317] width 179 height 16
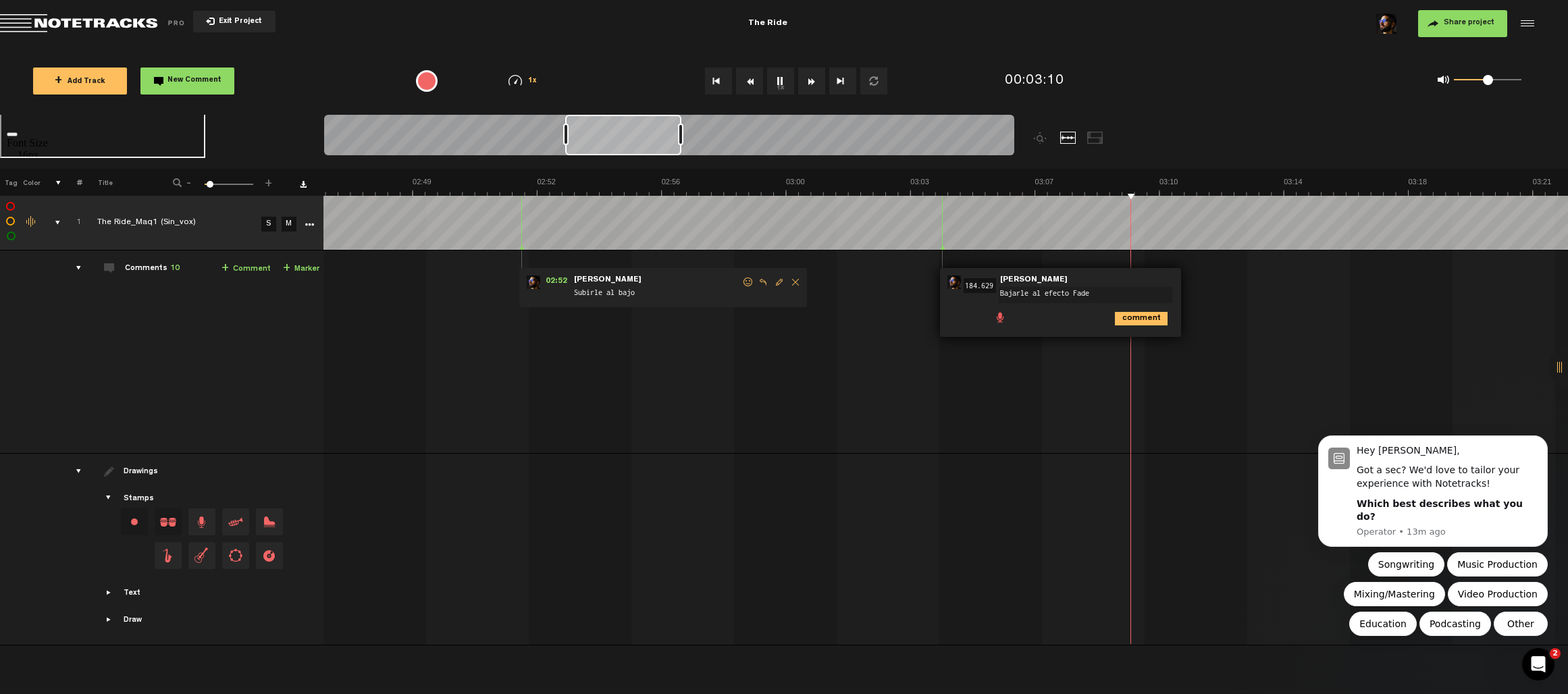
type textarea "Bajarle al efecto Fade"
click at [850, 320] on icon "comment" at bounding box center [1141, 319] width 53 height 14
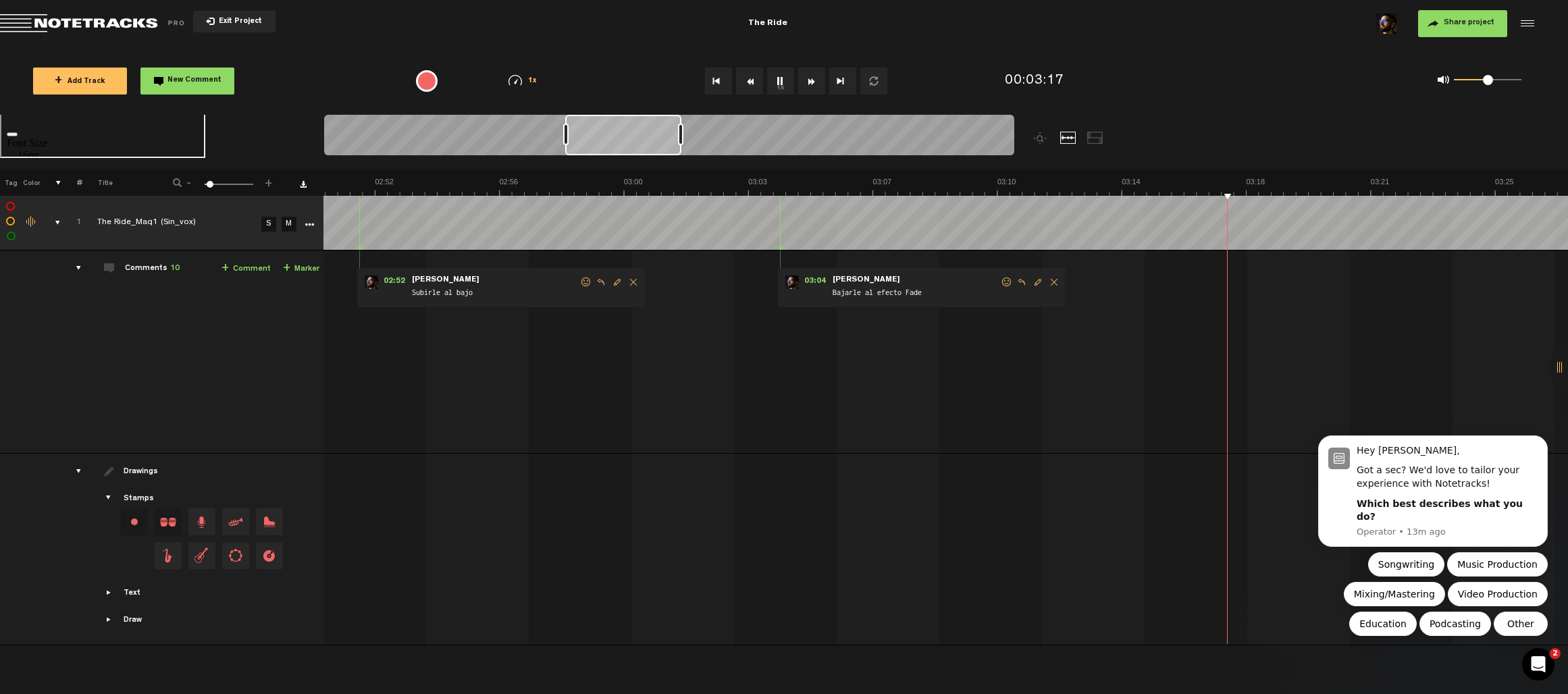
scroll to position [0, 6409]
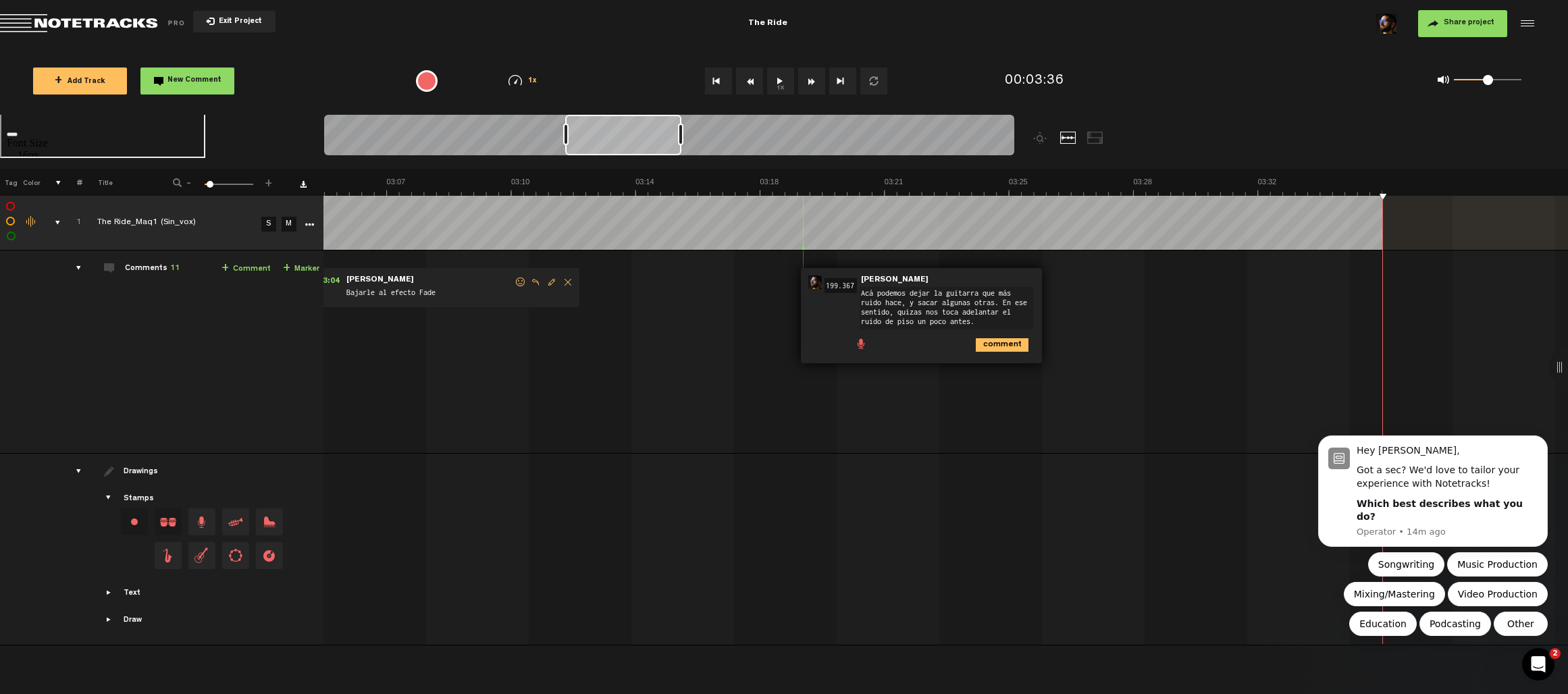
type textarea "Acá podemos dejar la guitarra que más ruido hace, y sacar algunas otras. En ese…"
click at [850, 351] on icon "comment" at bounding box center [1002, 346] width 53 height 14
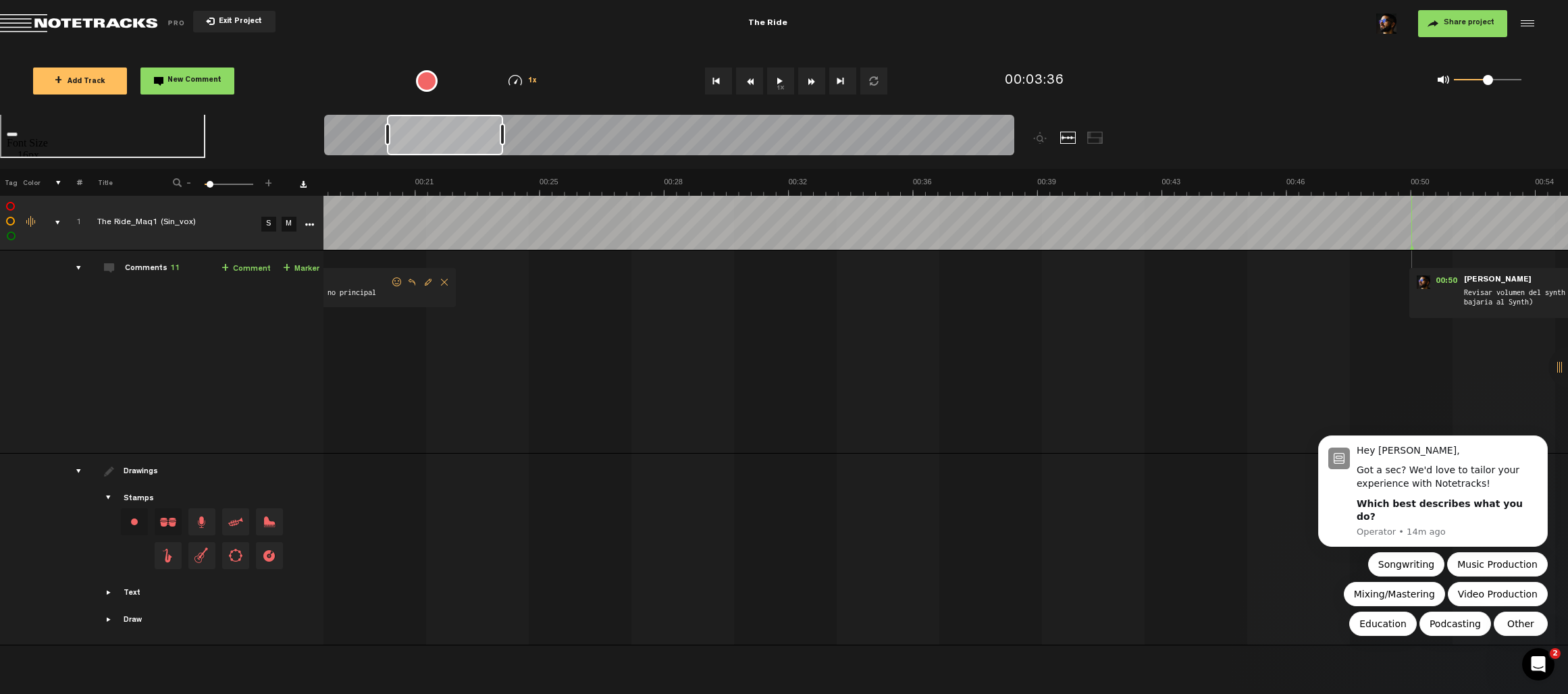
scroll to position [0, 0]
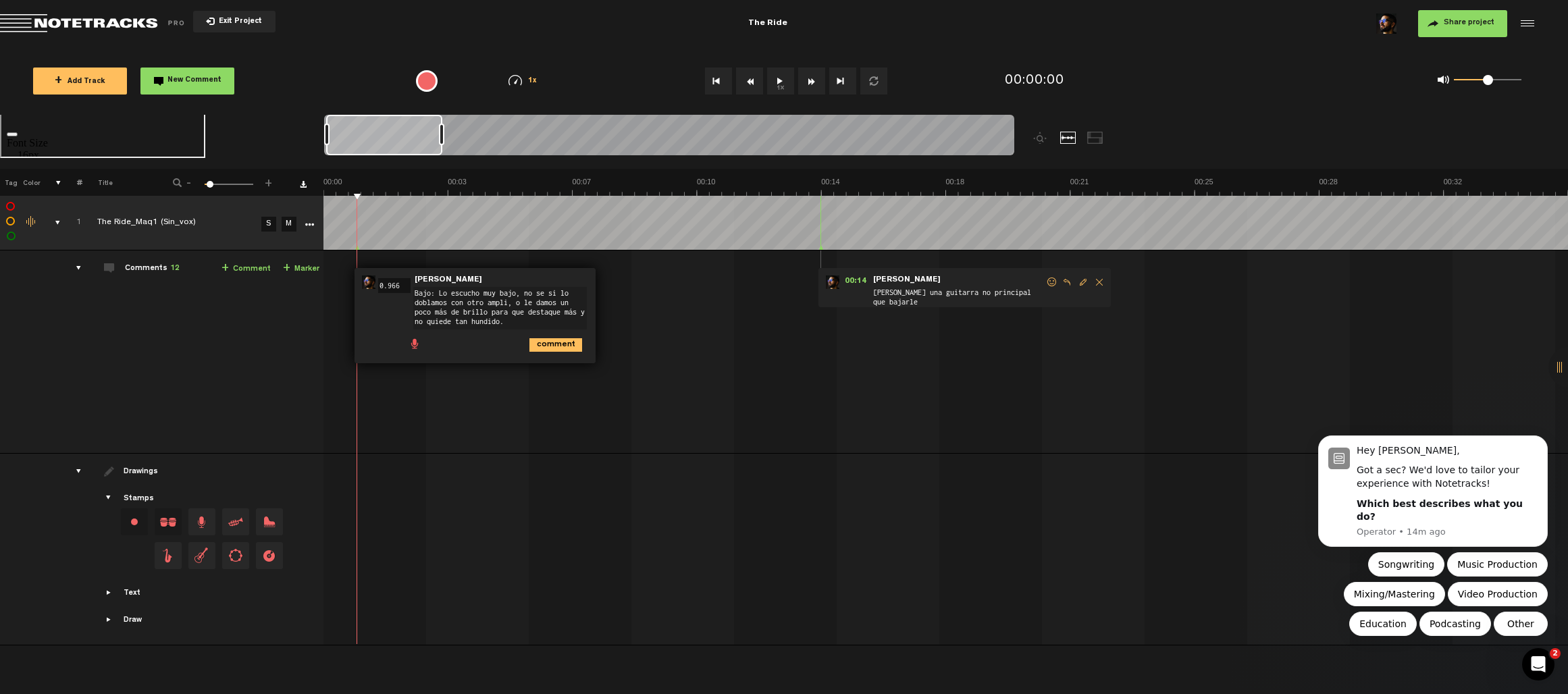
click at [441, 322] on textarea "Bajo: Lo escucho muy bajo, no se si lo doblamos con otro ampli, o le damos un p…" at bounding box center [500, 308] width 174 height 43
type textarea "Bajo: Lo escucho muy bajo, no se si lo doblamos con otro ampli, o le damos un p…"
click at [544, 339] on icon "comment" at bounding box center [556, 344] width 53 height 14
click at [520, 323] on span "Bajo: Lo escucho muy bajo, no se si lo doblamos con otro ampli, o le damos un p…" at bounding box center [495, 309] width 174 height 47
click at [614, 281] on span "Edit comment" at bounding box center [619, 282] width 17 height 10
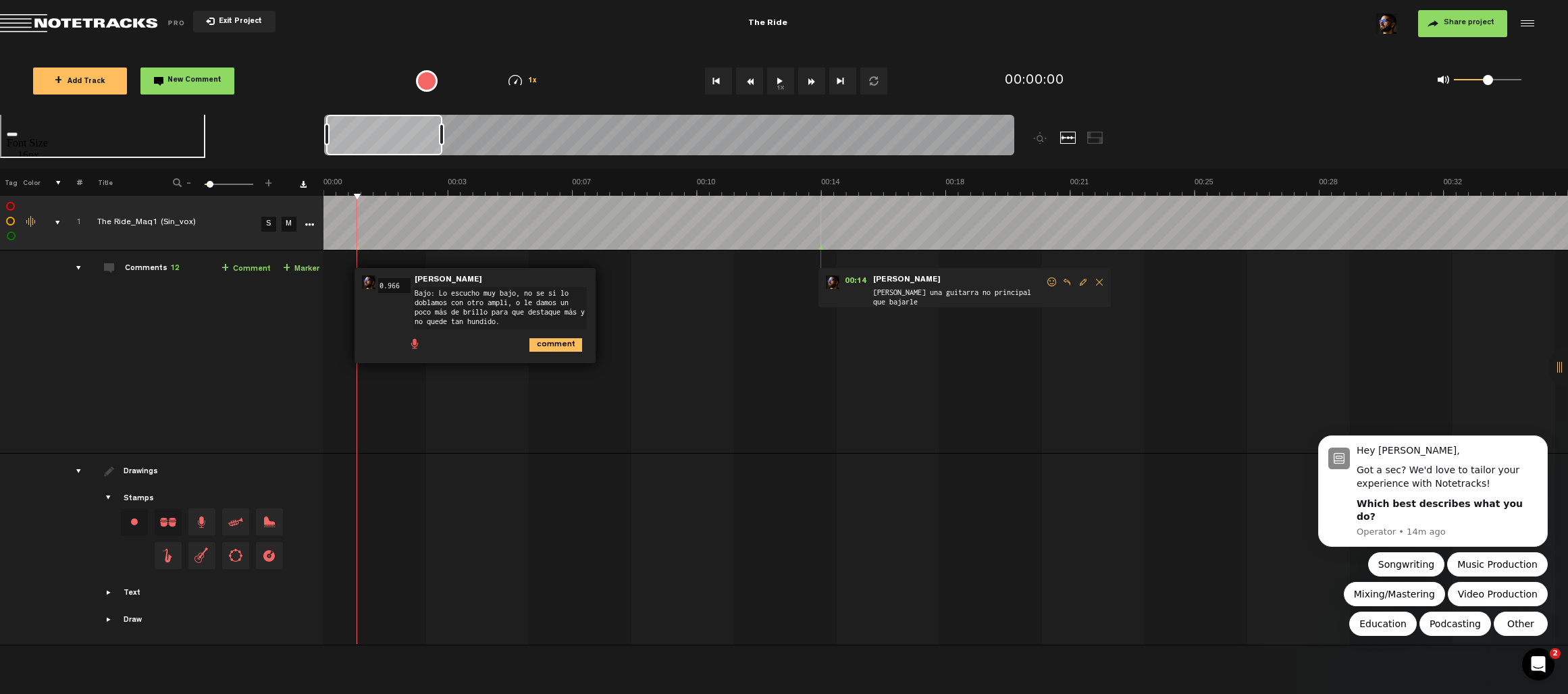
click at [431, 293] on textarea "Bajo: Lo escucho muy bajo, no se si lo doblamos con otro ampli, o le damos un p…" at bounding box center [500, 308] width 174 height 43
type textarea "Bajo transversal: Lo escucho muy bajo, no se si lo doblamos con otro ampli, o l…"
click at [554, 344] on icon "comment" at bounding box center [556, 344] width 53 height 14
click at [617, 284] on span "Edit comment" at bounding box center [619, 282] width 17 height 10
type textarea "Bajo transversal: Lo escucho muy bajo, no se si lo doblamos con otro ampli, o l…"
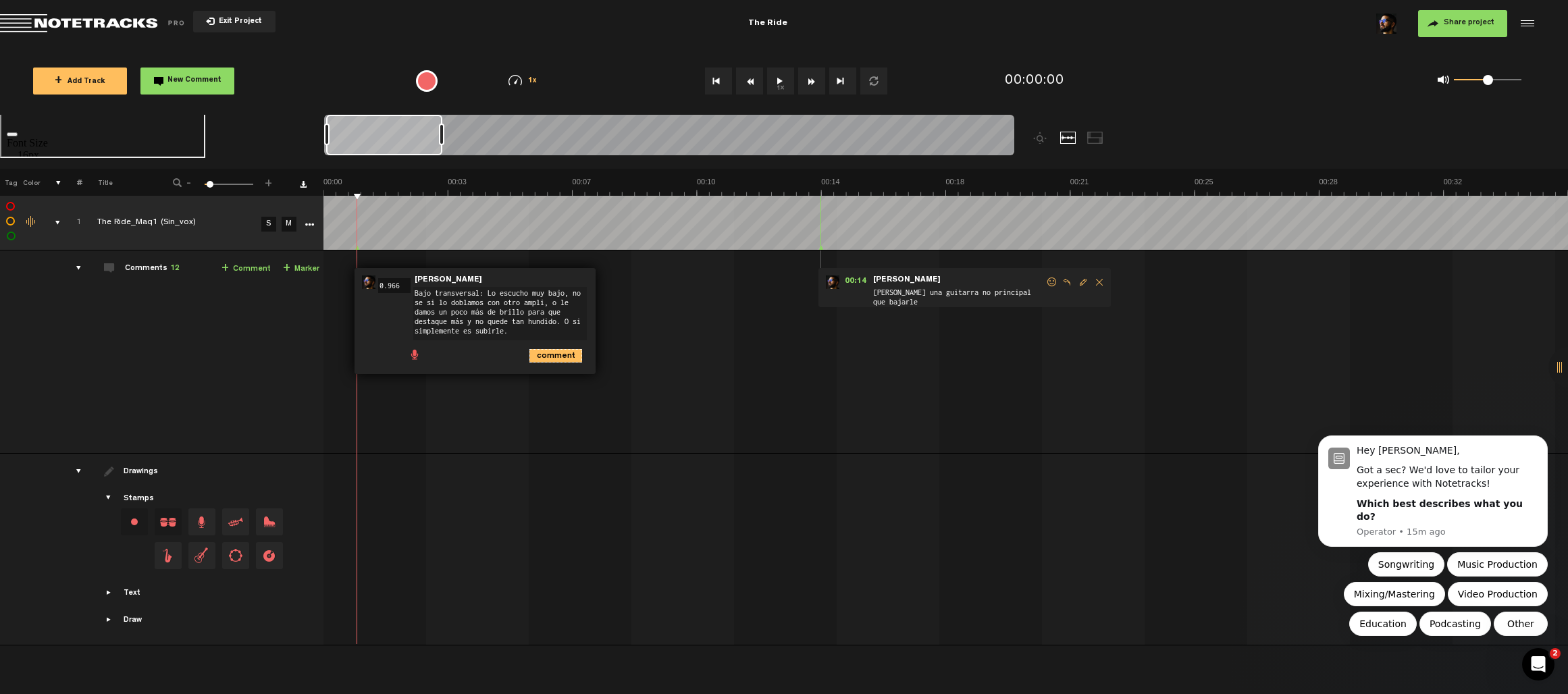
click at [557, 353] on icon "comment" at bounding box center [556, 356] width 53 height 14
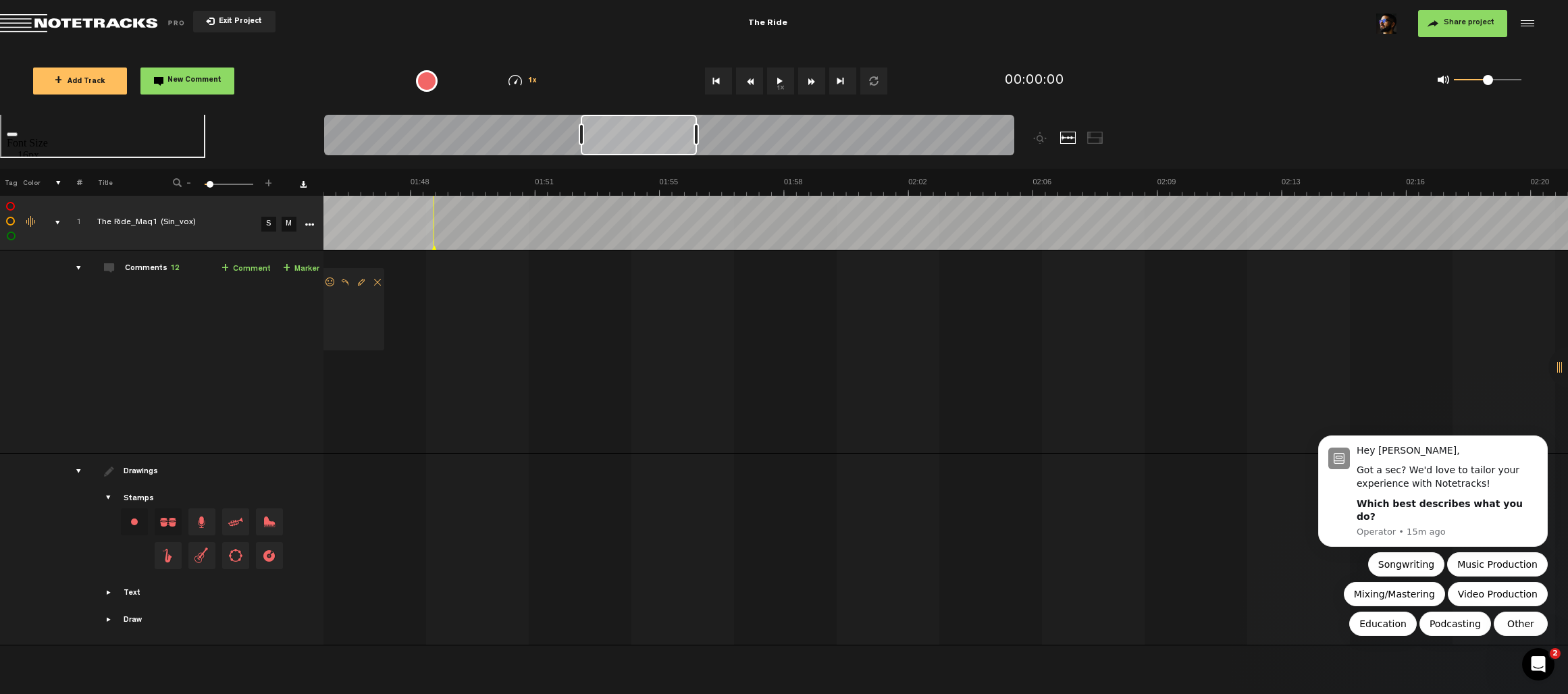
scroll to position [0, 4052]
click at [742, 184] on img at bounding box center [5, 185] width 7468 height 19
click at [850, 189] on img at bounding box center [5, 185] width 7468 height 19
click at [850, 186] on img at bounding box center [5, 185] width 7468 height 19
click at [850, 190] on img at bounding box center [5, 185] width 7468 height 19
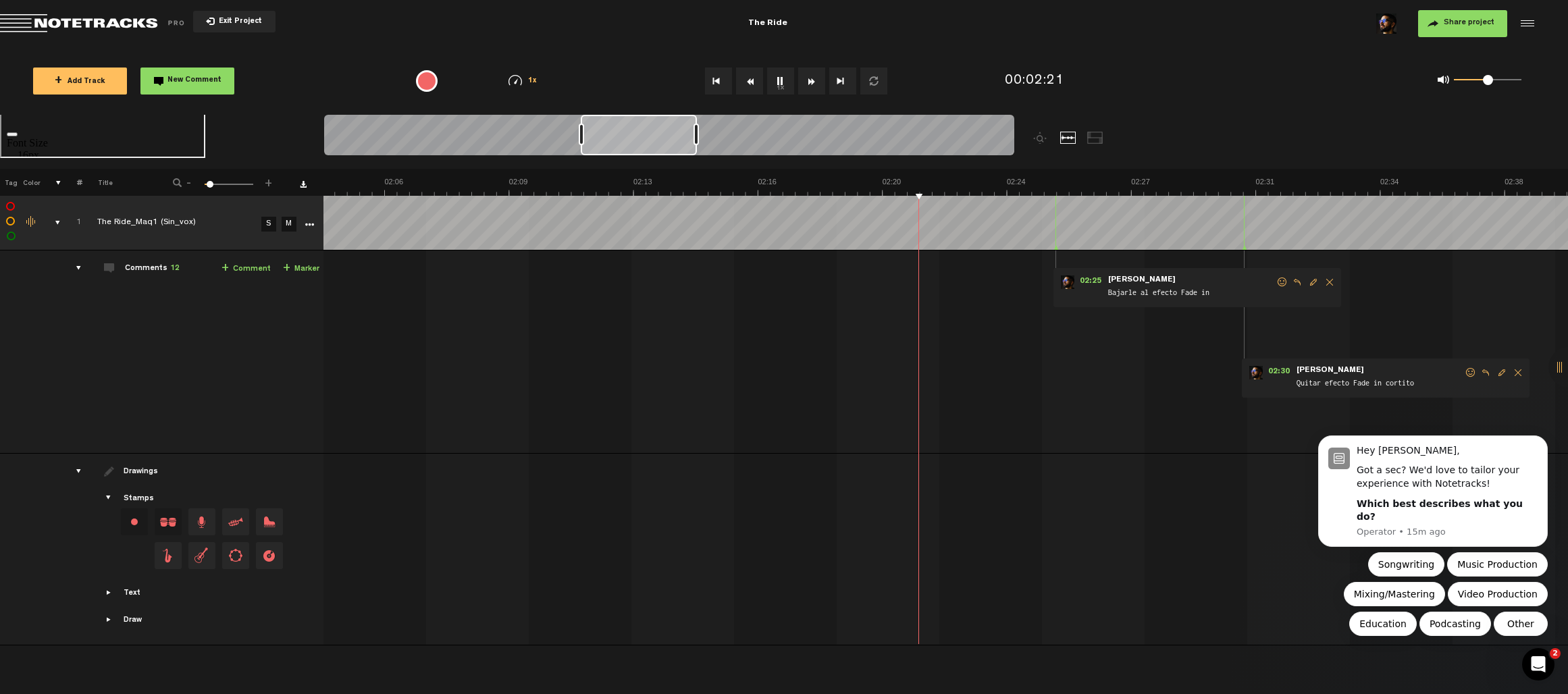
scroll to position [0, 4457]
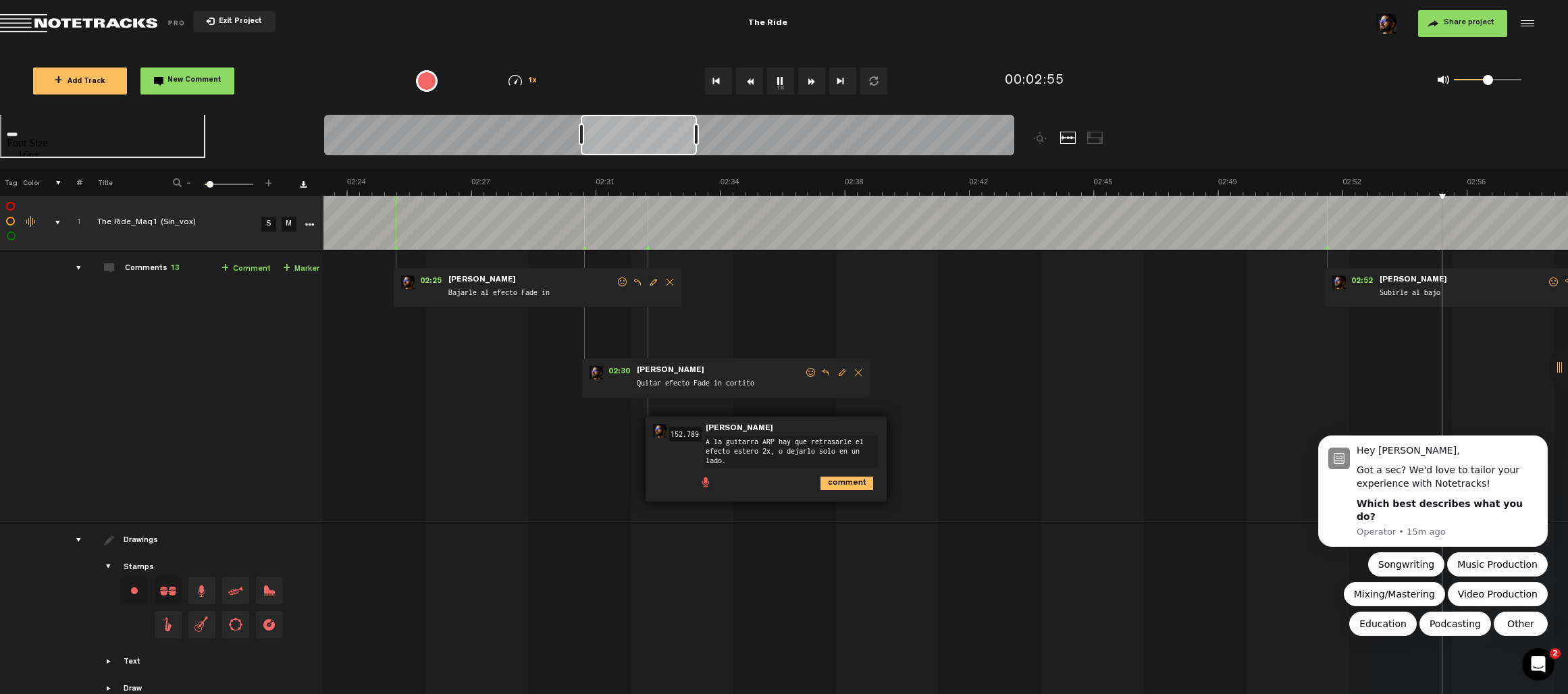
scroll to position [0, 5453]
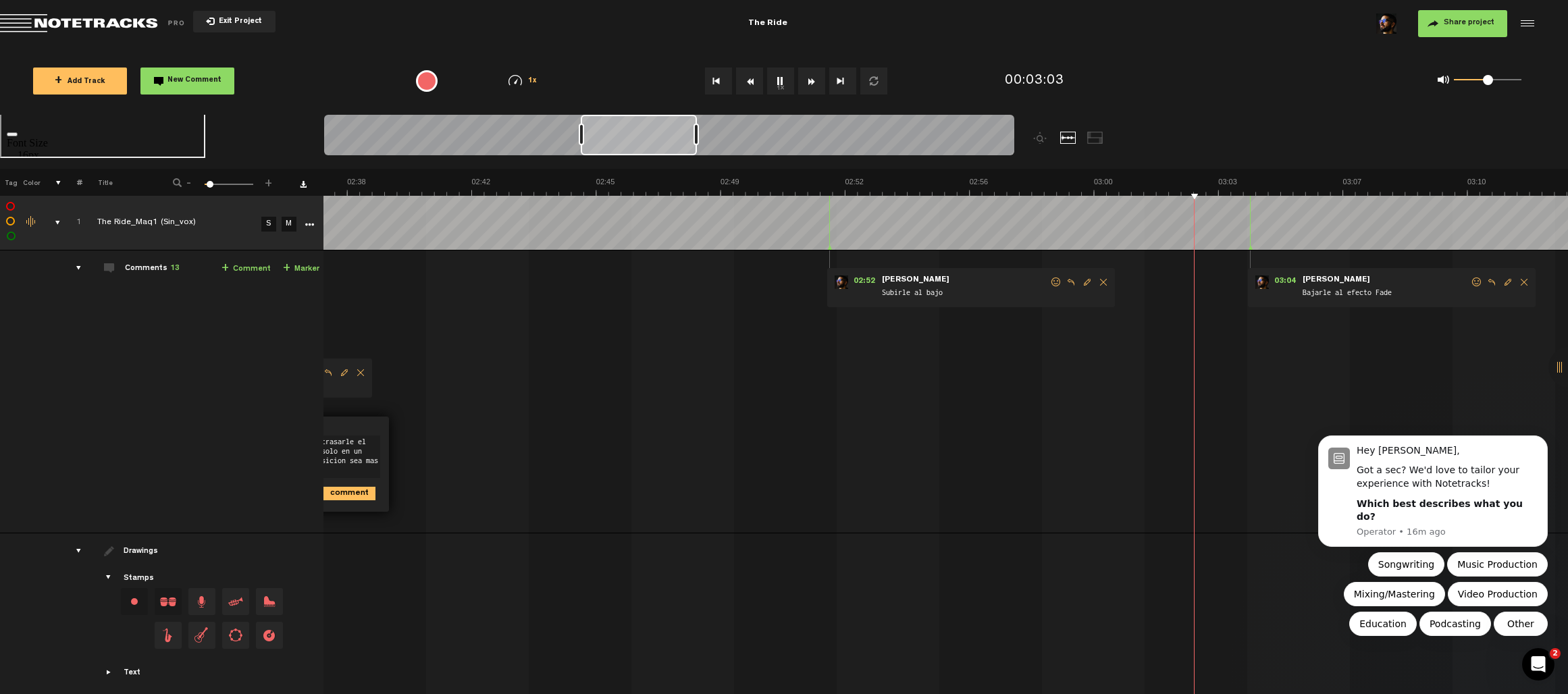
type textarea "A la guitarra ARP hay que retrasarle el efecto estero 2x, o dejarlo solo en un …"
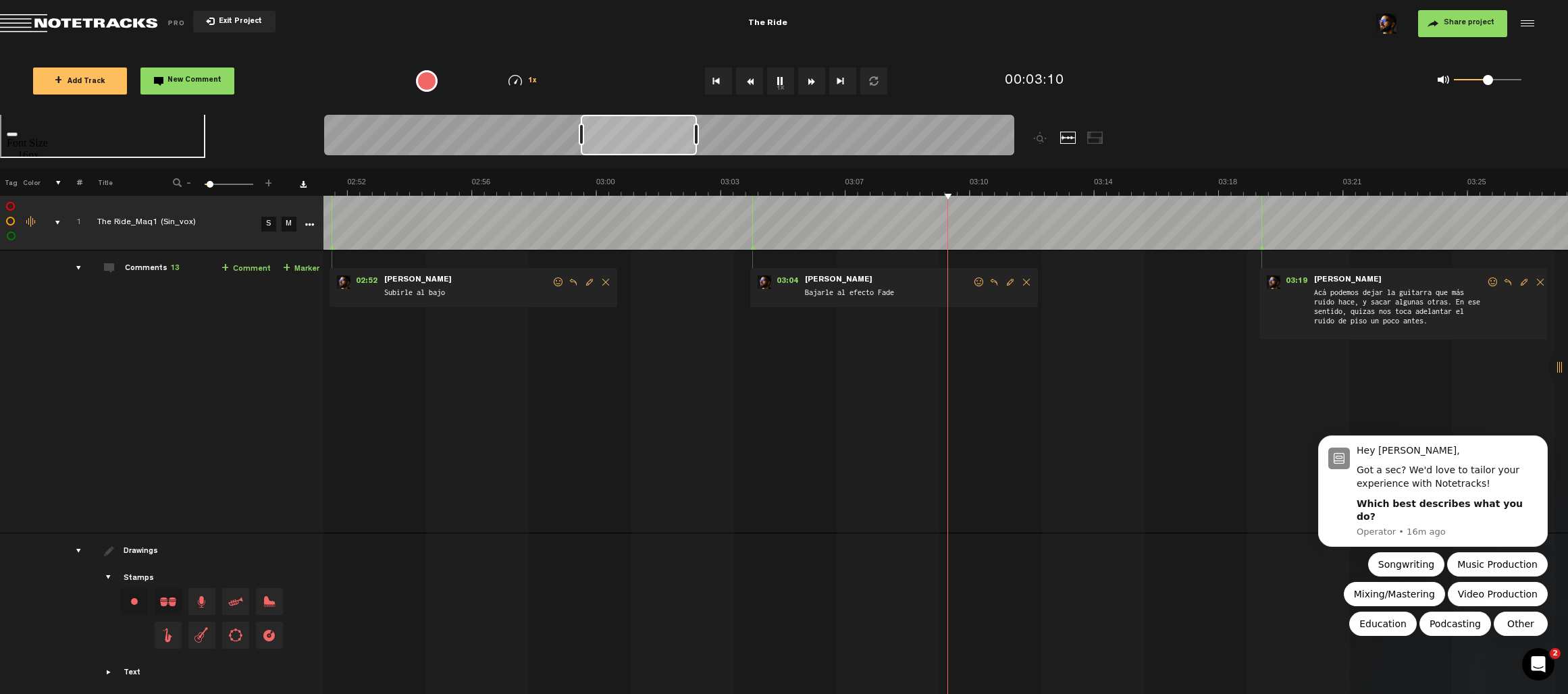
scroll to position [0, 5950]
click at [779, 75] on button "1x" at bounding box center [781, 81] width 27 height 27
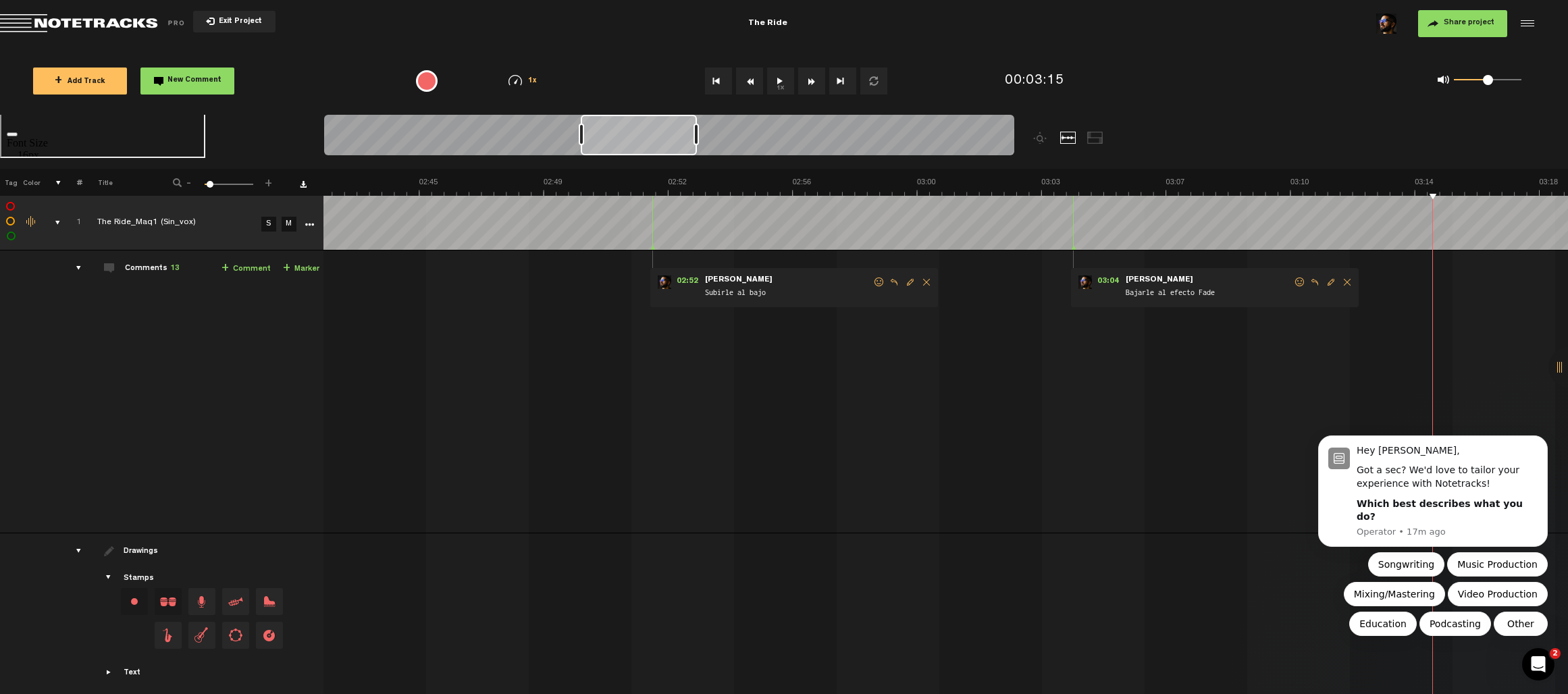
scroll to position [0, 5792]
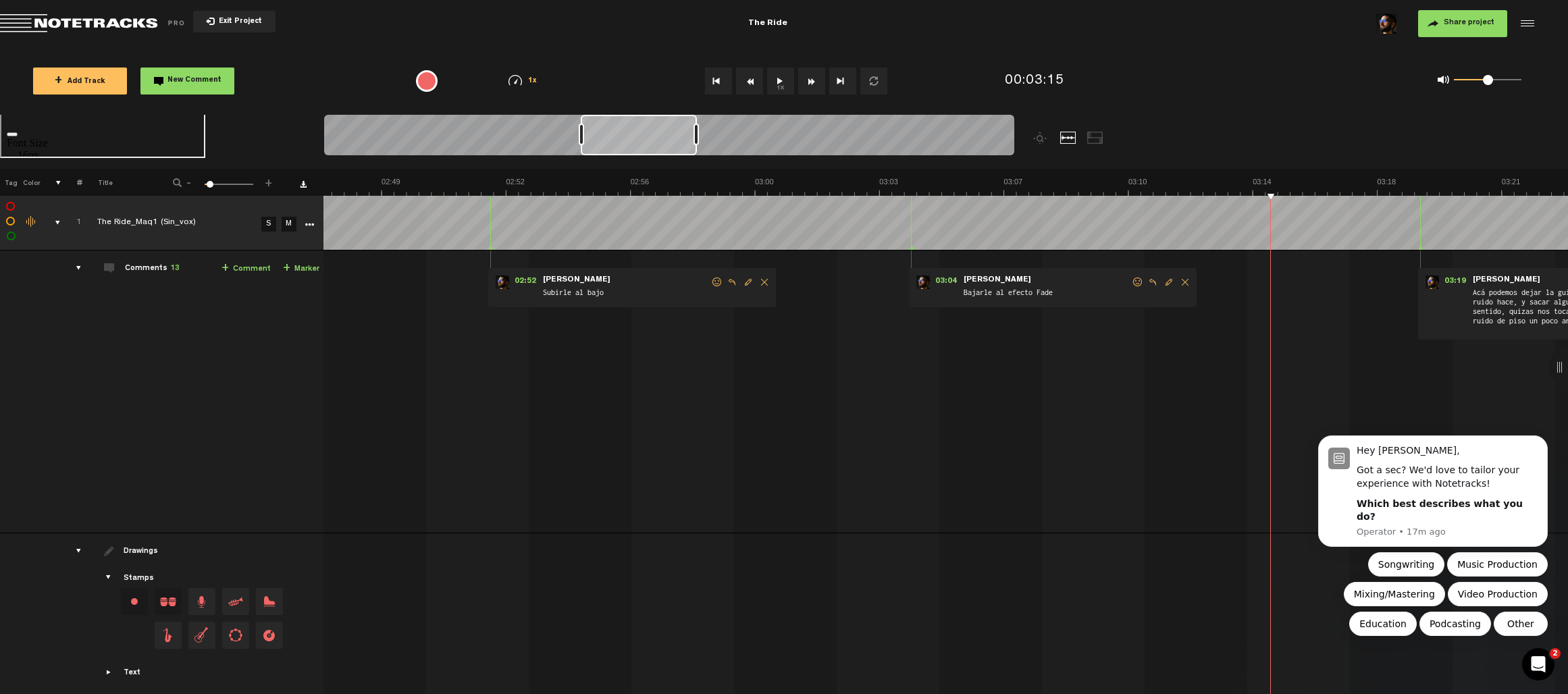
click at [850, 26] on span "Share project" at bounding box center [1469, 22] width 51 height 8
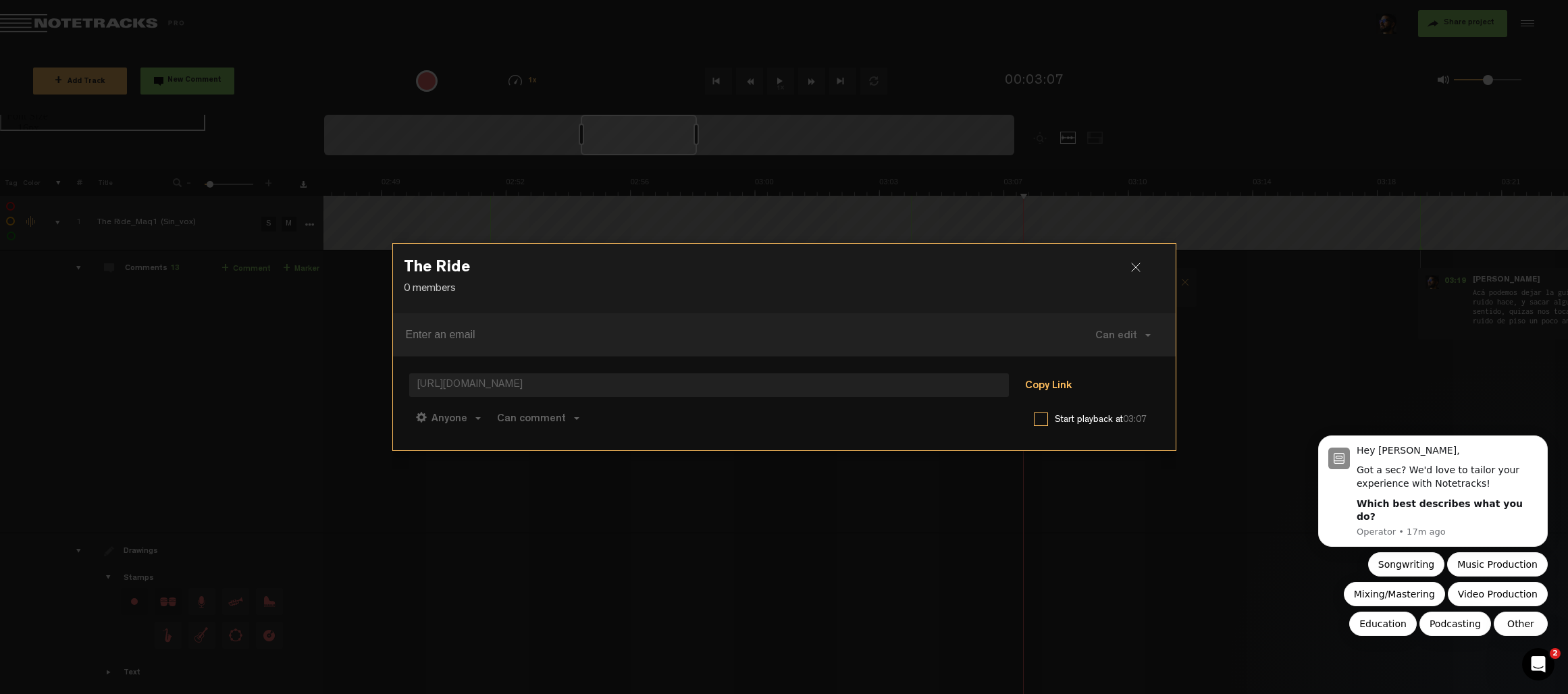
click at [850, 384] on button "Copy Link" at bounding box center [1048, 387] width 73 height 27
